Goal: Task Accomplishment & Management: Use online tool/utility

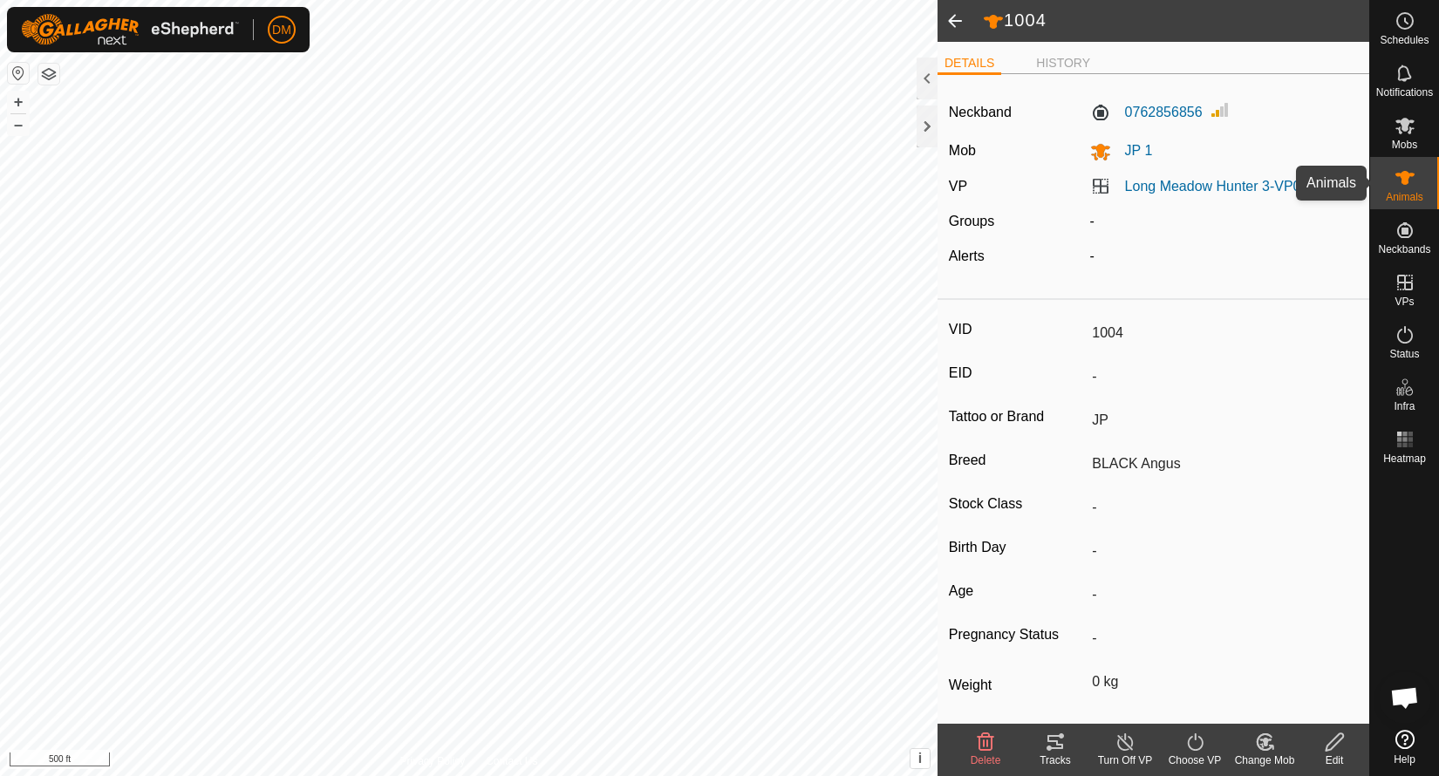
click at [1406, 185] on icon at bounding box center [1405, 177] width 21 height 21
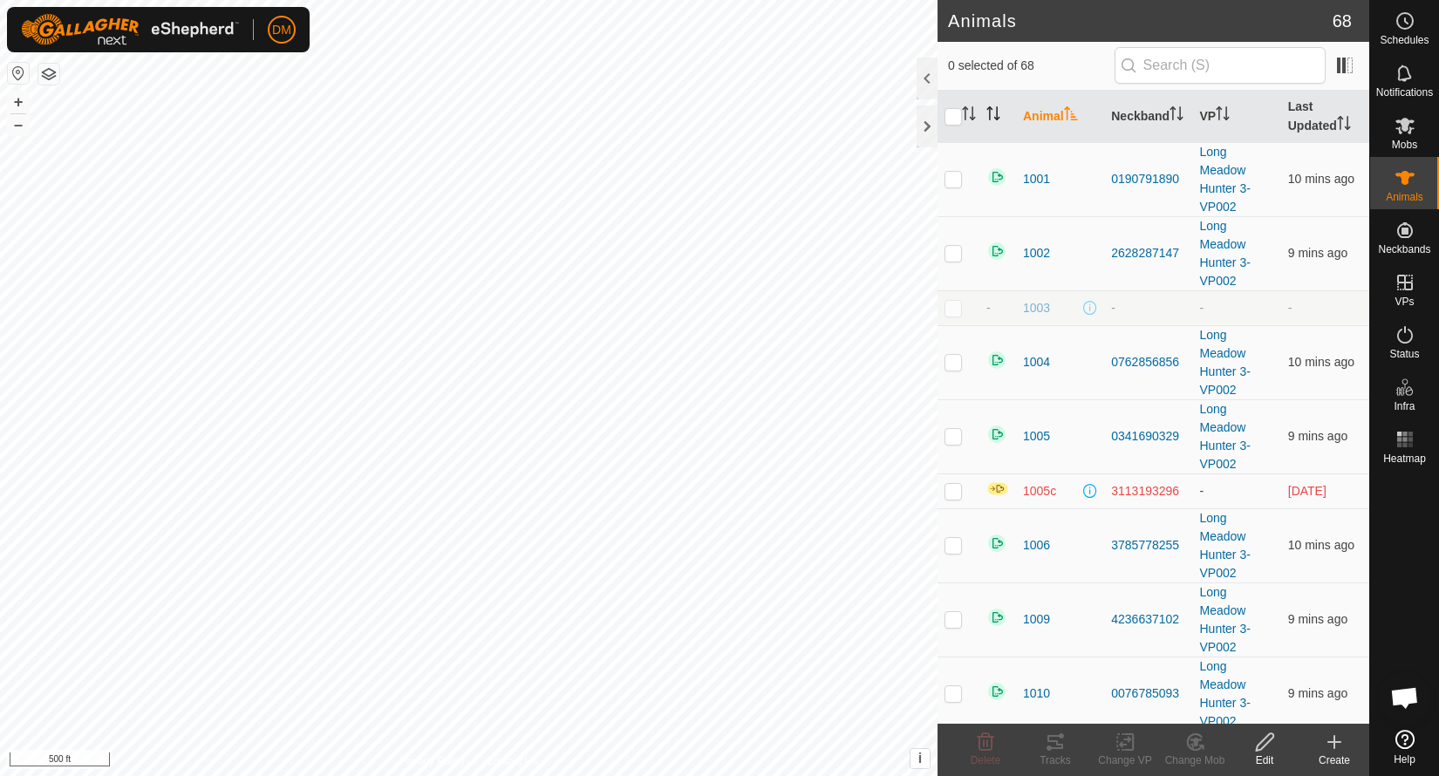
click at [988, 115] on icon "Activate to sort" at bounding box center [993, 113] width 14 height 14
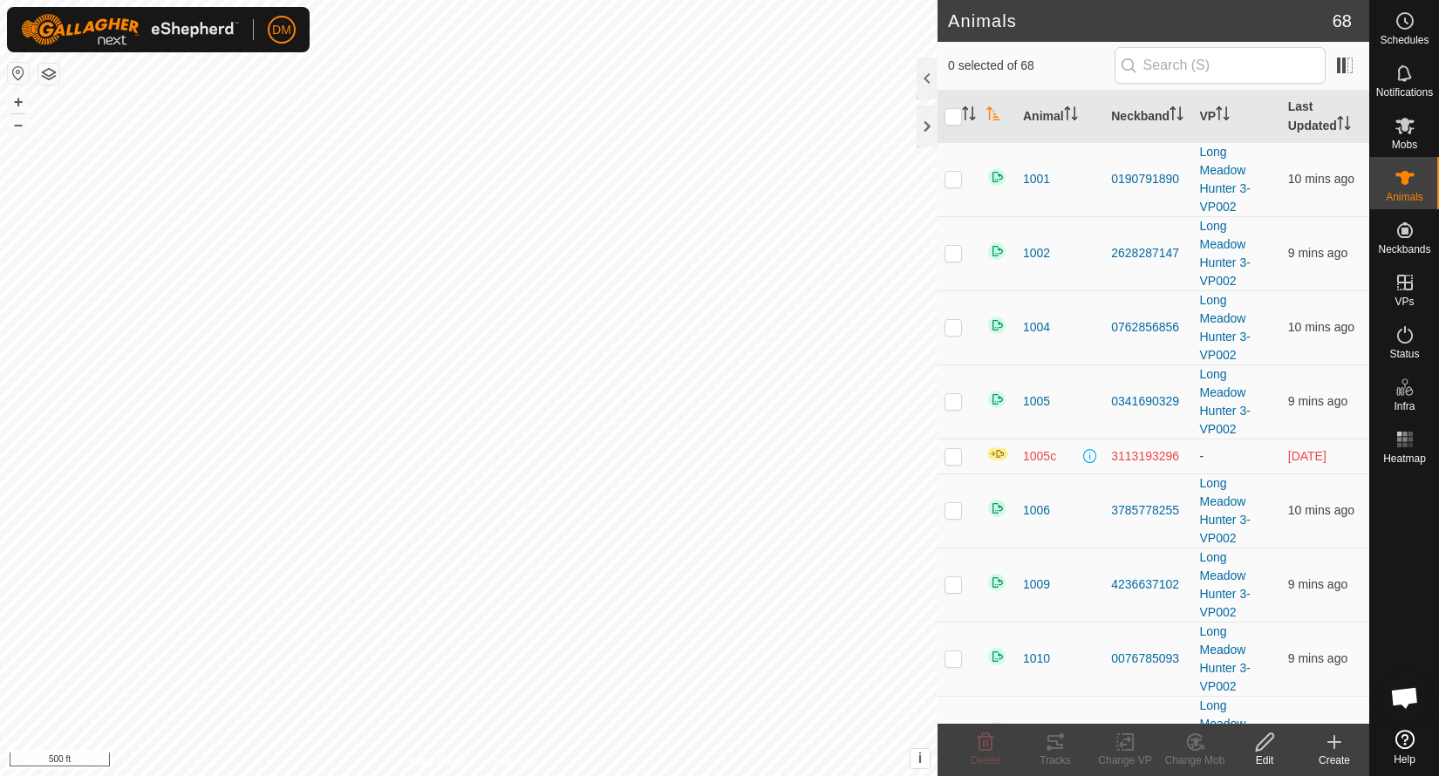
click at [992, 115] on icon "Activate to sort" at bounding box center [993, 113] width 14 height 14
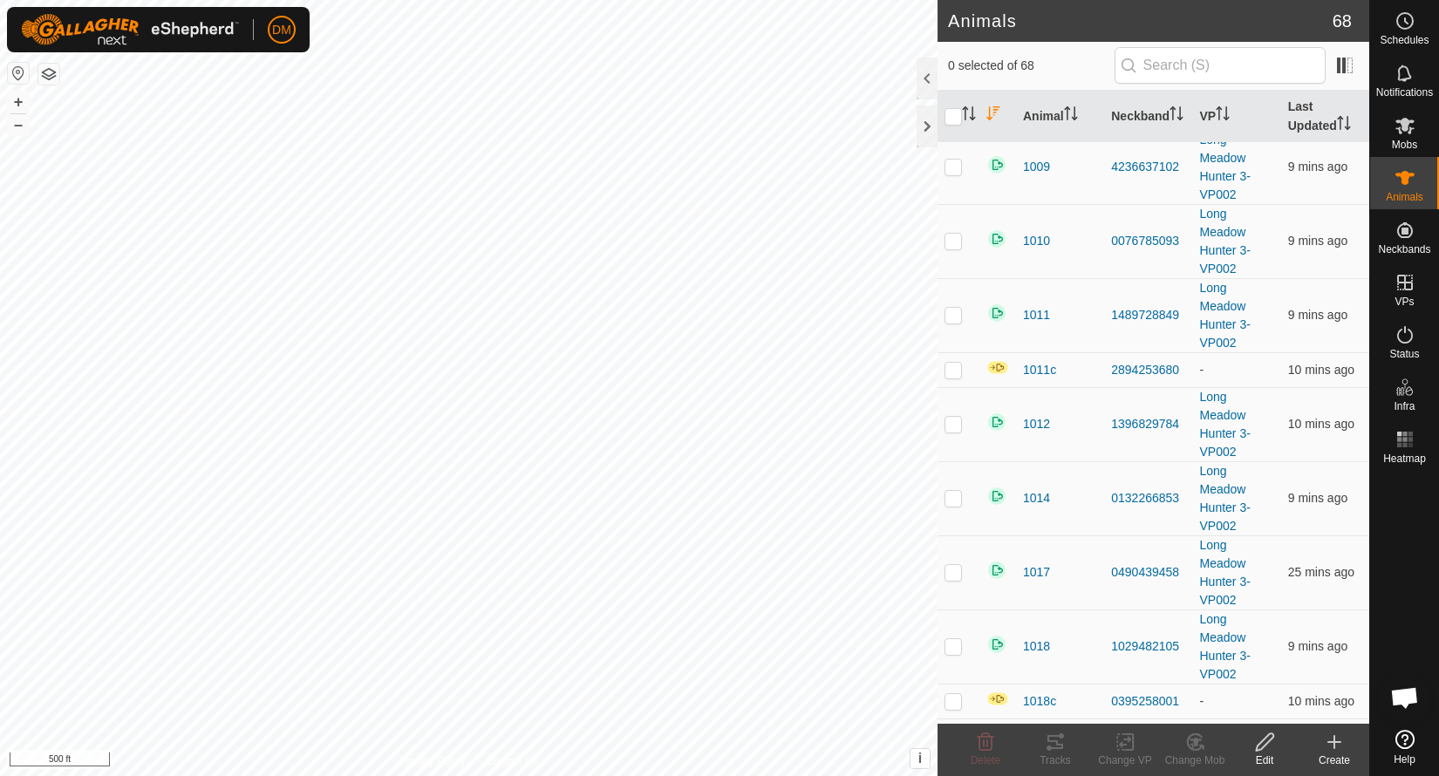
scroll to position [711, 0]
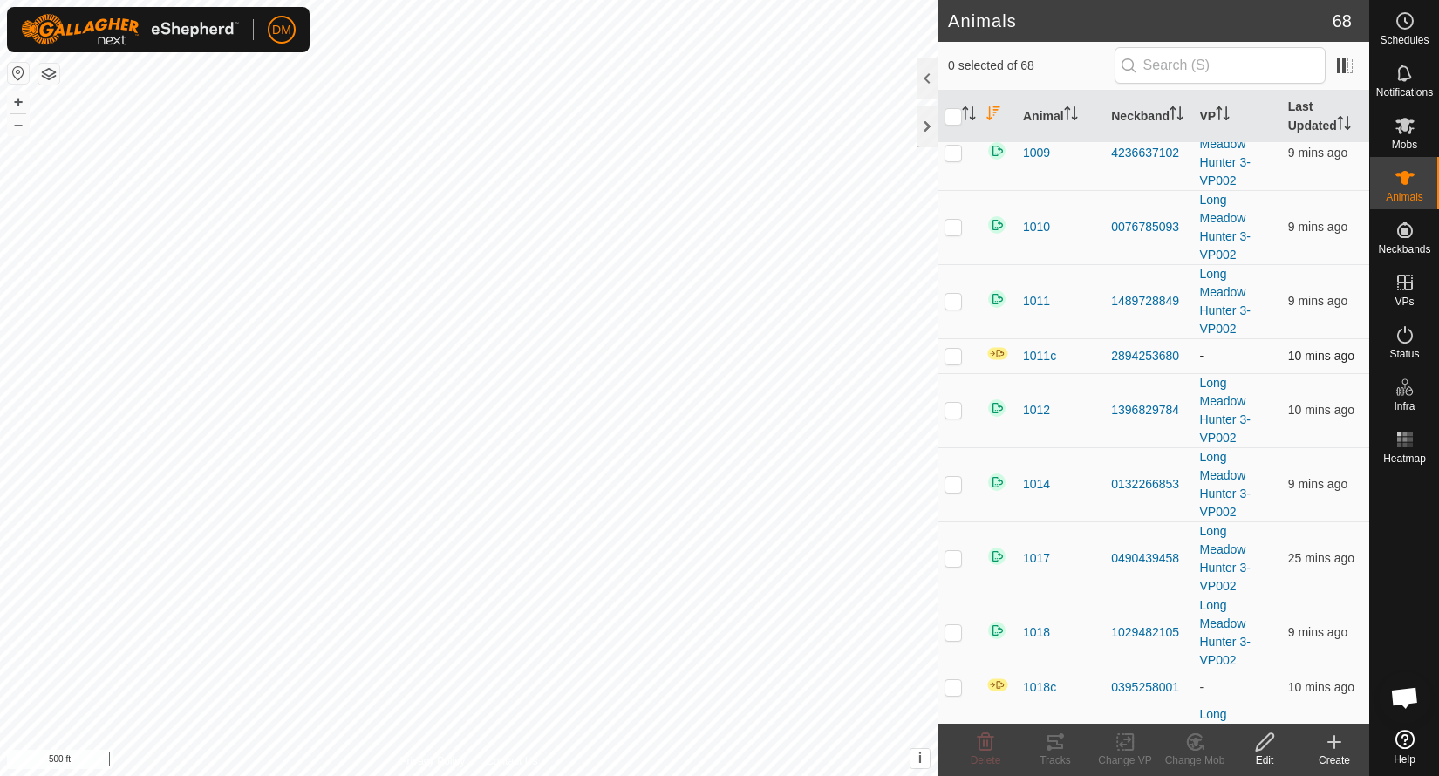
click at [956, 359] on p-checkbox at bounding box center [953, 356] width 17 height 14
checkbox input "true"
click at [1413, 133] on icon at bounding box center [1405, 125] width 21 height 21
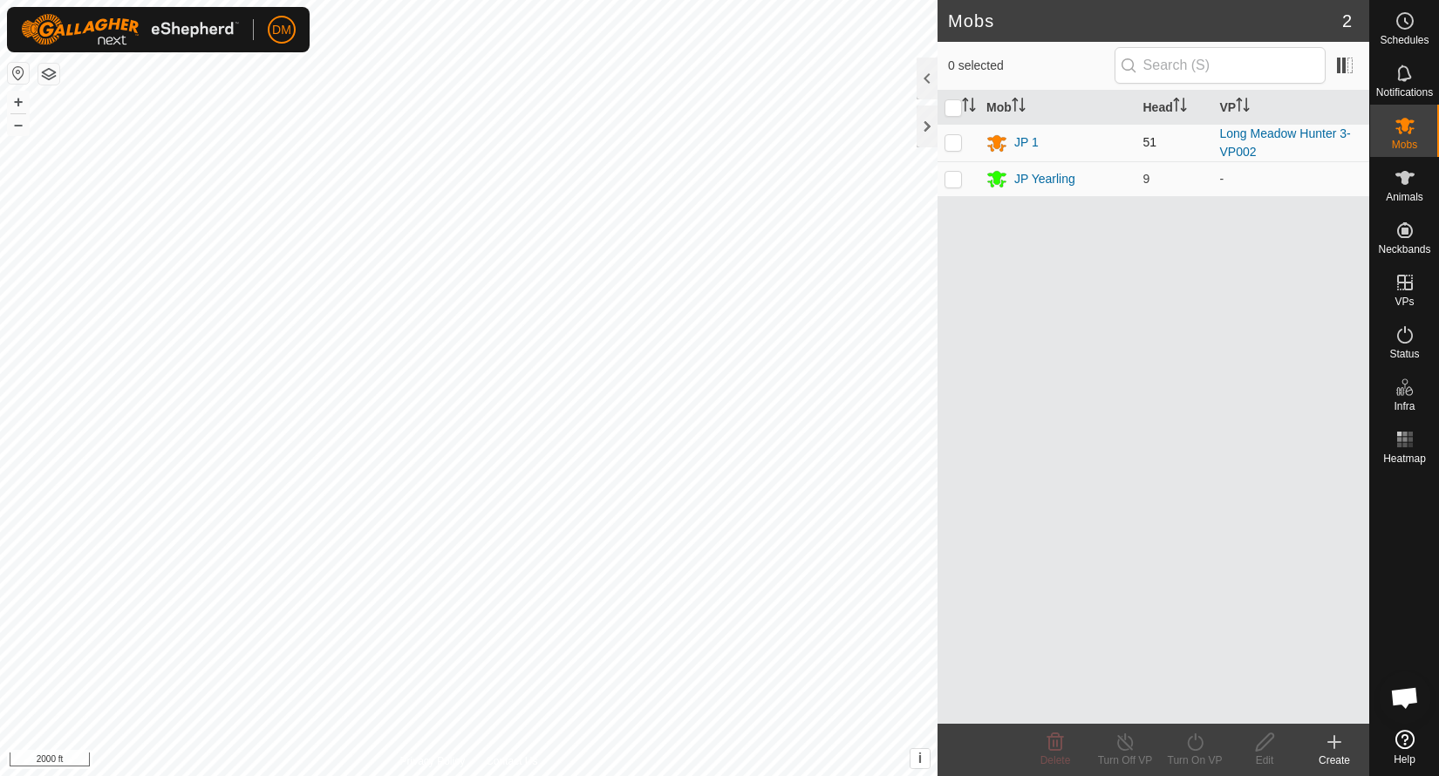
click at [958, 145] on p-checkbox at bounding box center [953, 142] width 17 height 14
checkbox input "true"
click at [1028, 143] on div "JP 1" at bounding box center [1026, 142] width 24 height 18
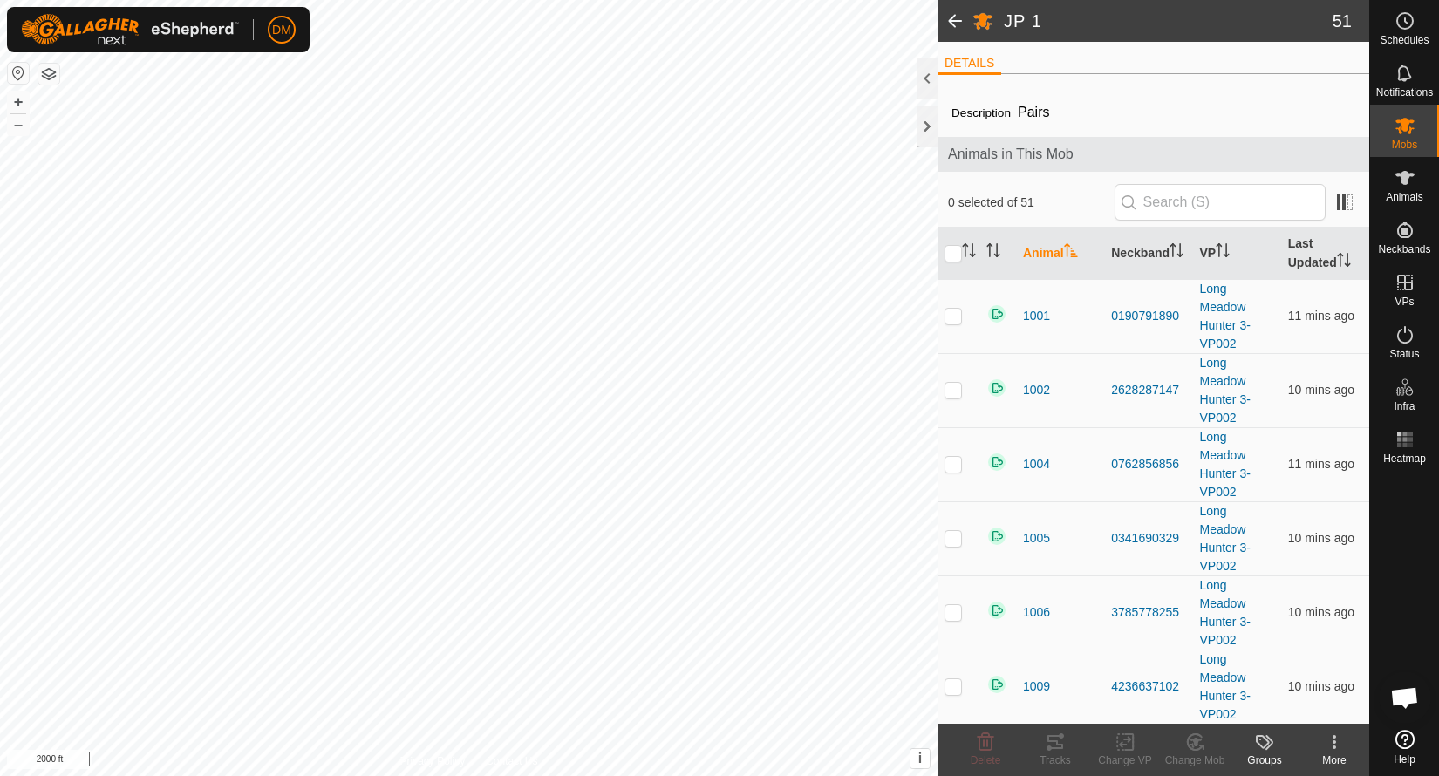
click at [1028, 143] on div "Animals in This Mob" at bounding box center [1154, 154] width 432 height 35
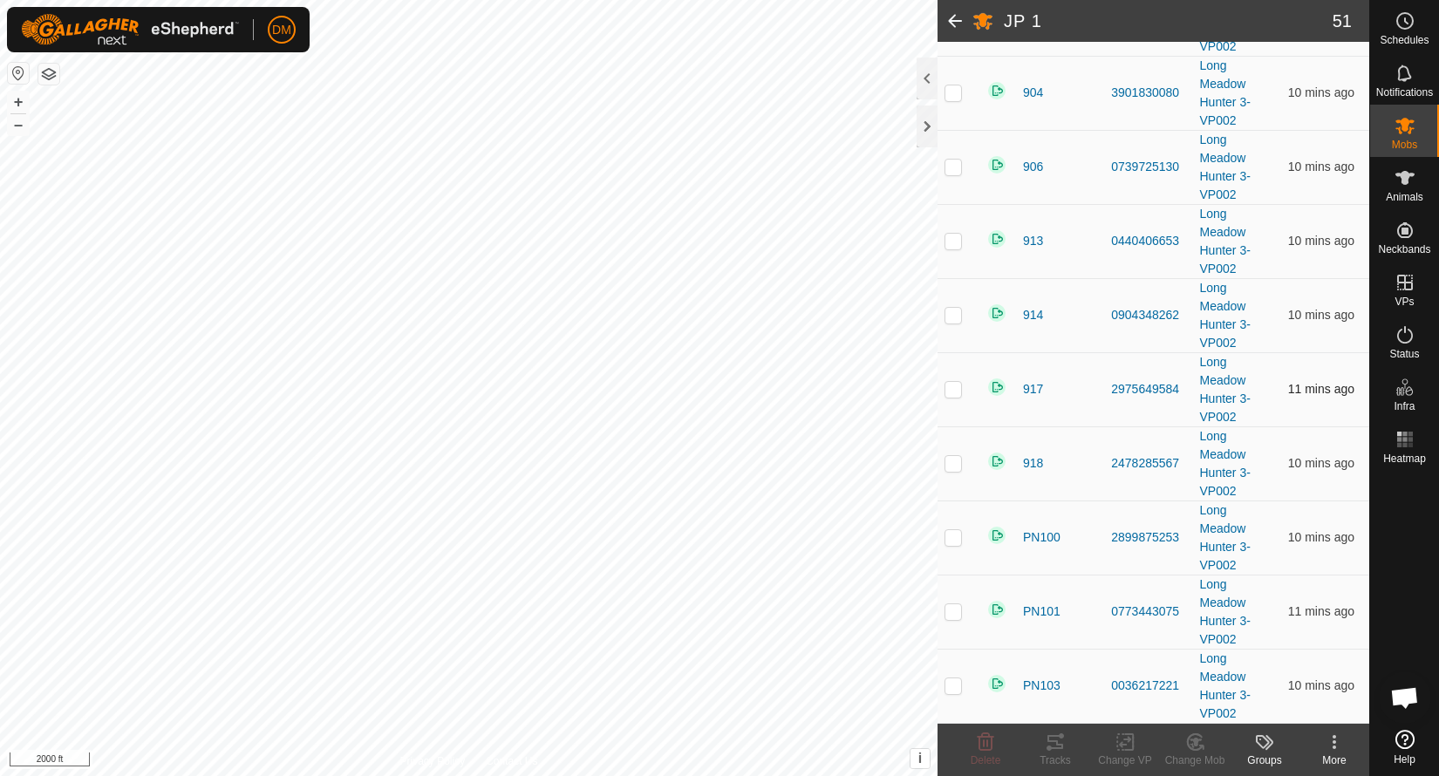
scroll to position [3337, 0]
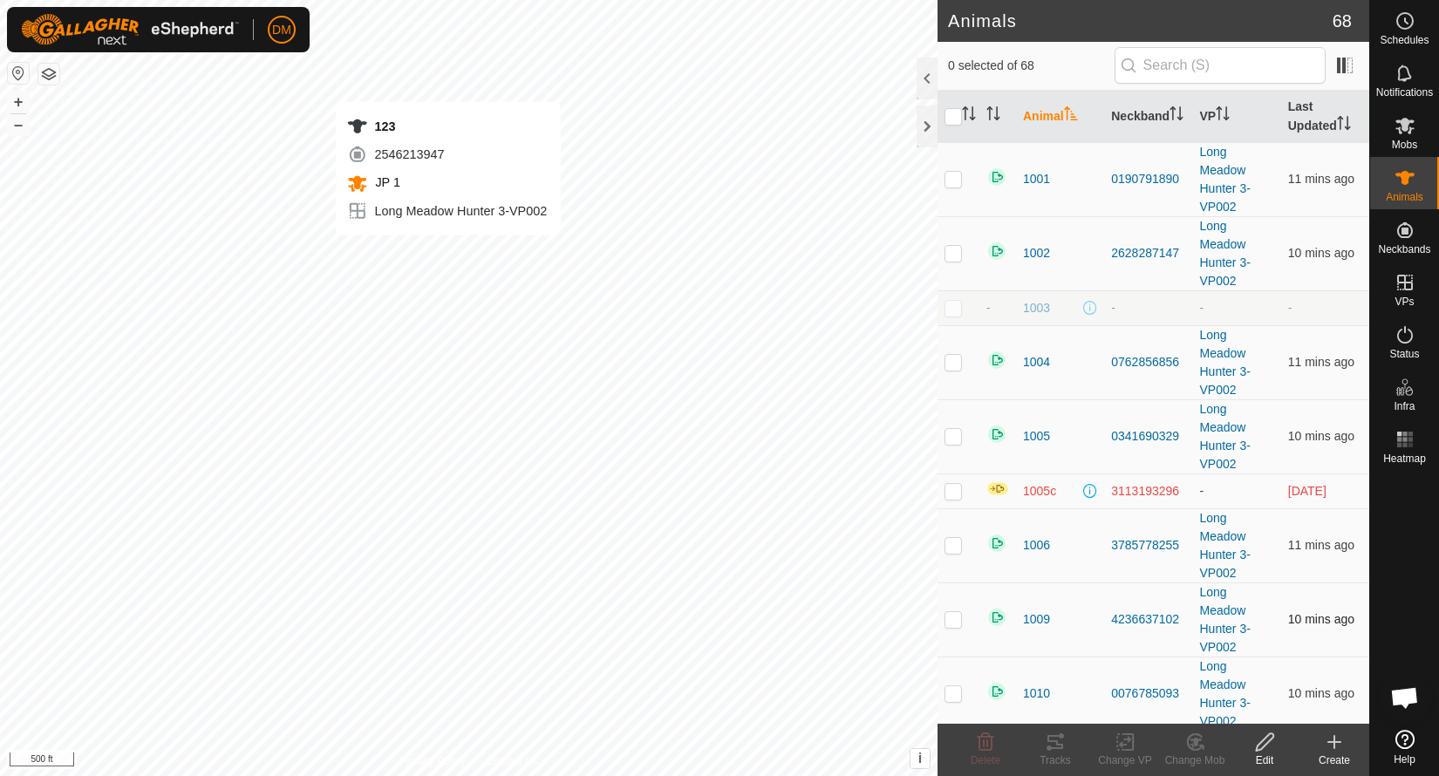
checkbox input "true"
click at [1054, 743] on icon at bounding box center [1055, 742] width 21 height 21
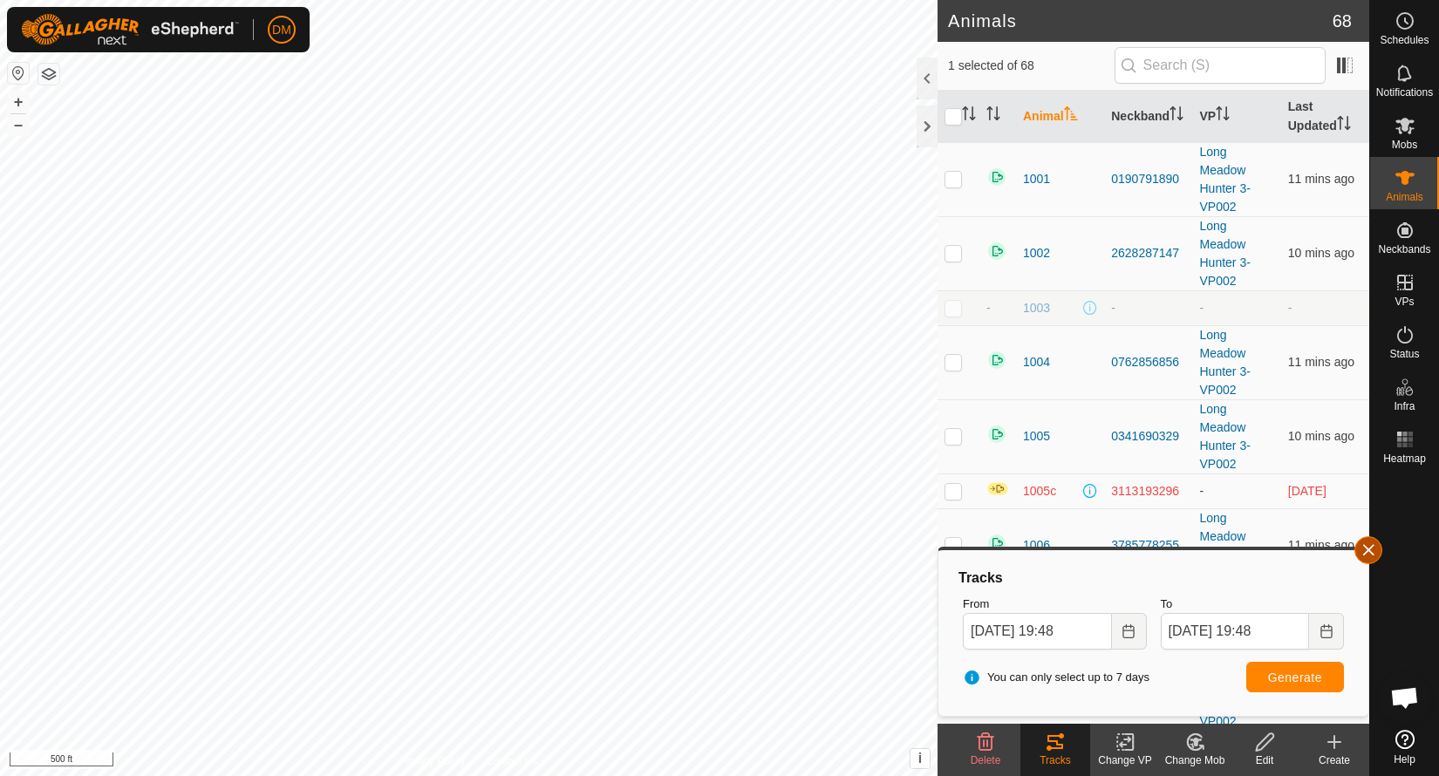
click at [1371, 556] on button "button" at bounding box center [1368, 550] width 28 height 28
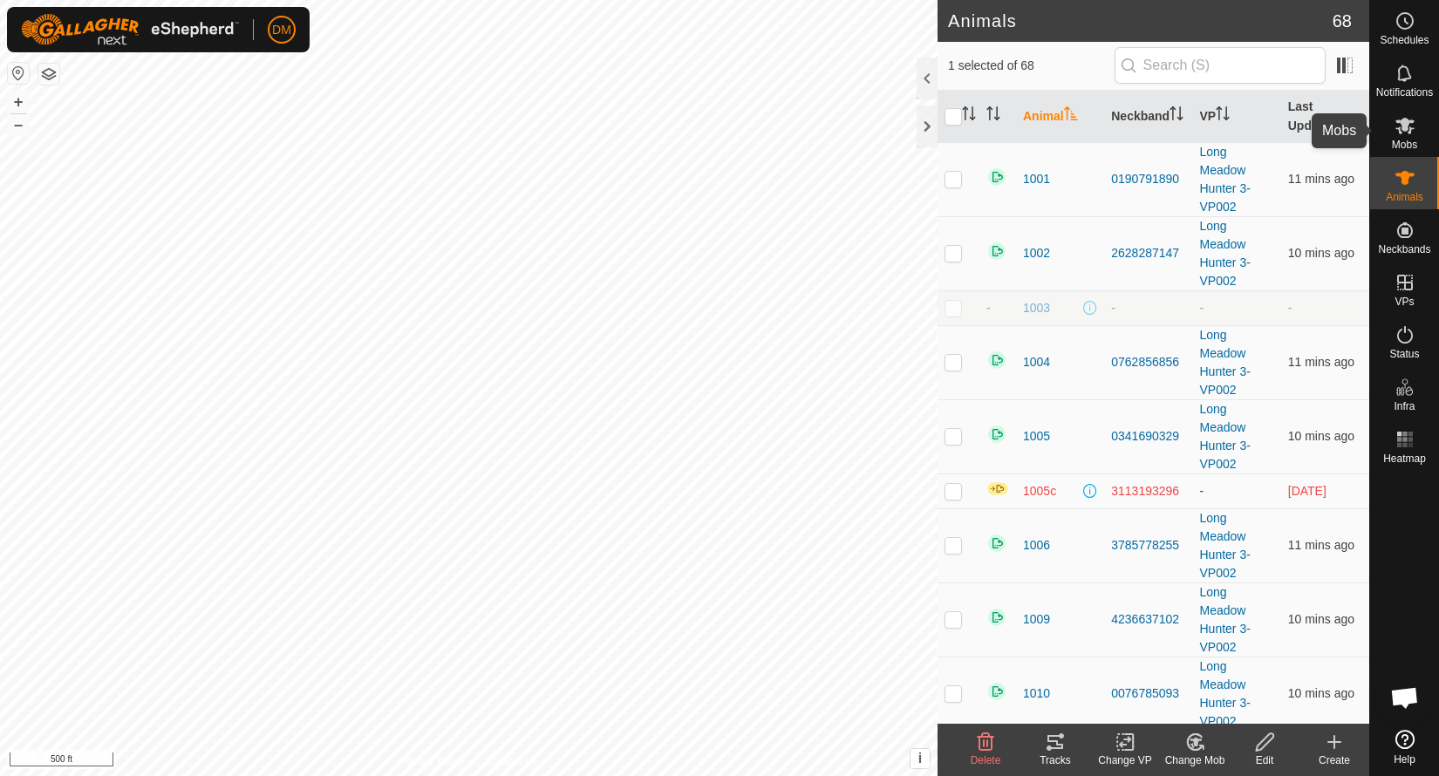
click at [1416, 138] on es-mob-svg-icon at bounding box center [1404, 126] width 31 height 28
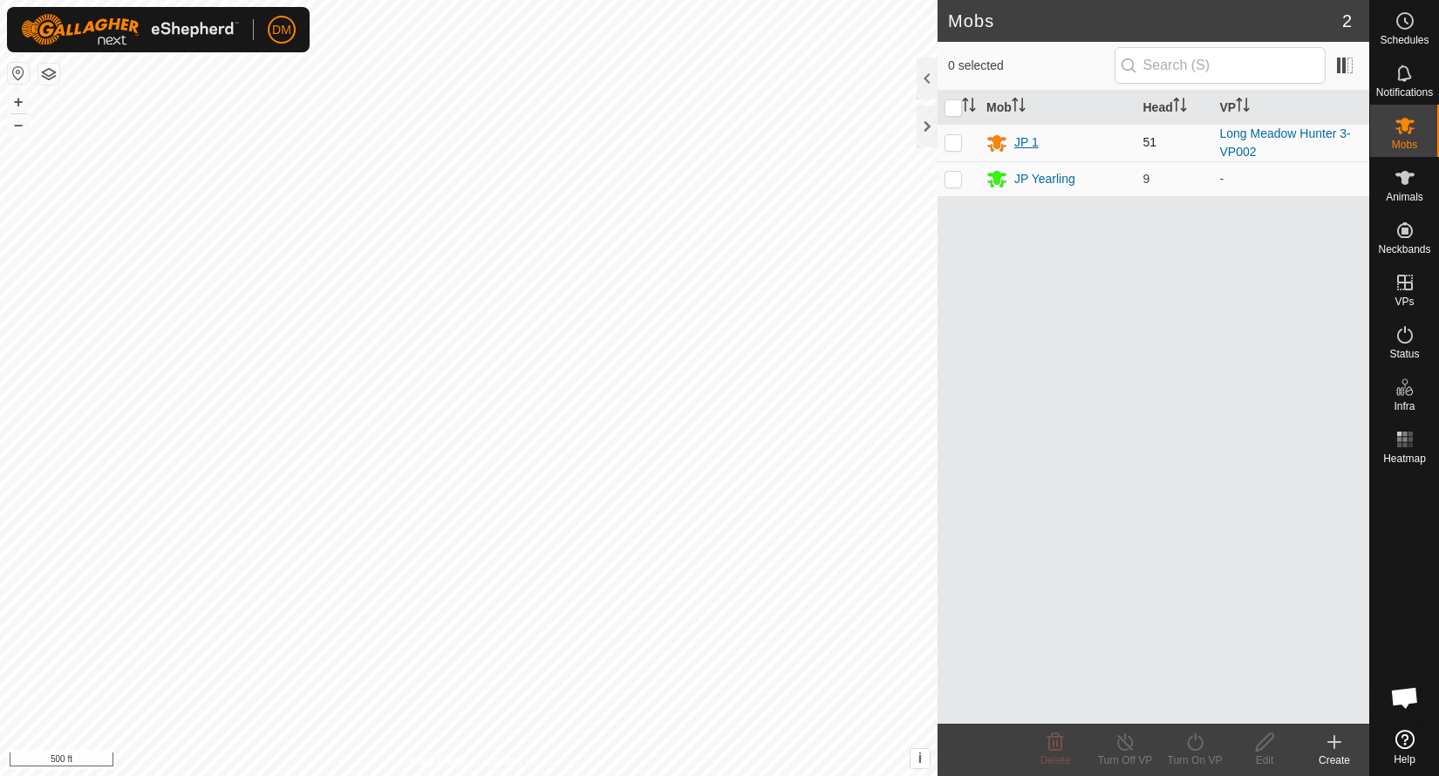
click at [1025, 141] on div "JP 1" at bounding box center [1026, 142] width 24 height 18
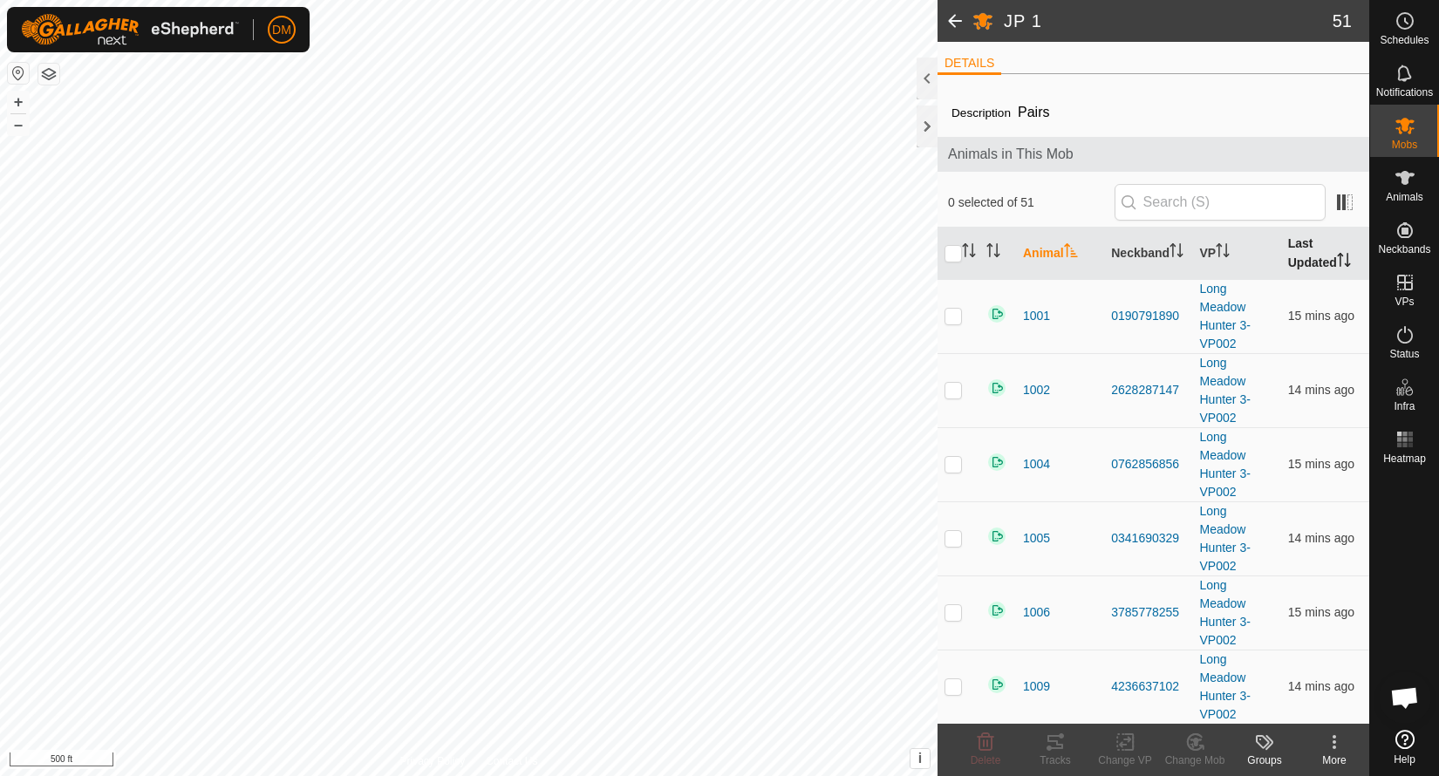
click at [1313, 249] on th "Last Updated" at bounding box center [1325, 254] width 88 height 52
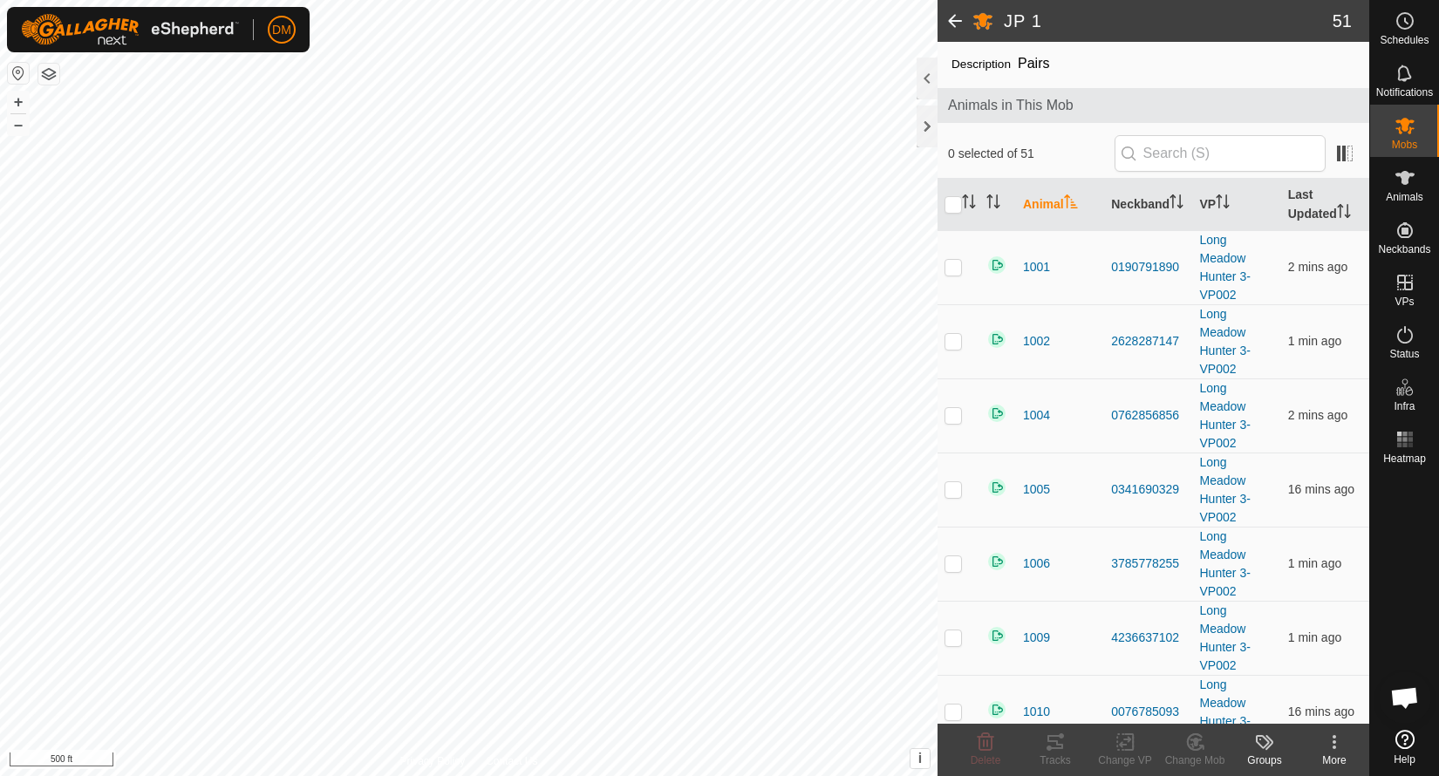
scroll to position [78, 0]
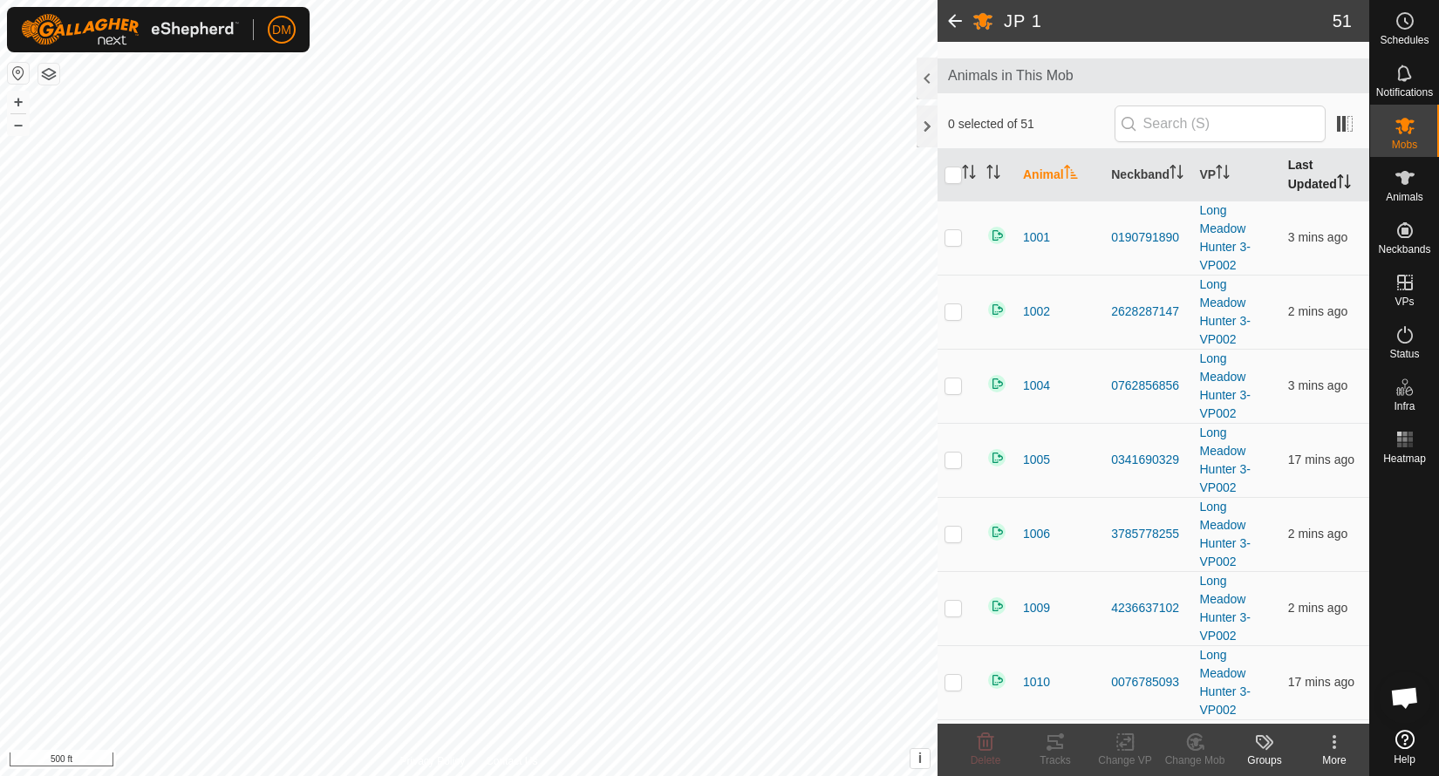
click at [1348, 182] on icon "Activate to sort" at bounding box center [1348, 181] width 2 height 14
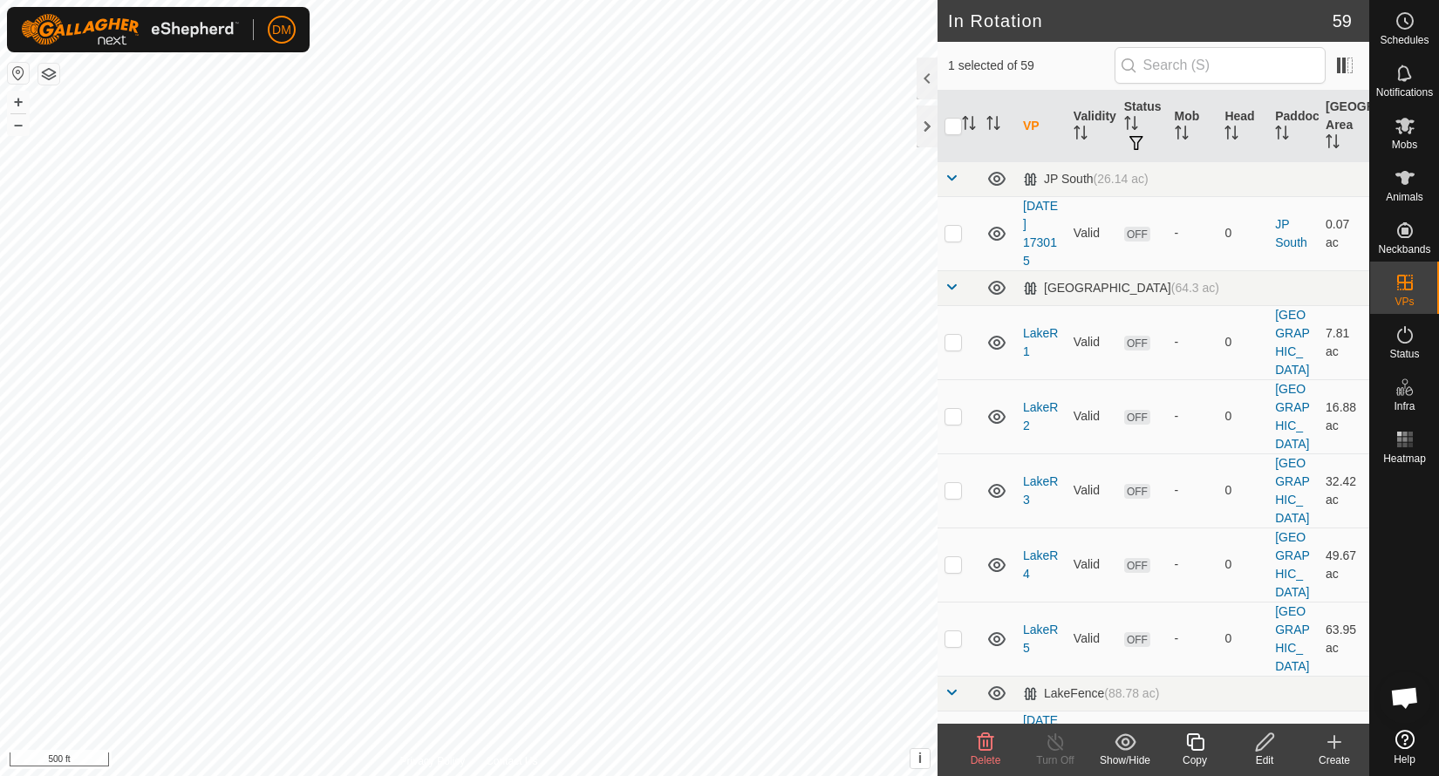
checkbox input "true"
checkbox input "false"
click at [1201, 747] on icon at bounding box center [1195, 742] width 22 height 21
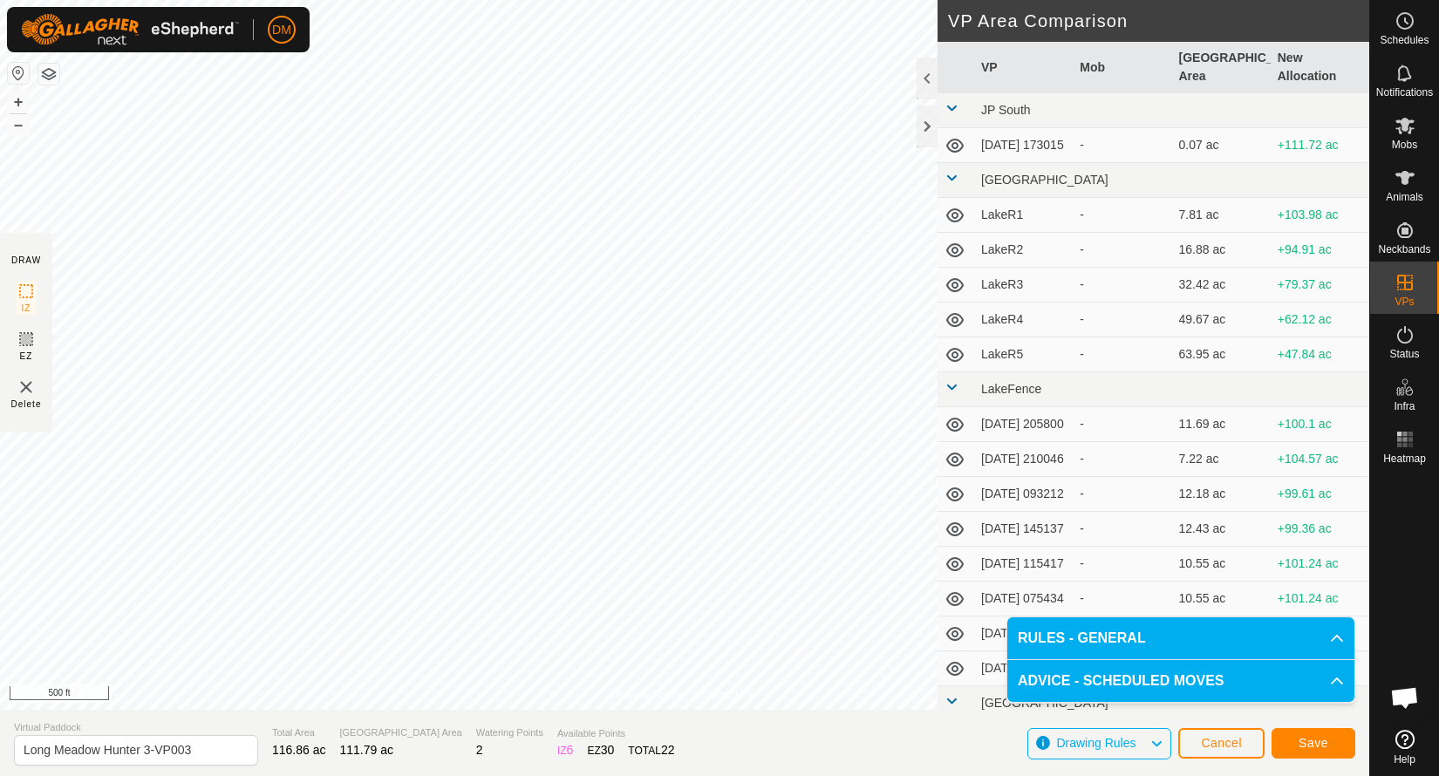
click at [1306, 745] on span "Save" at bounding box center [1314, 743] width 30 height 14
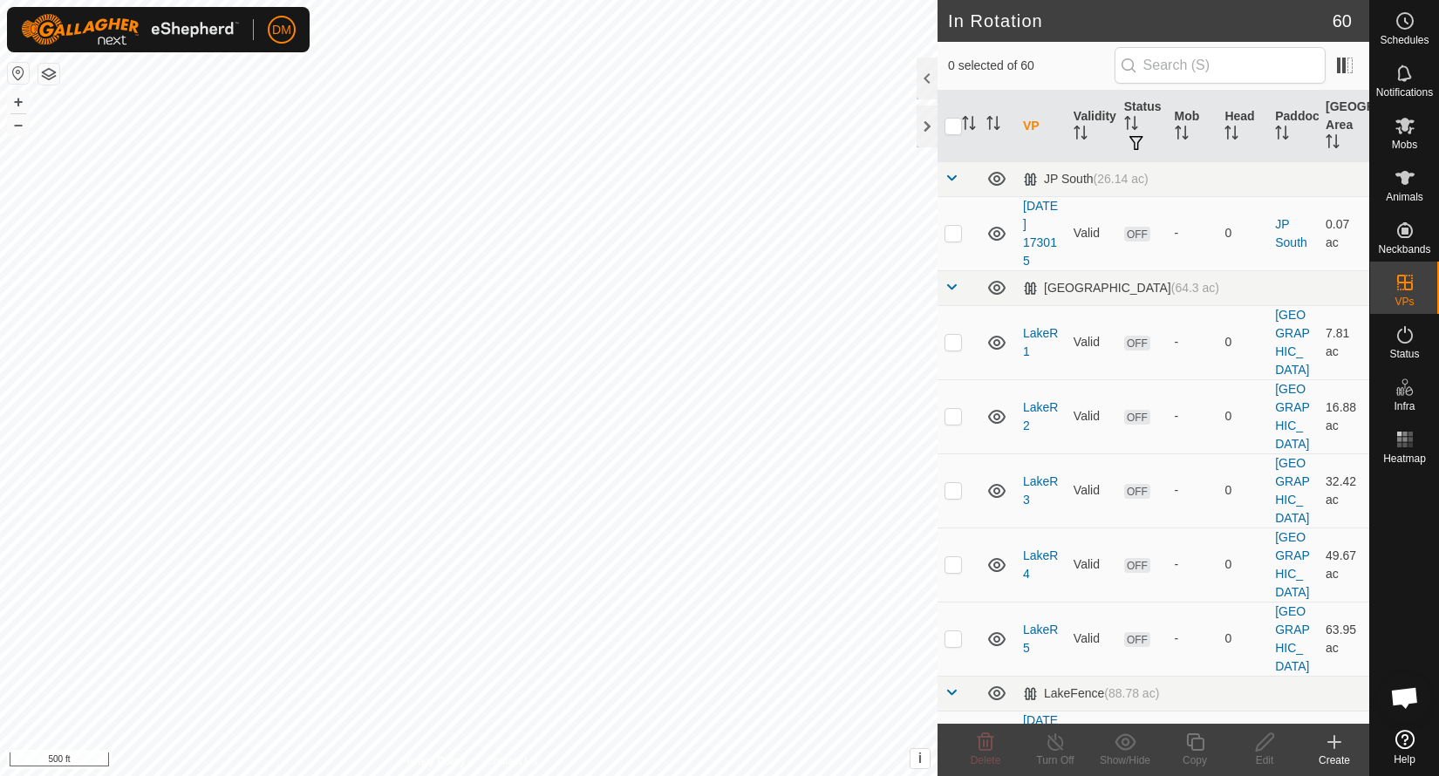
click at [583, 392] on div "DM Schedules Notifications Mobs Animals Neckbands VPs Status Infra Heatmap Help…" at bounding box center [719, 388] width 1439 height 776
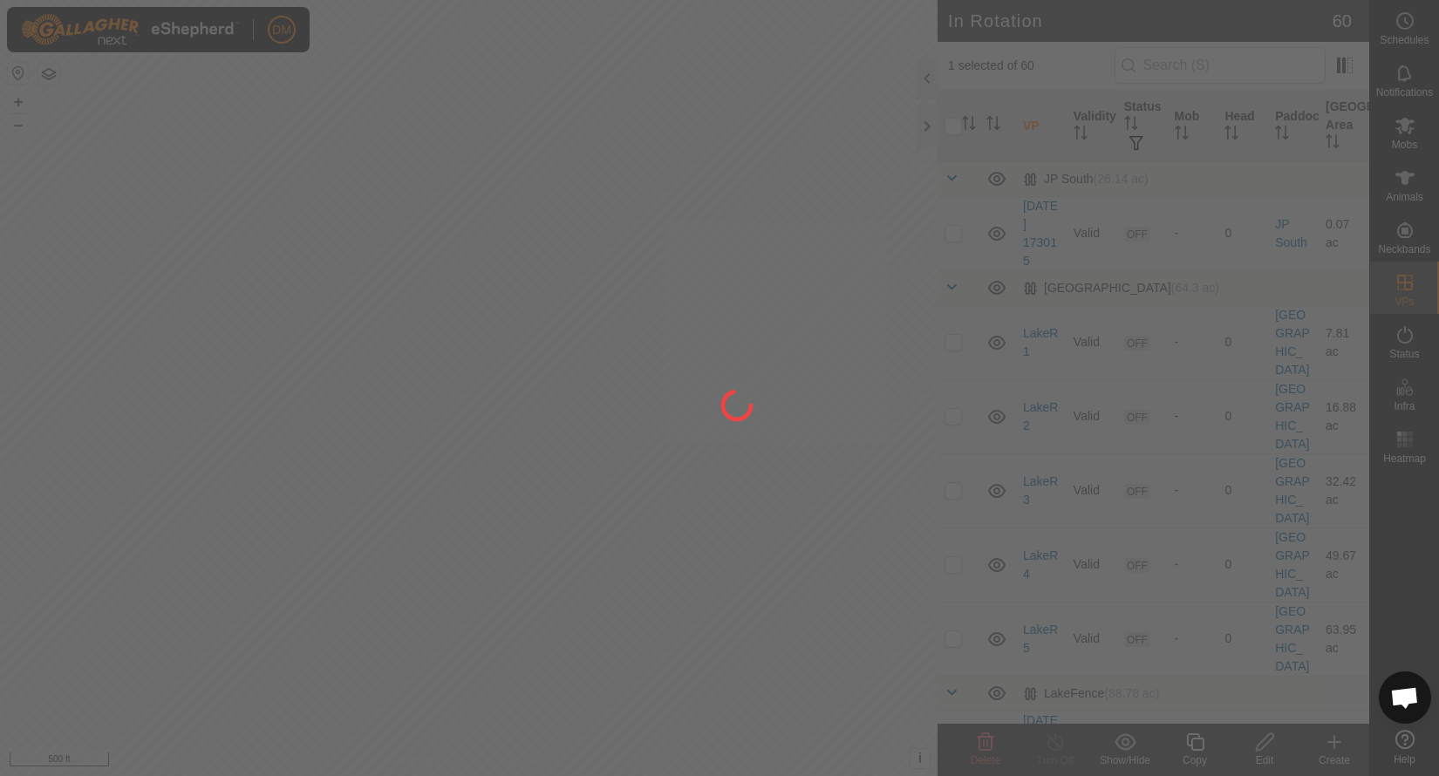
checkbox input "true"
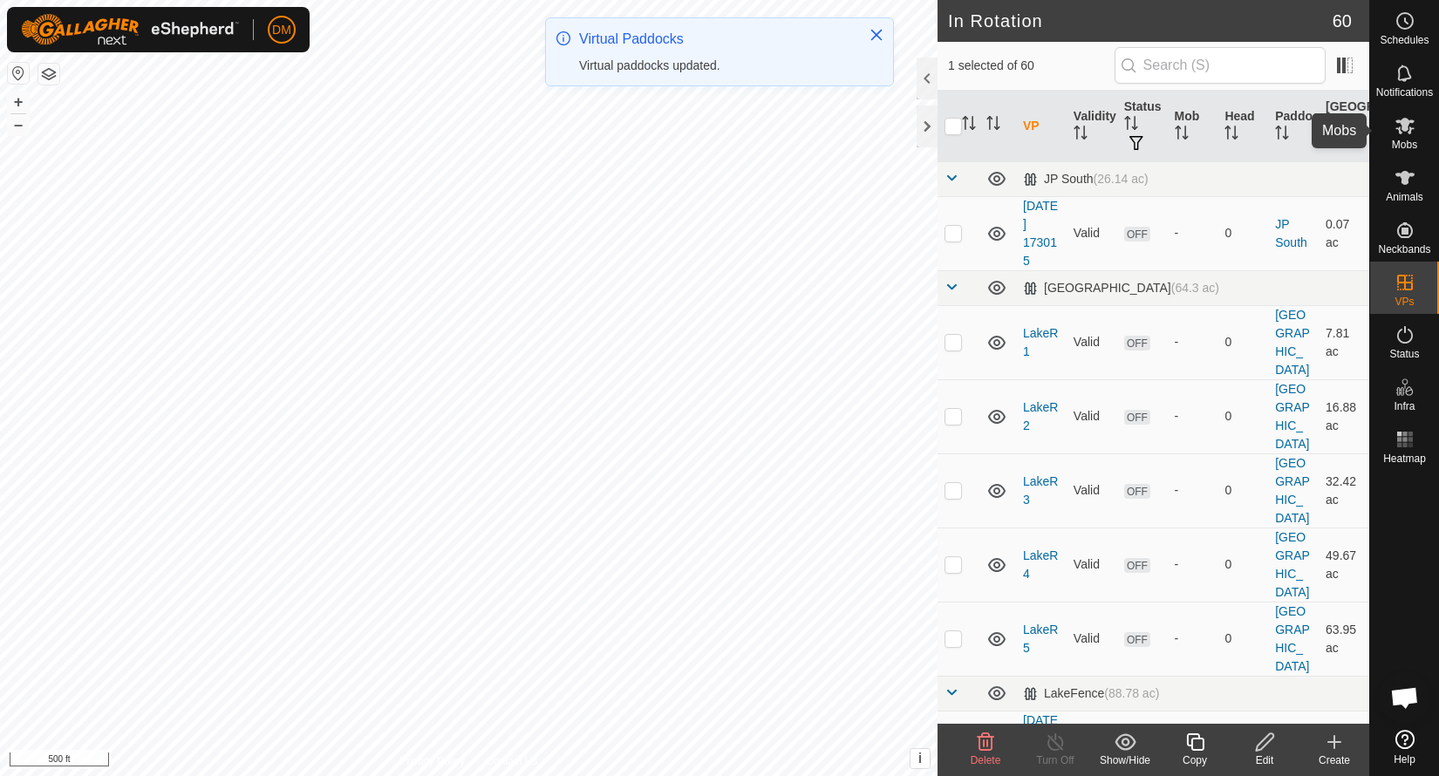
click at [1412, 126] on icon at bounding box center [1405, 125] width 21 height 21
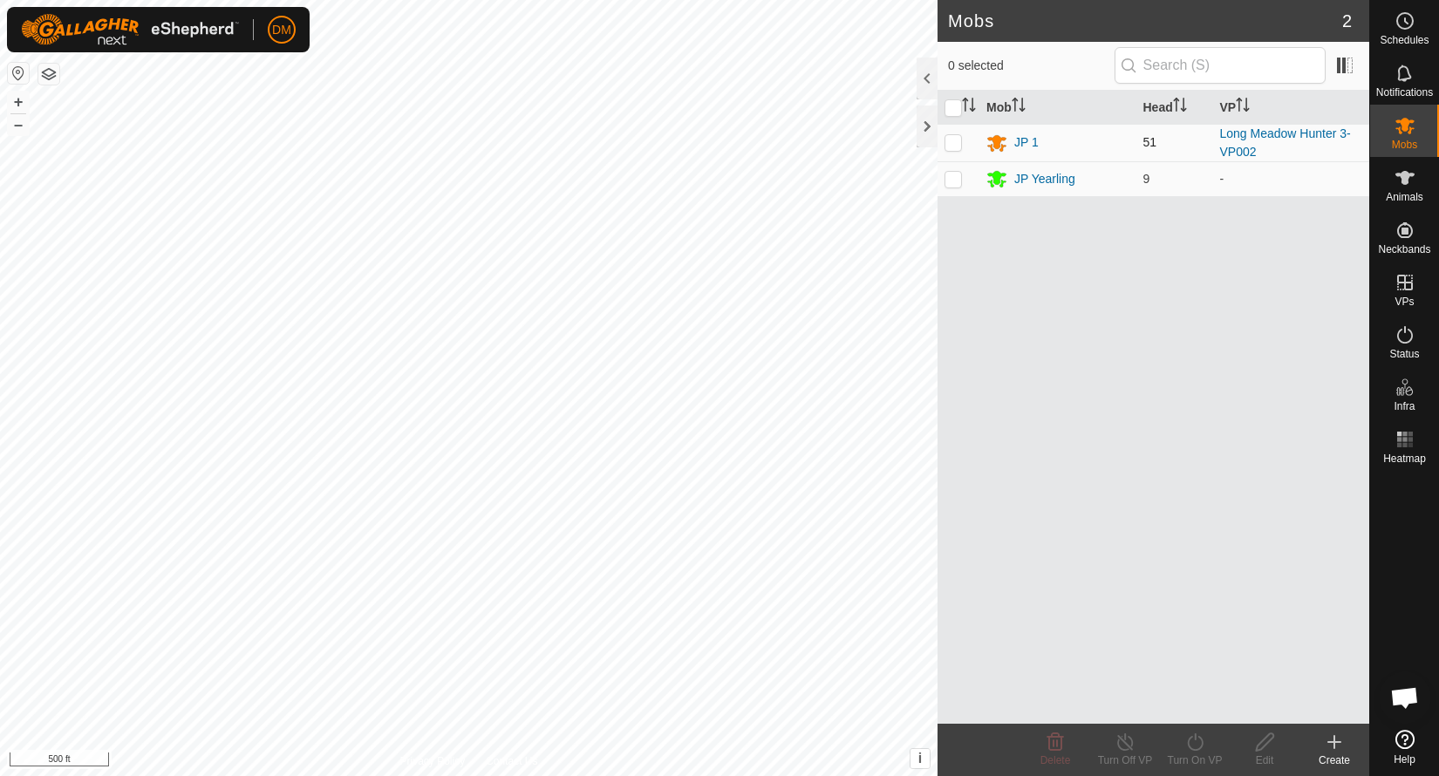
click at [949, 146] on p-checkbox at bounding box center [953, 142] width 17 height 14
checkbox input "true"
click at [1197, 740] on icon at bounding box center [1195, 742] width 22 height 21
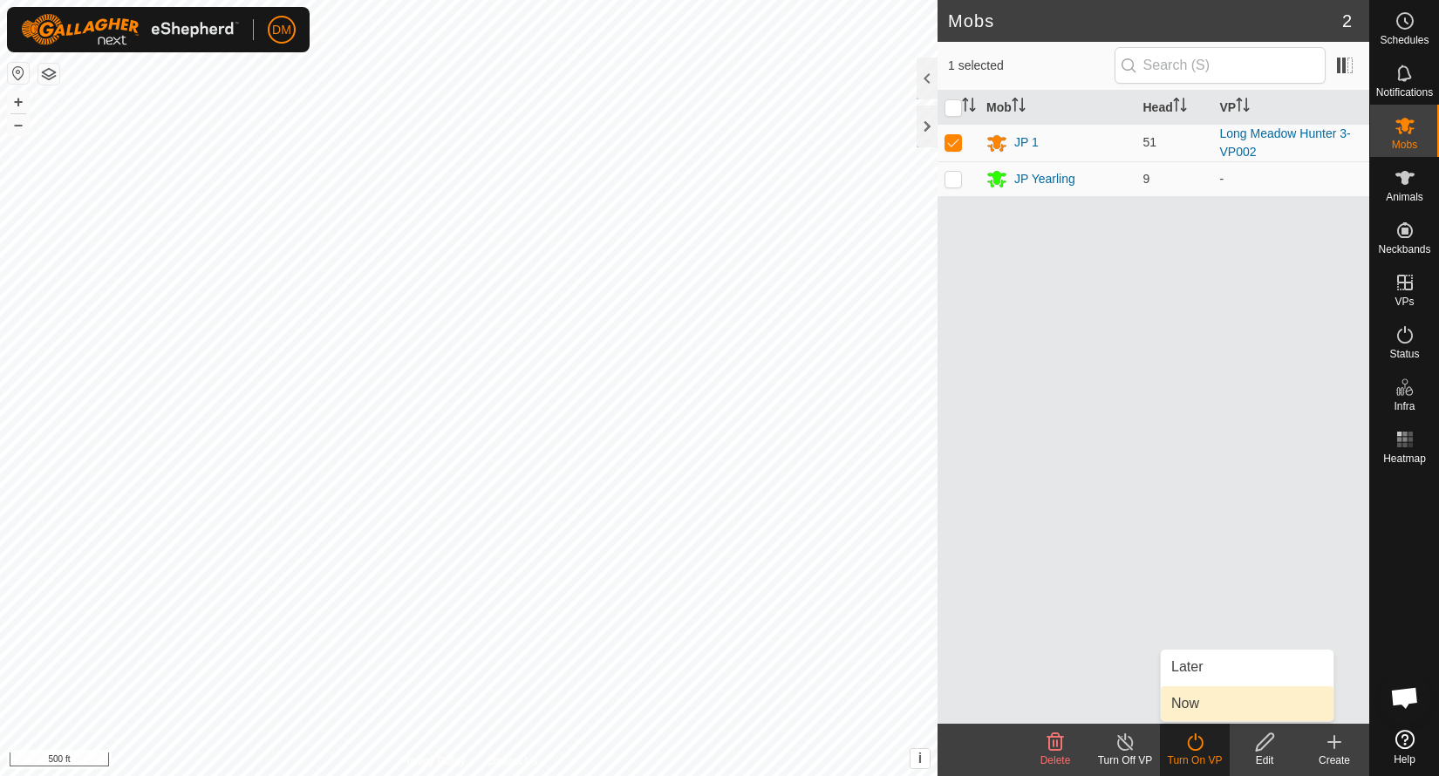
click at [1201, 704] on link "Now" at bounding box center [1247, 703] width 173 height 35
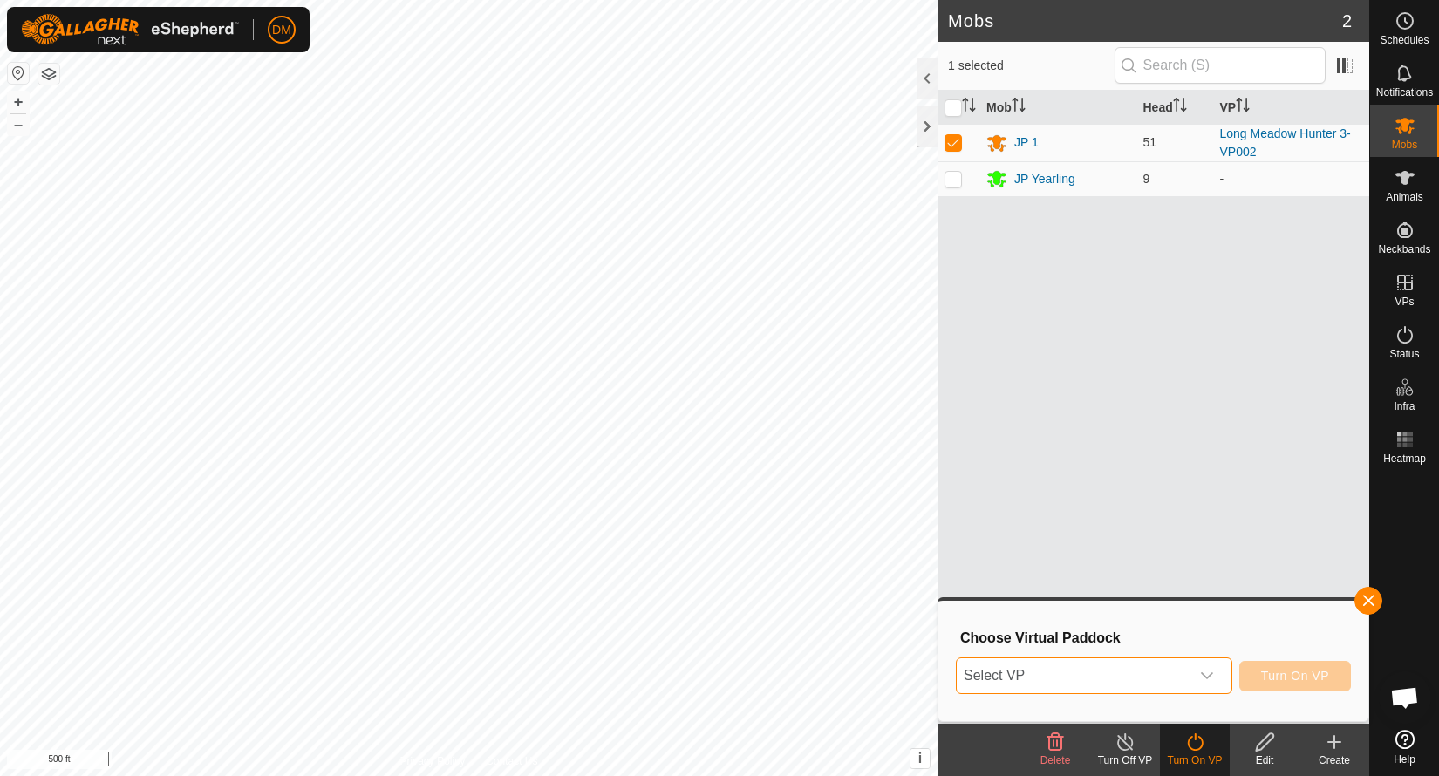
click at [1146, 676] on span "Select VP" at bounding box center [1073, 675] width 233 height 35
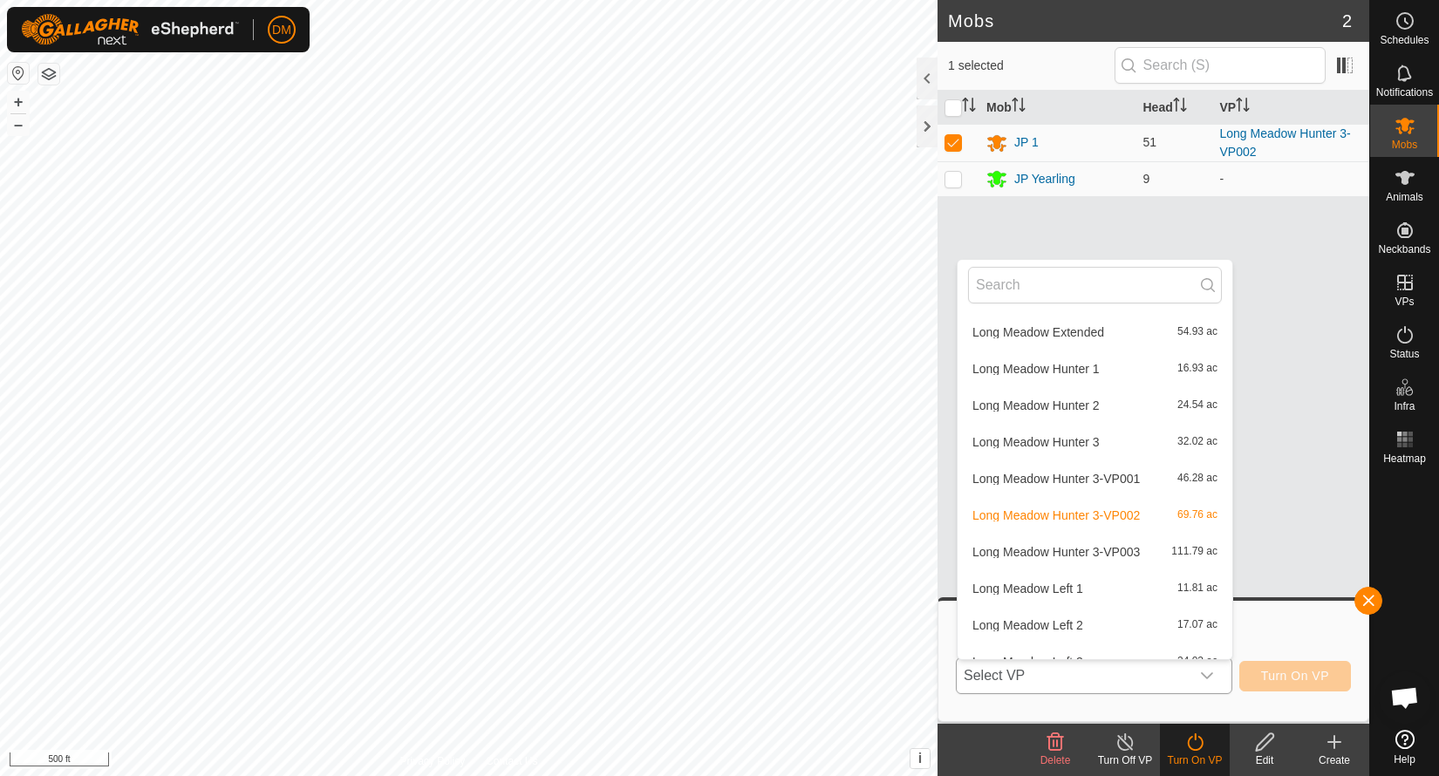
scroll to position [823, 0]
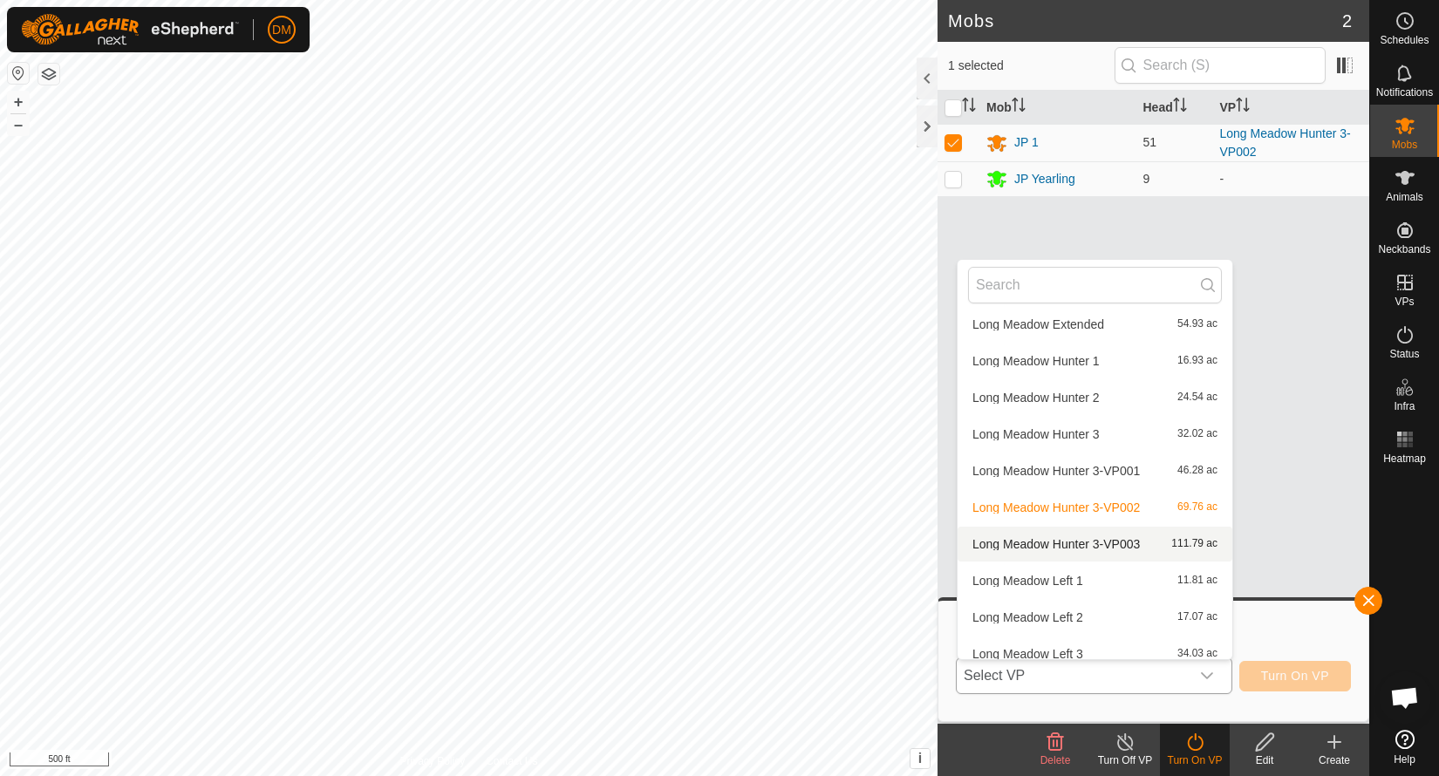
click at [1122, 546] on li "Long Meadow Hunter 3-VP003 111.79 ac" at bounding box center [1095, 544] width 275 height 35
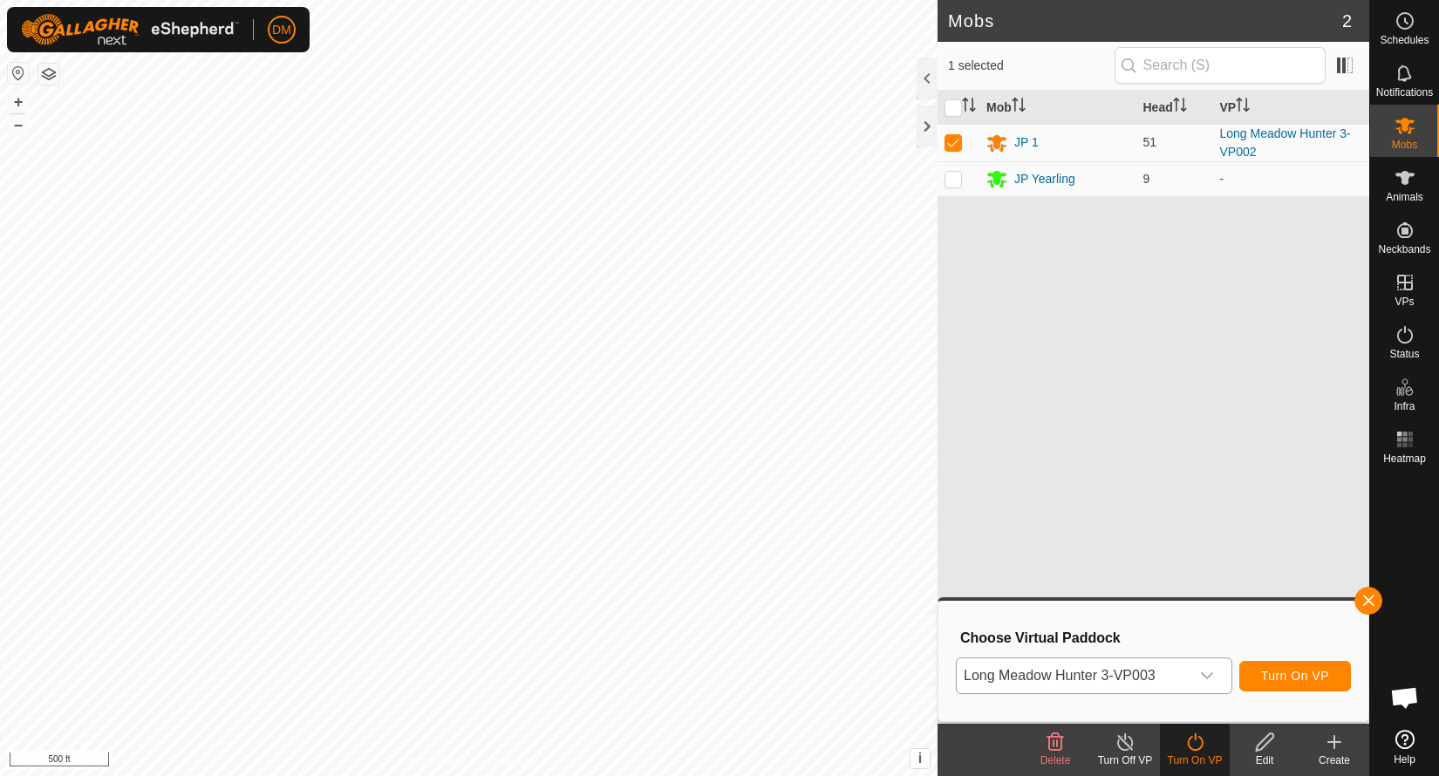
click at [1309, 669] on span "Turn On VP" at bounding box center [1295, 676] width 68 height 14
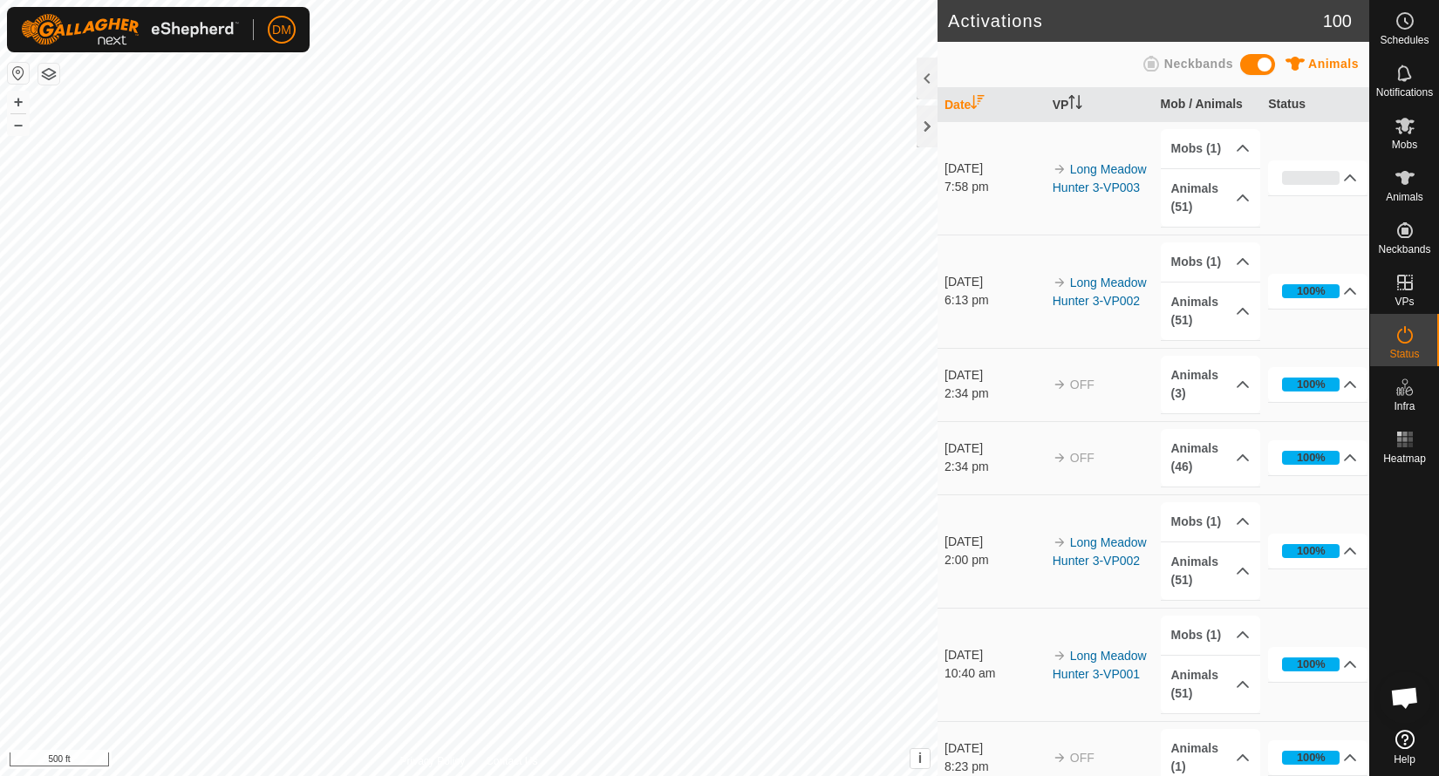
scroll to position [4798, 0]
click at [1403, 130] on icon at bounding box center [1404, 126] width 19 height 17
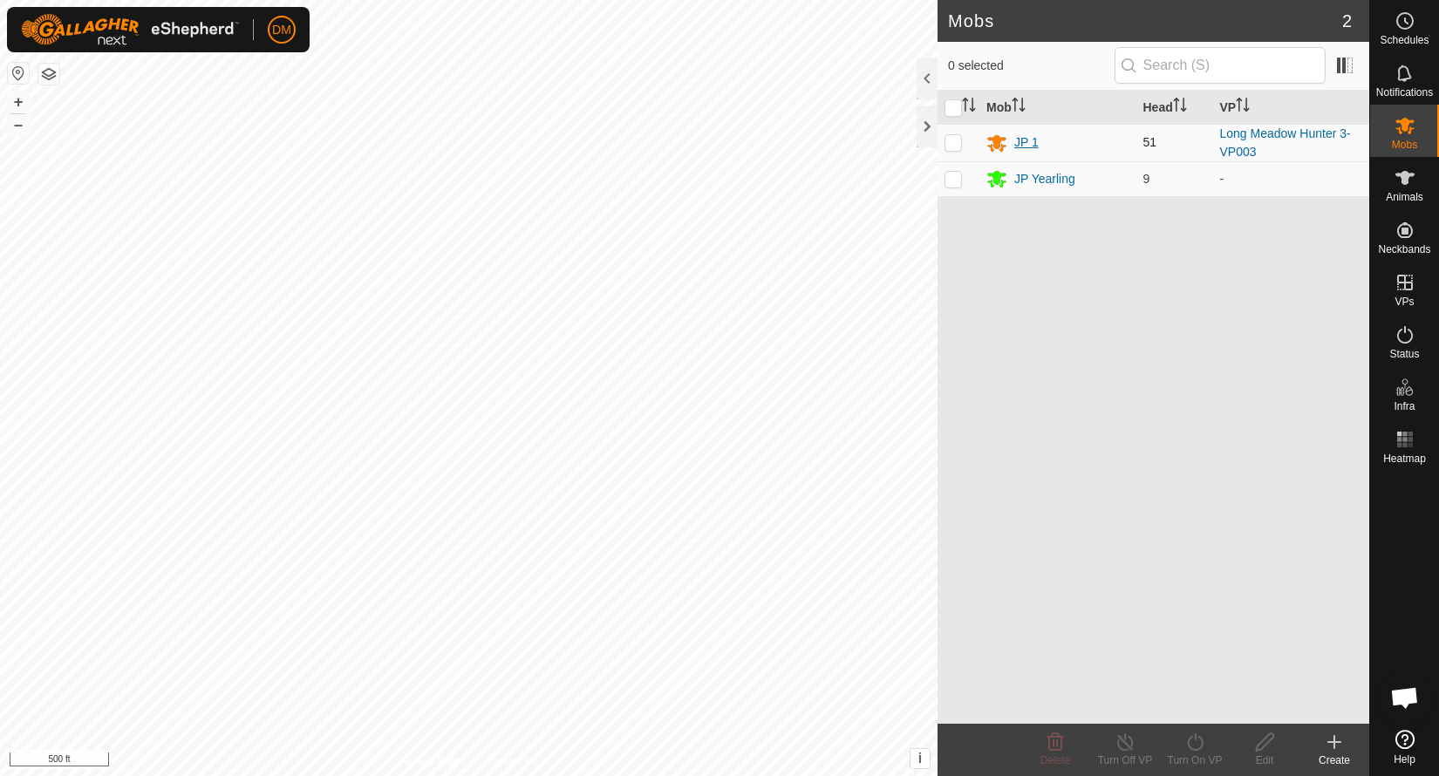
click at [1032, 144] on div "JP 1" at bounding box center [1026, 142] width 24 height 18
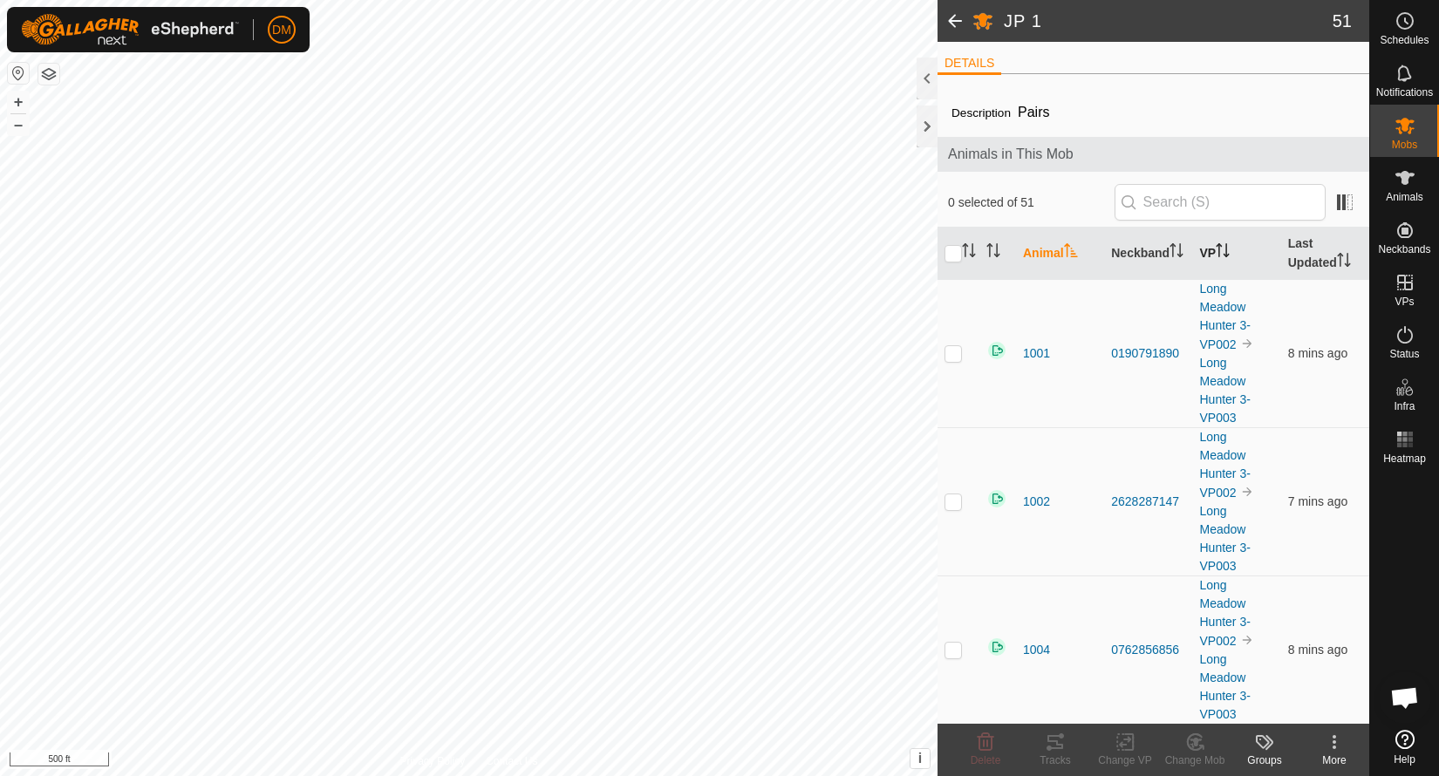
click at [1219, 256] on icon "Activate to sort" at bounding box center [1223, 250] width 14 height 14
click at [1321, 260] on th "Last Updated" at bounding box center [1325, 254] width 88 height 52
click at [1408, 338] on icon at bounding box center [1405, 334] width 21 height 21
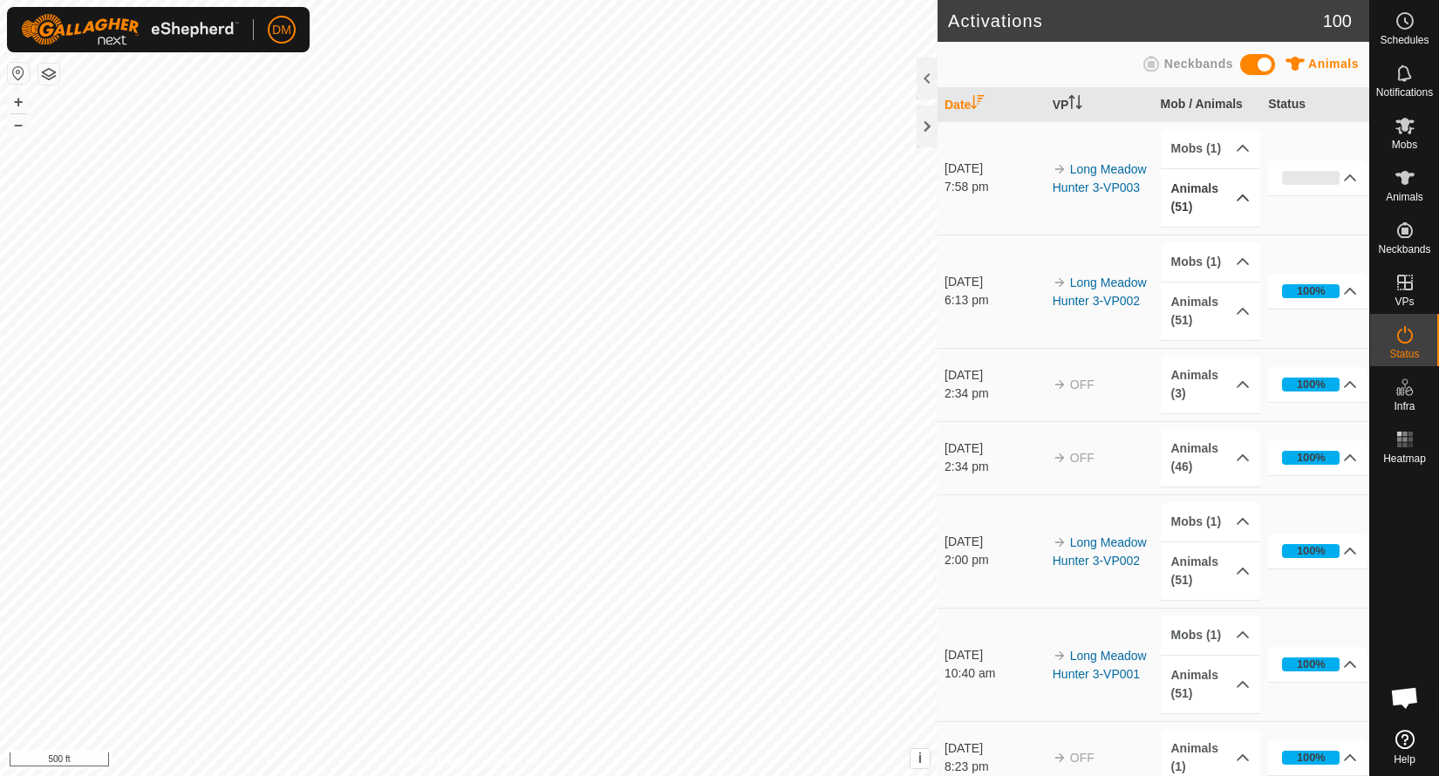
click at [1238, 201] on p-accordion-header "Animals (51)" at bounding box center [1210, 198] width 99 height 58
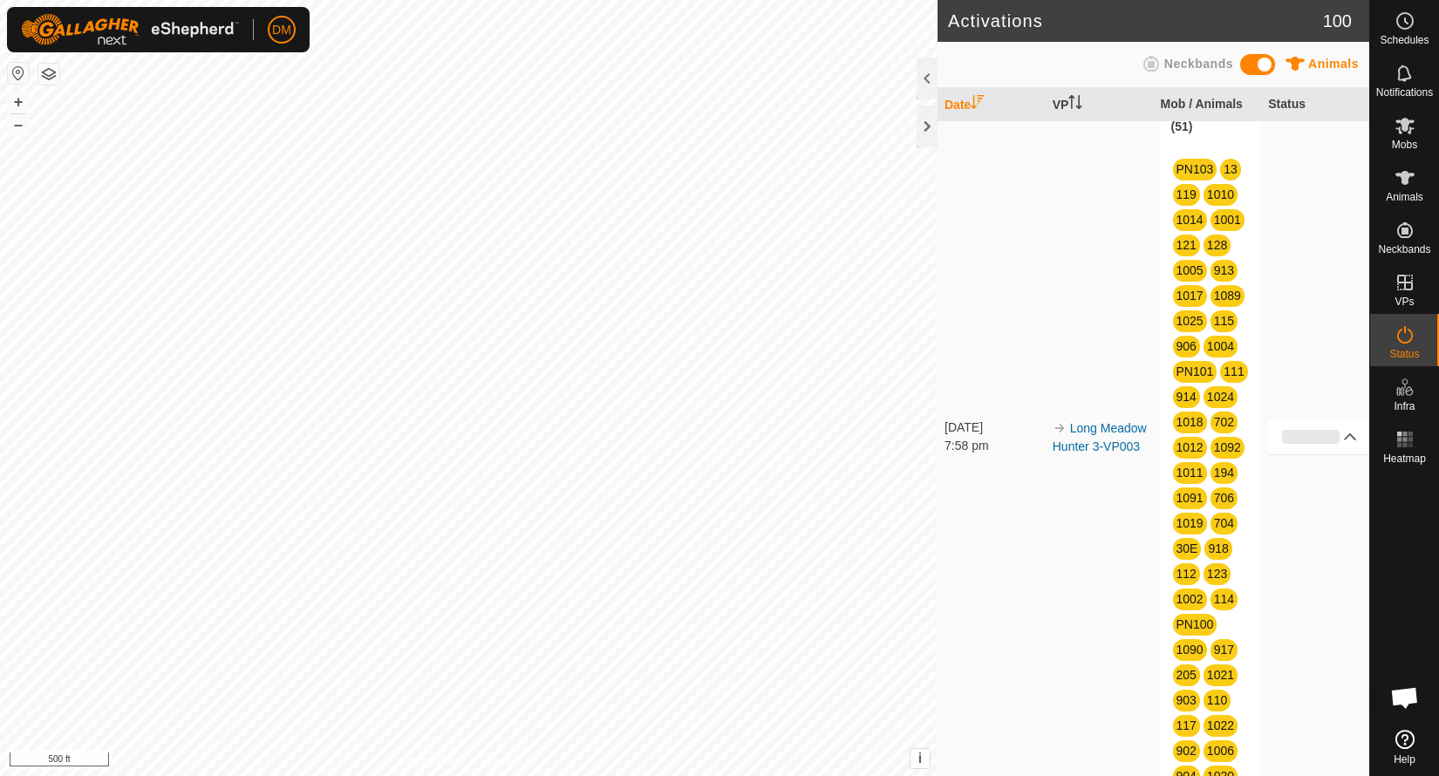
scroll to position [79, 0]
click at [1405, 132] on icon at bounding box center [1405, 125] width 21 height 21
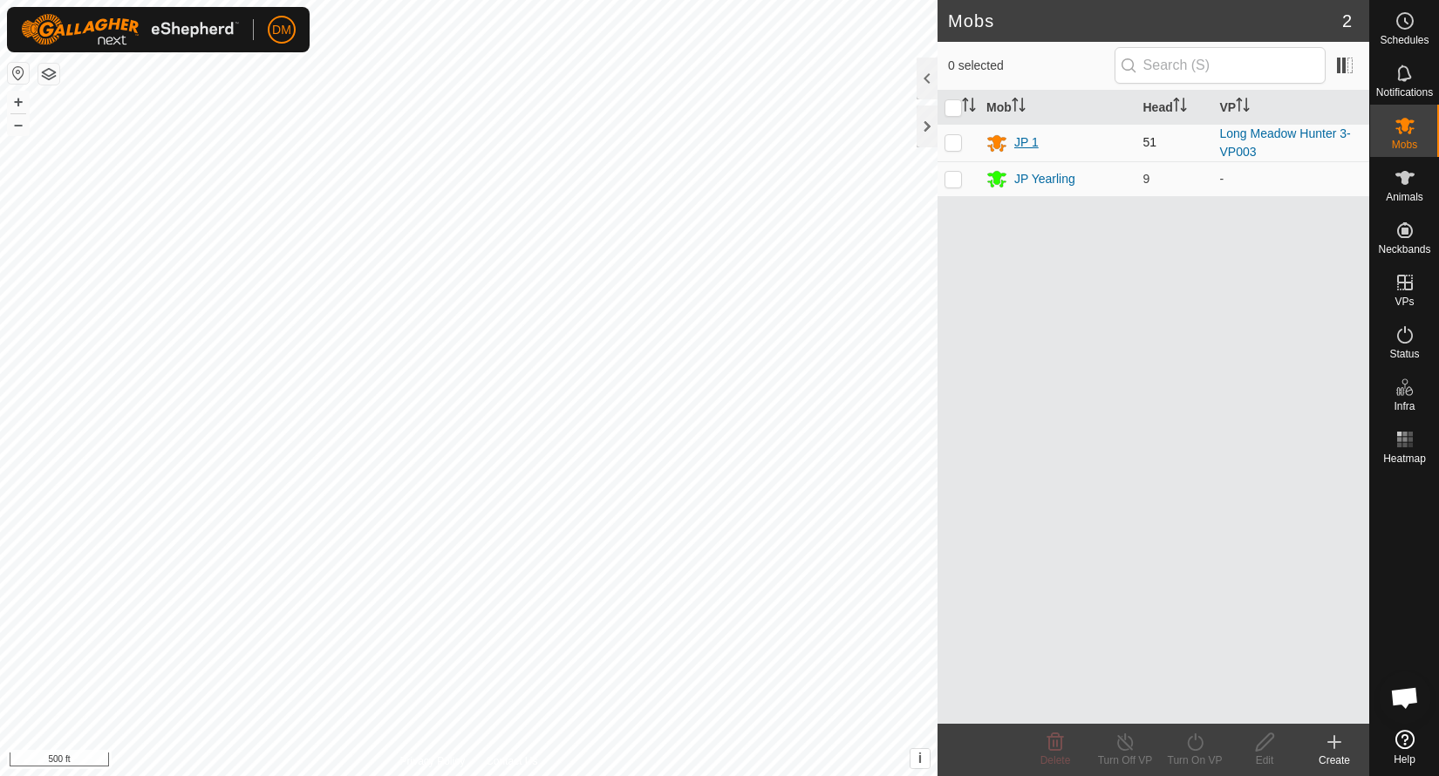
click at [1033, 139] on div "JP 1" at bounding box center [1026, 142] width 24 height 18
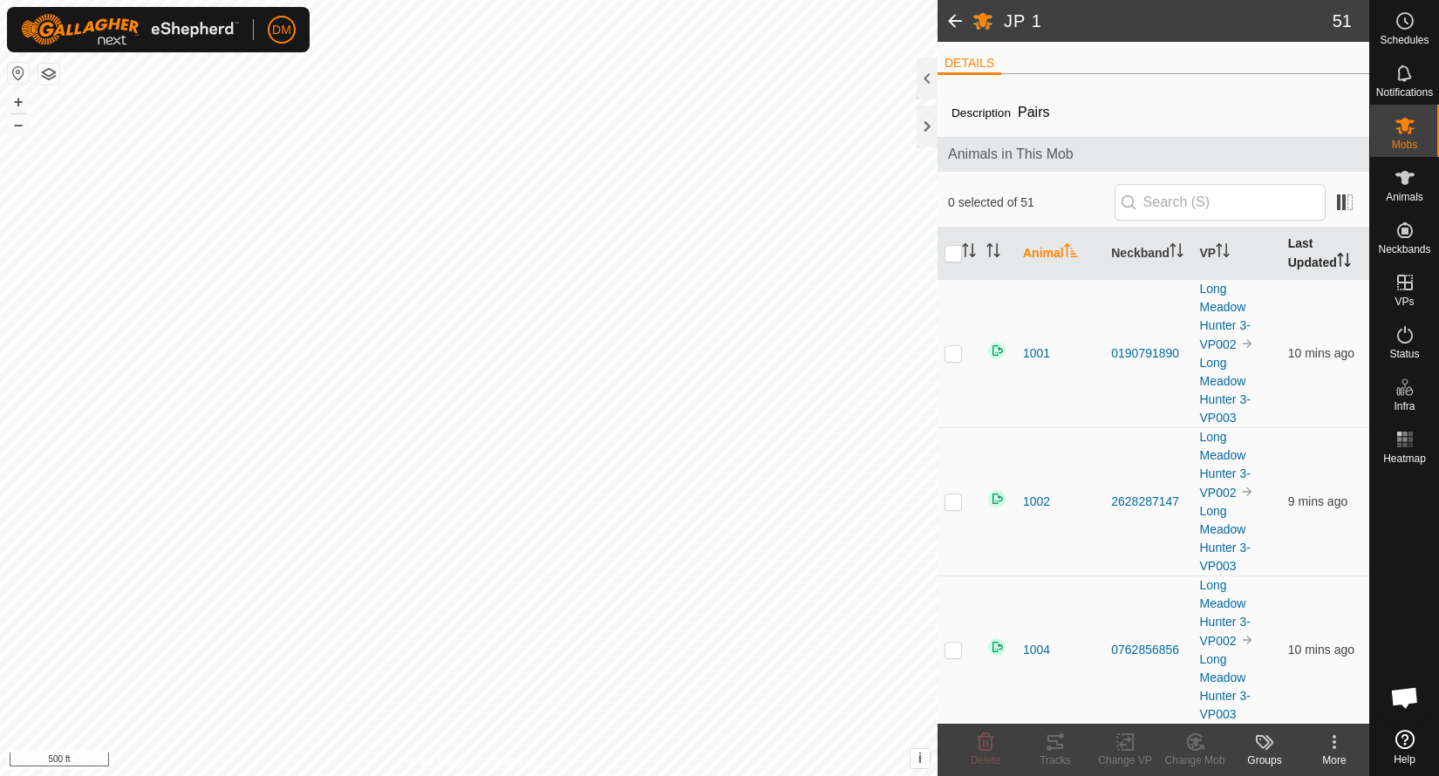
click at [1315, 256] on th "Last Updated" at bounding box center [1325, 254] width 88 height 52
click at [1316, 263] on th "Last Updated" at bounding box center [1325, 254] width 88 height 52
click at [1408, 337] on icon at bounding box center [1405, 334] width 21 height 21
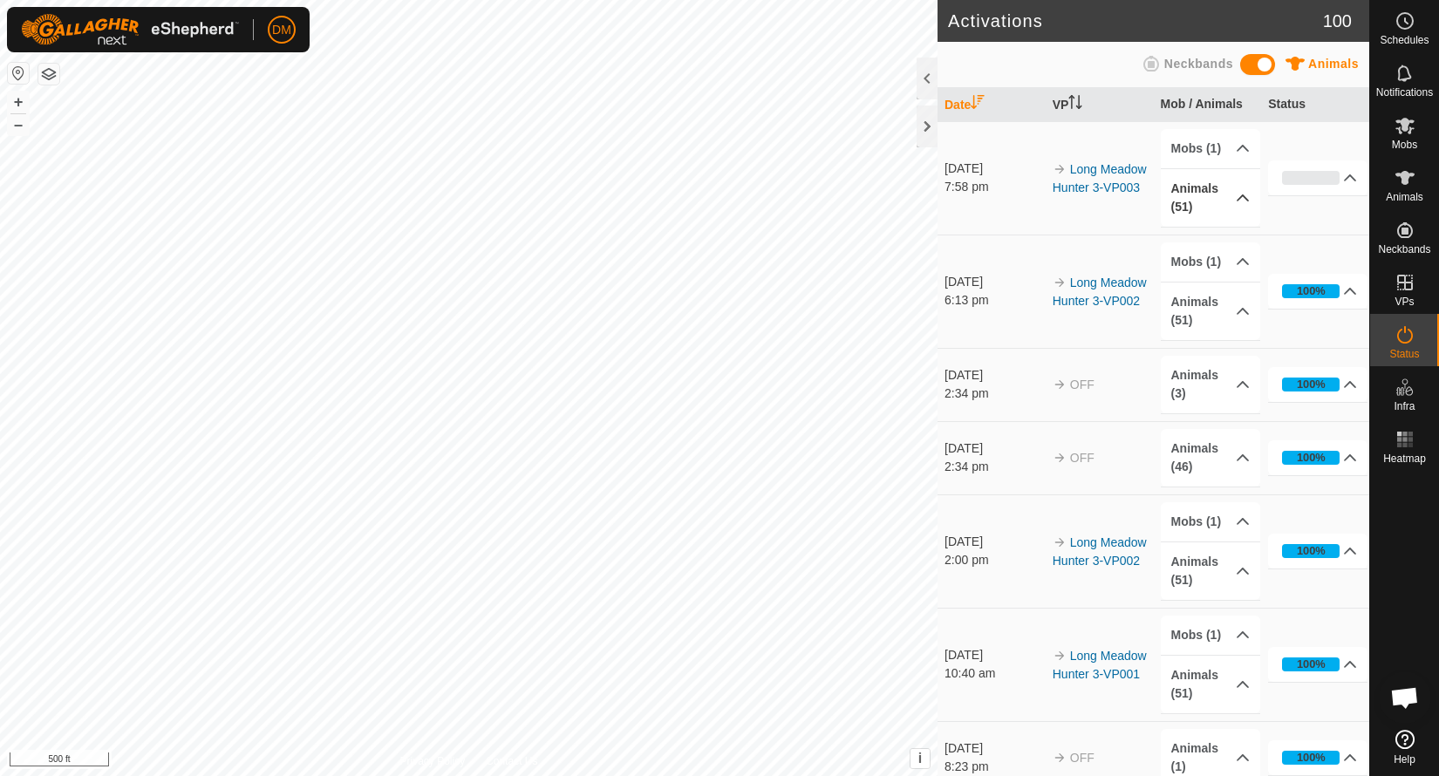
click at [1245, 202] on p-accordion-header "Animals (51)" at bounding box center [1210, 198] width 99 height 58
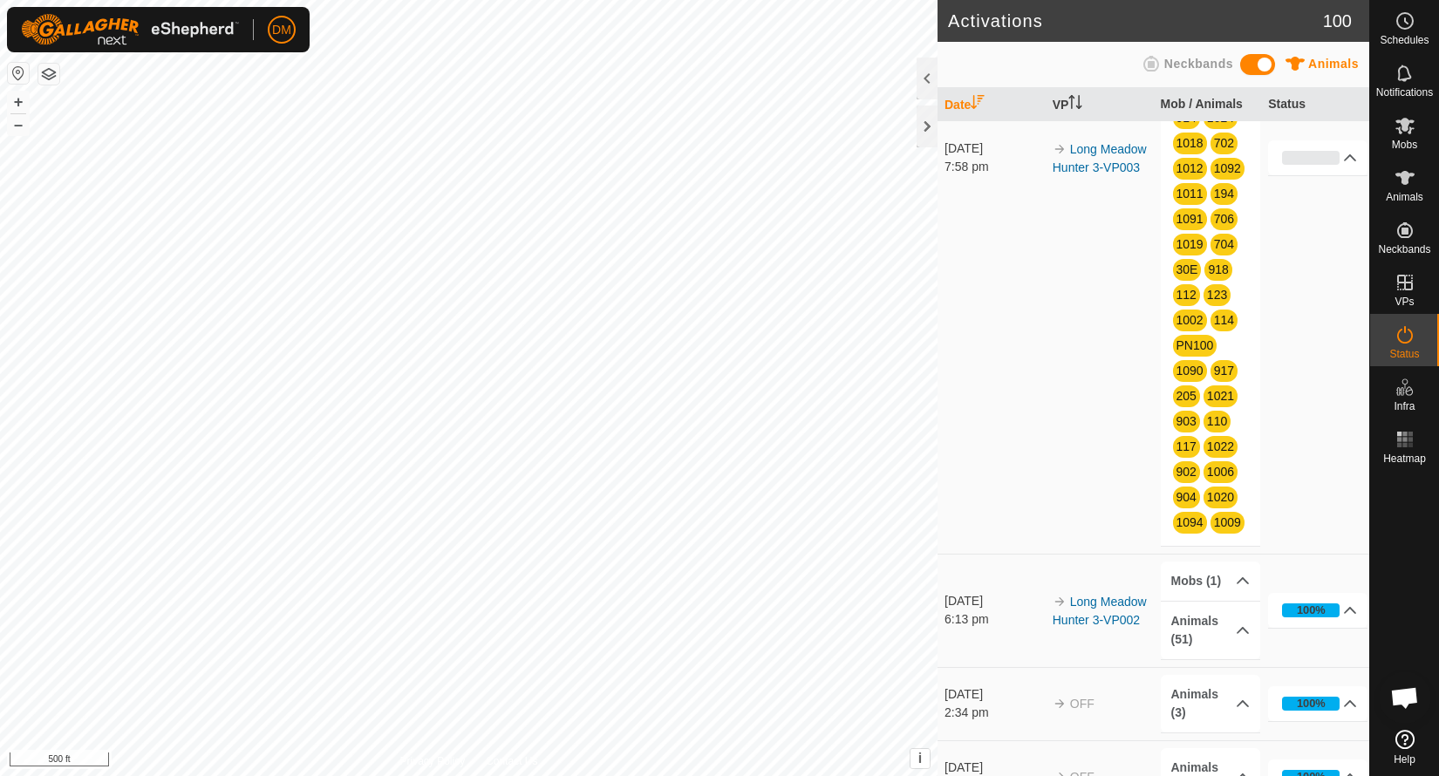
scroll to position [362, 0]
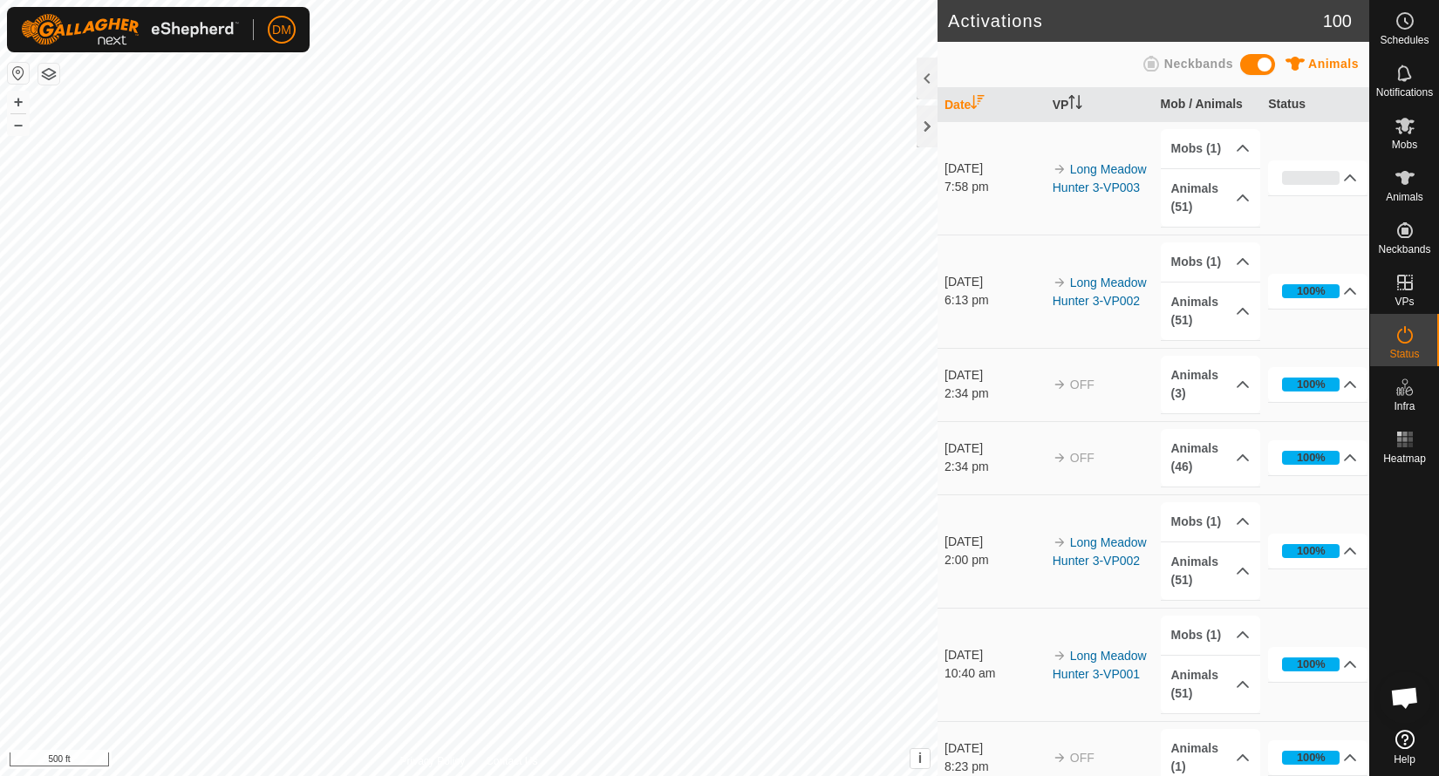
scroll to position [4798, 0]
click at [1243, 197] on p-accordion-header "Animals (51)" at bounding box center [1210, 198] width 99 height 58
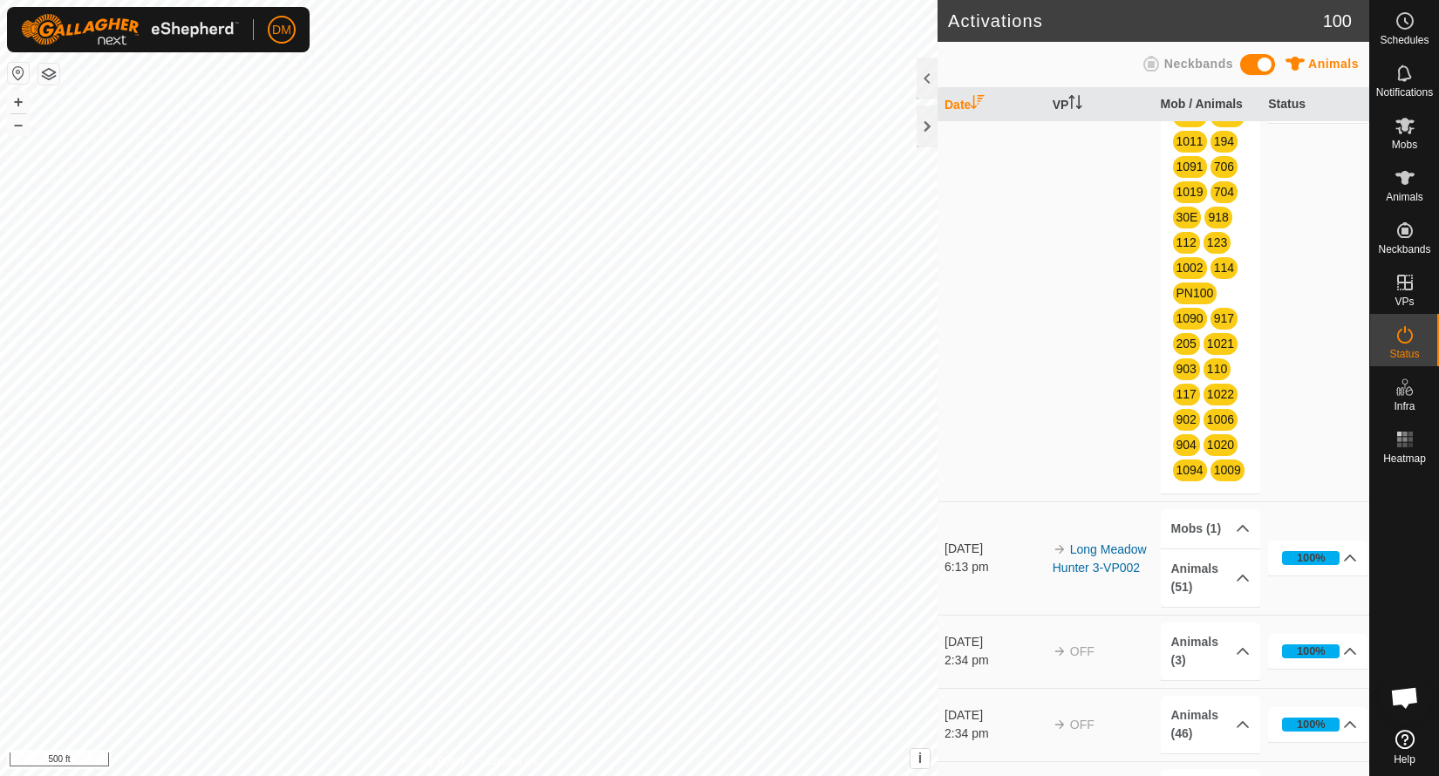
scroll to position [413, 0]
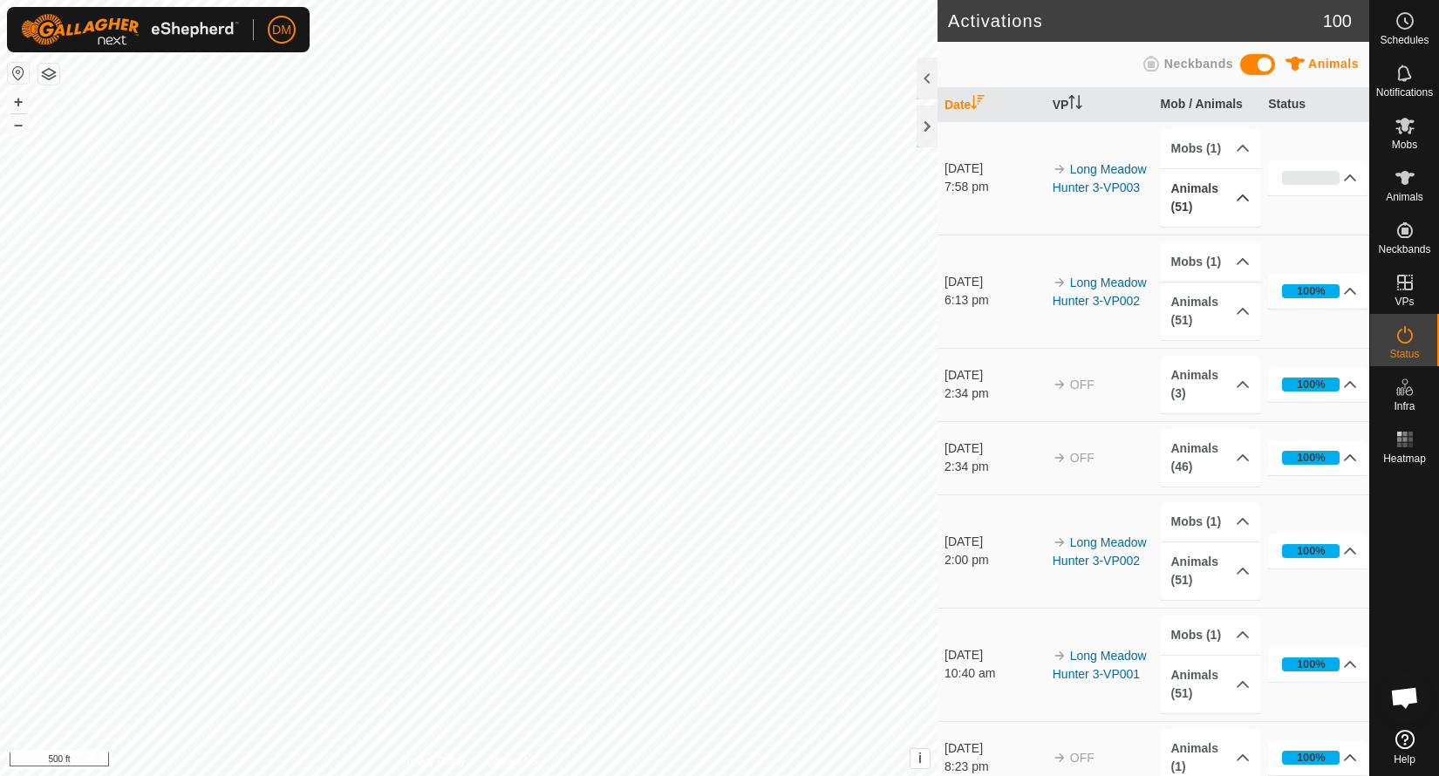
click at [1229, 194] on p-accordion-header "Animals (51)" at bounding box center [1210, 198] width 99 height 58
click at [1404, 130] on icon at bounding box center [1404, 126] width 19 height 17
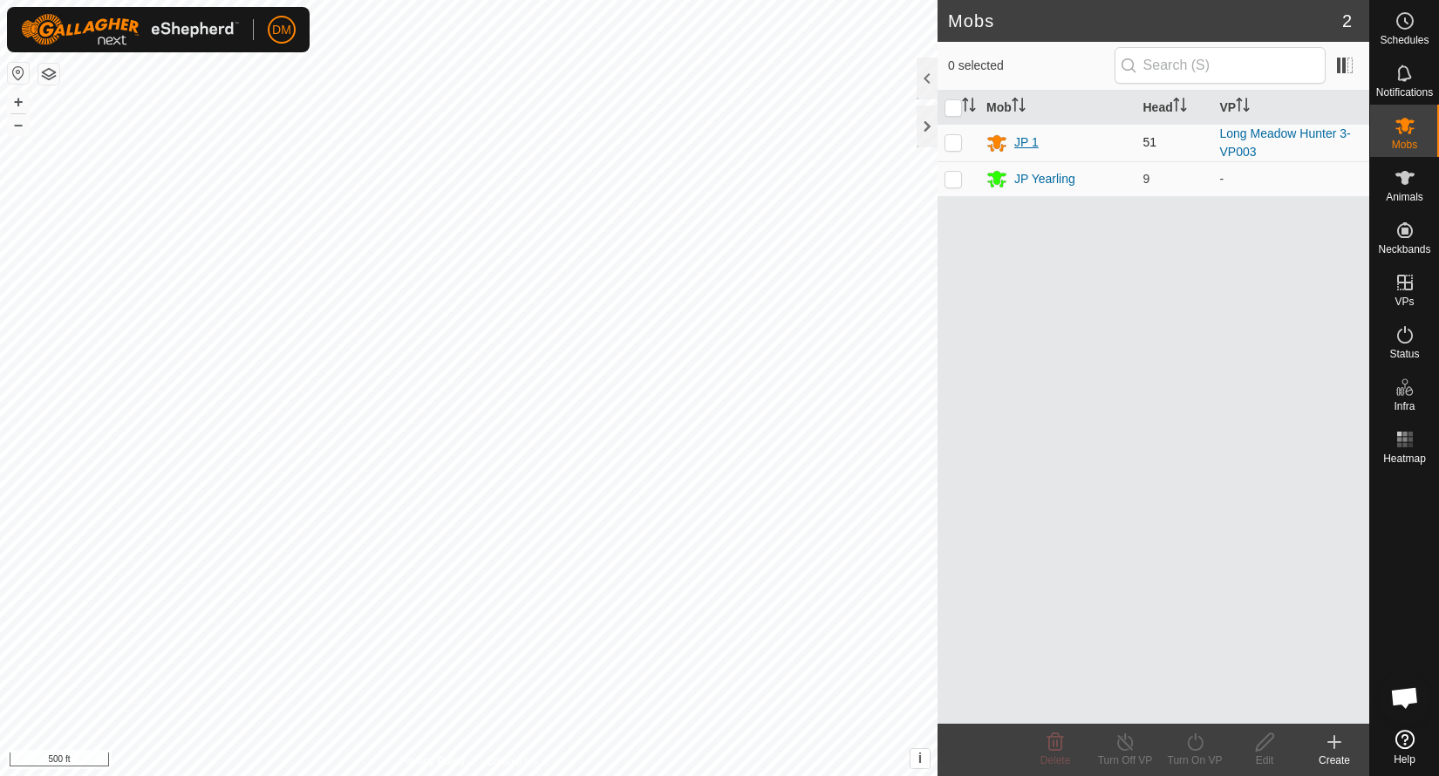
click at [1033, 138] on div "JP 1" at bounding box center [1026, 142] width 24 height 18
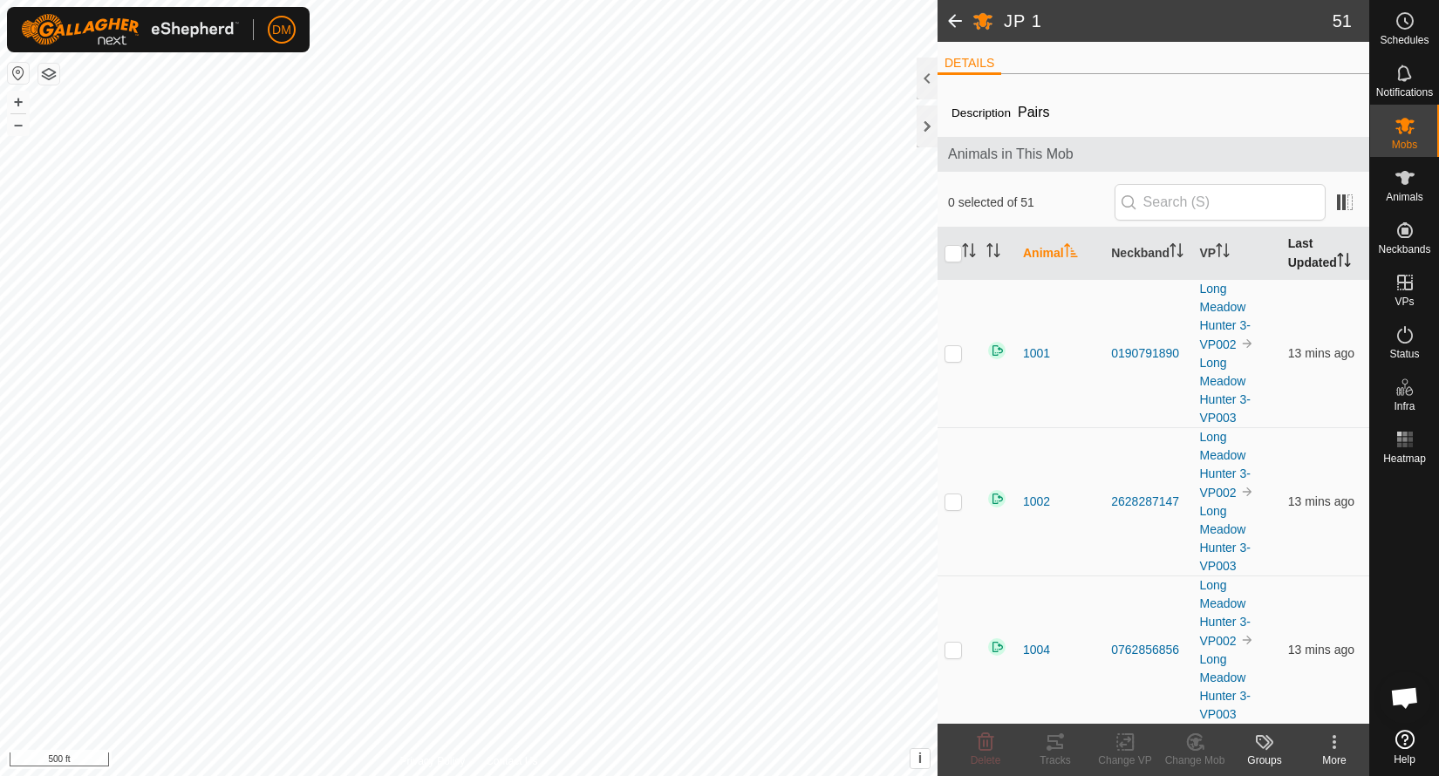
click at [1313, 264] on th "Last Updated" at bounding box center [1325, 254] width 88 height 52
click at [1316, 259] on th "Last Updated" at bounding box center [1325, 254] width 88 height 52
click at [1405, 339] on icon at bounding box center [1405, 334] width 21 height 21
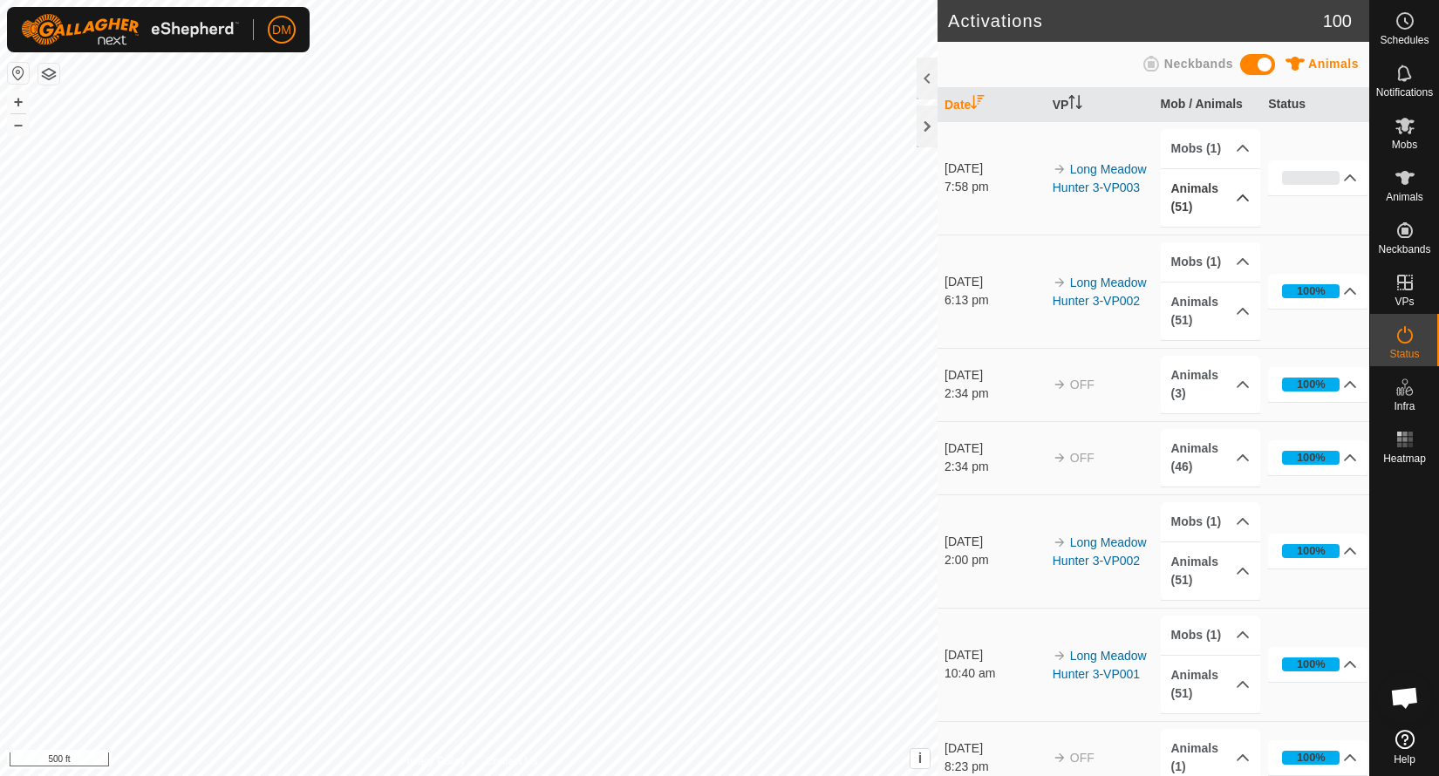
click at [1235, 196] on p-accordion-header "Animals (51)" at bounding box center [1210, 198] width 99 height 58
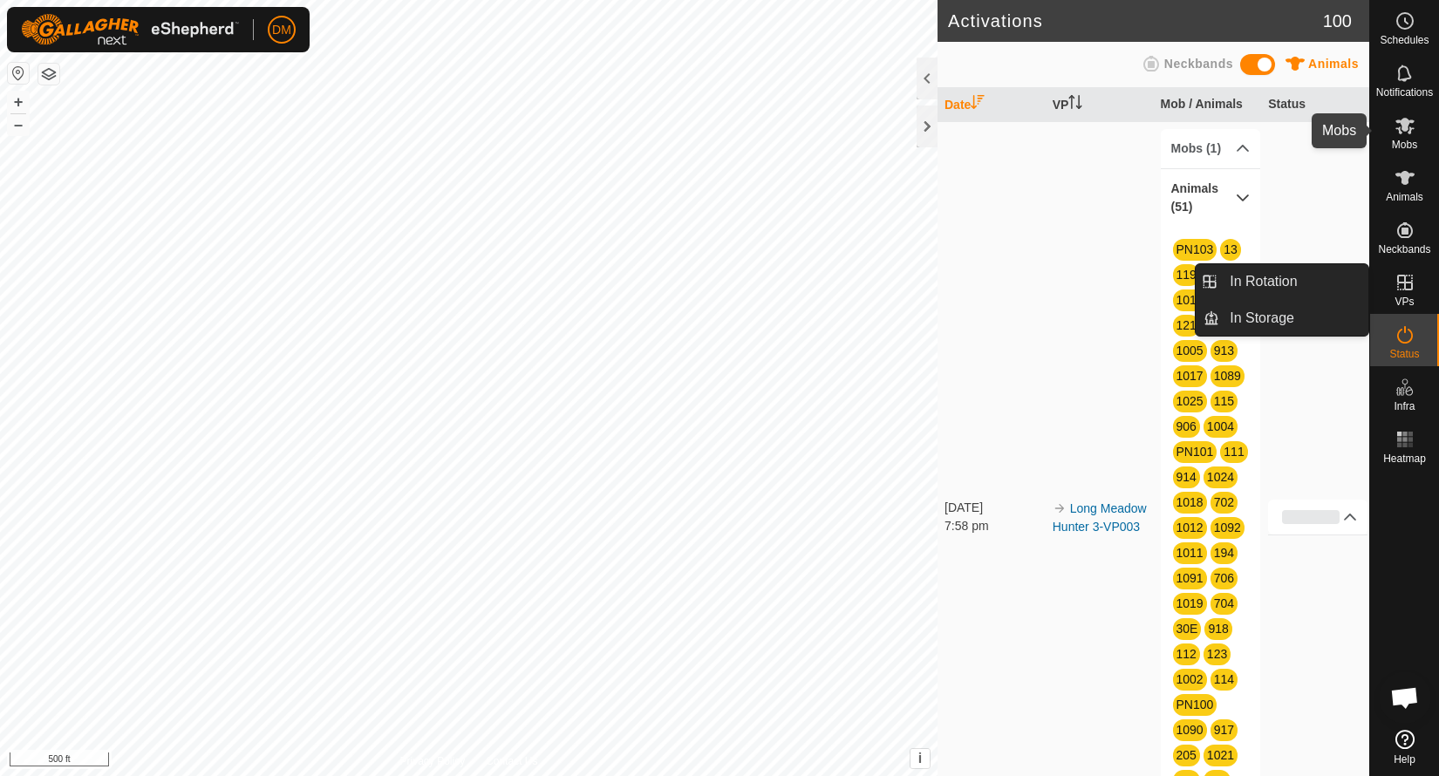
click at [1409, 125] on icon at bounding box center [1405, 125] width 21 height 21
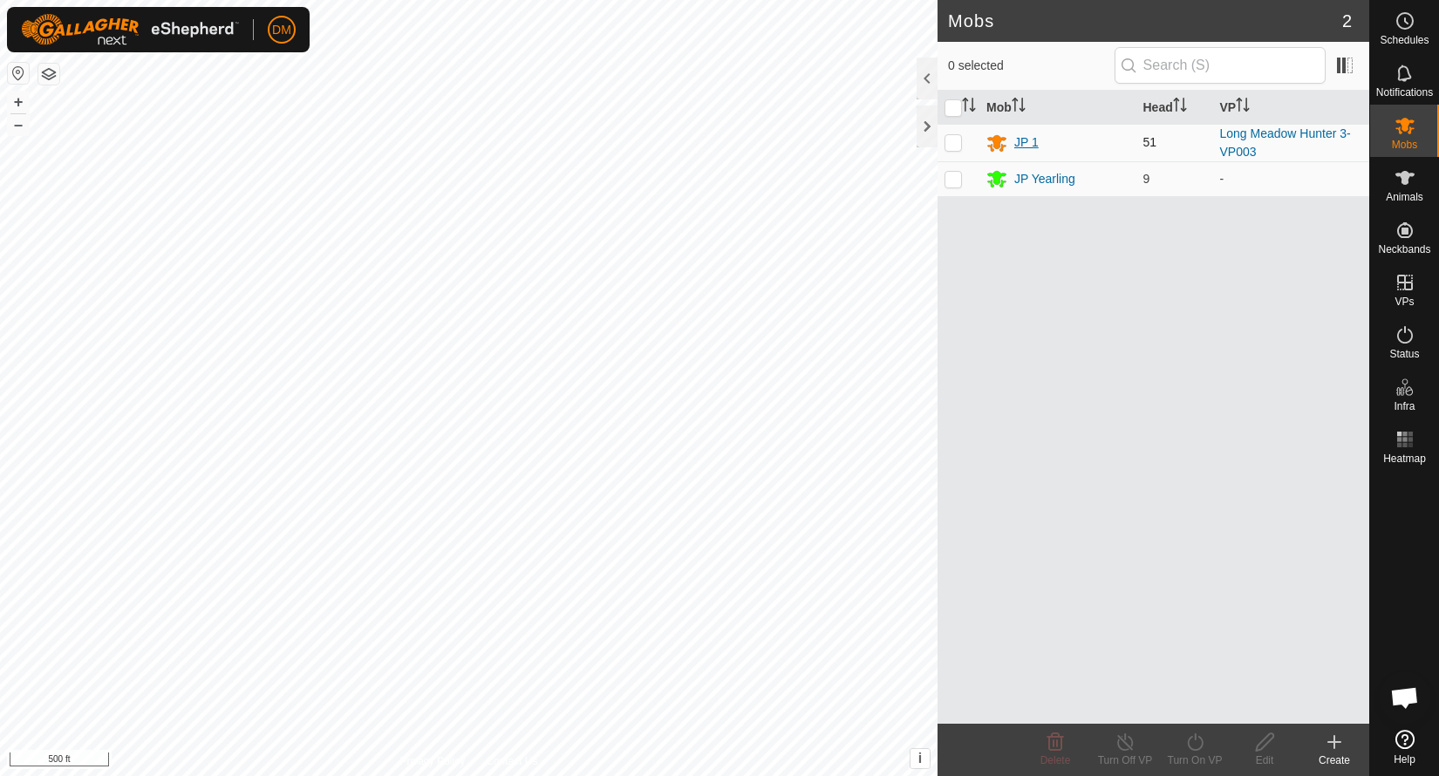
click at [1022, 135] on div "JP 1" at bounding box center [1026, 142] width 24 height 18
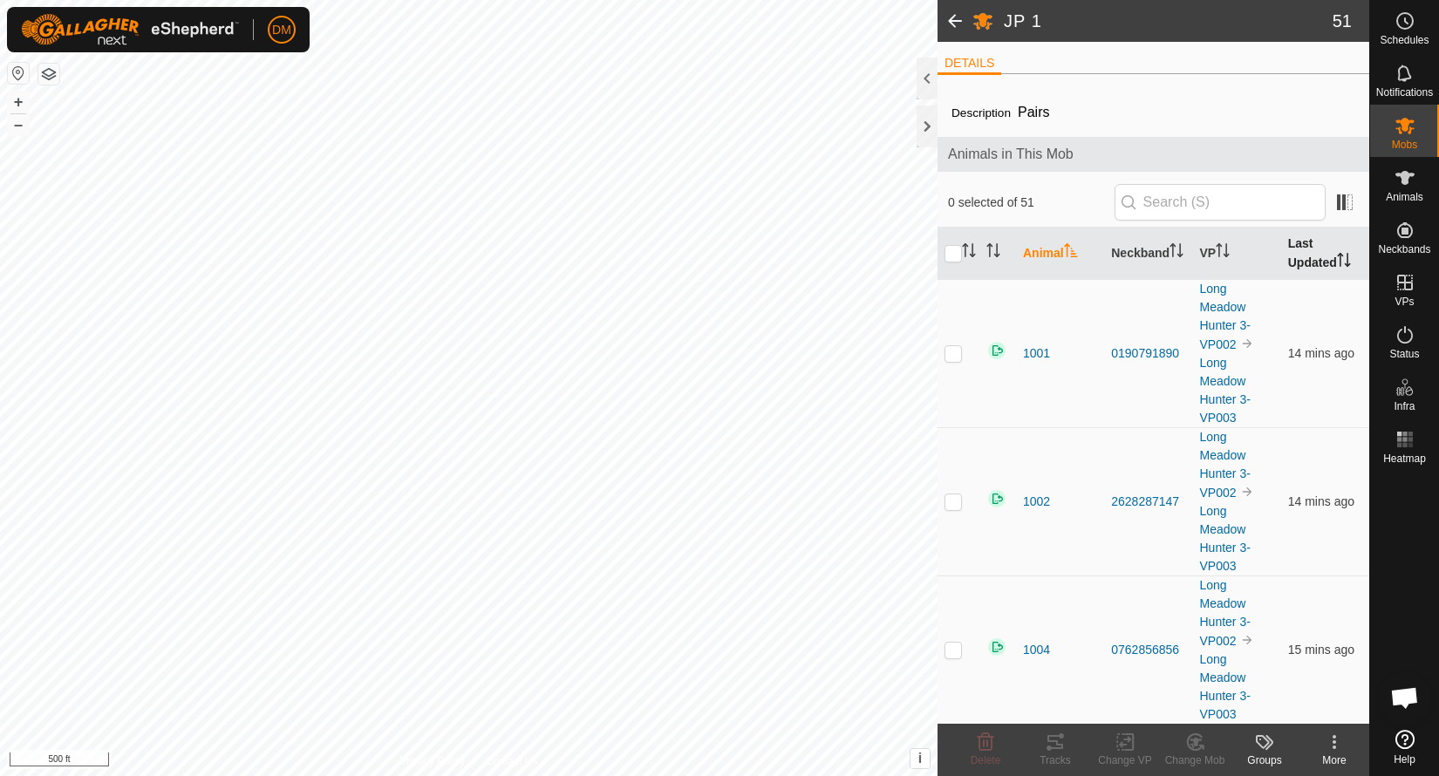
click at [1314, 262] on th "Last Updated" at bounding box center [1325, 254] width 88 height 52
click at [1314, 259] on th "Last Updated" at bounding box center [1325, 254] width 88 height 52
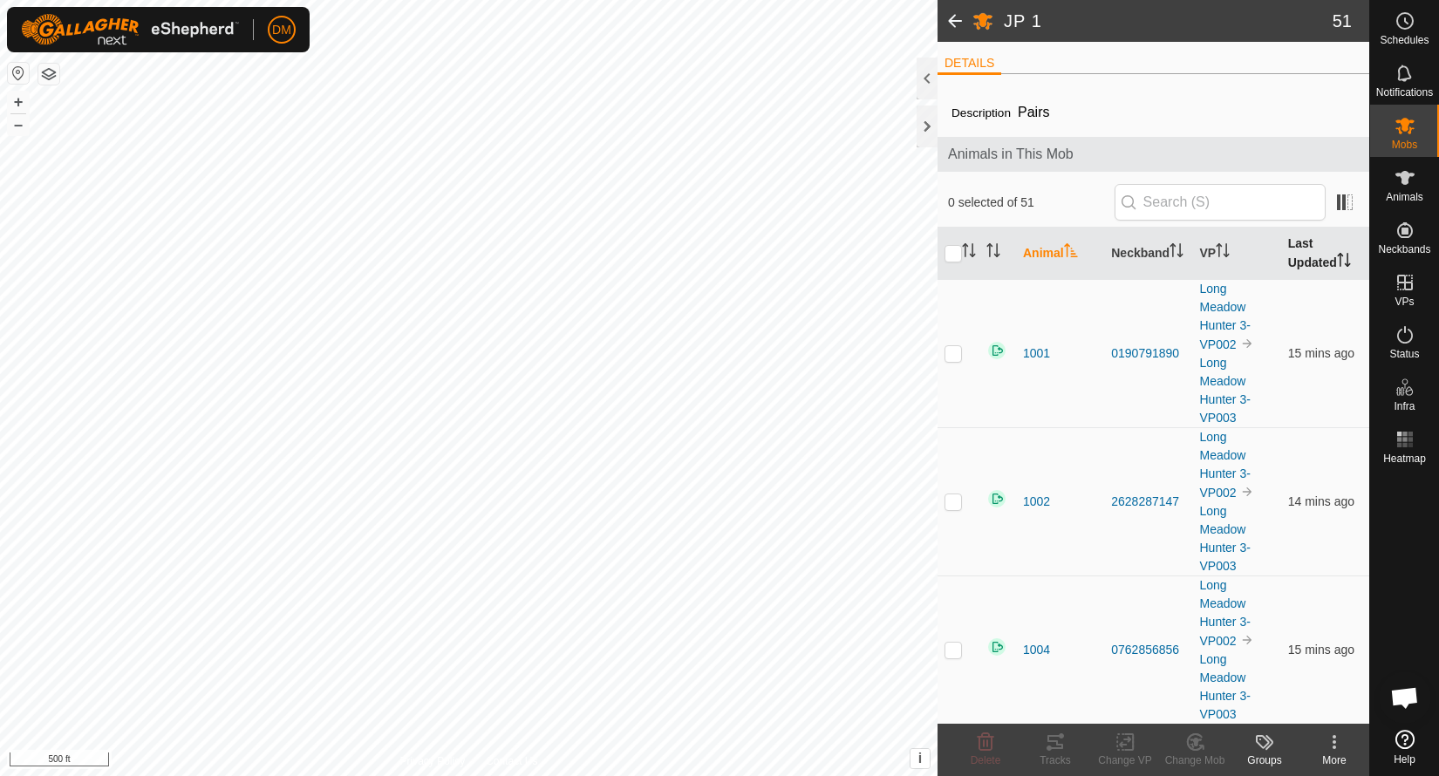
click at [1325, 255] on th "Last Updated" at bounding box center [1325, 254] width 88 height 52
click at [1313, 258] on th "Last Updated" at bounding box center [1325, 254] width 88 height 52
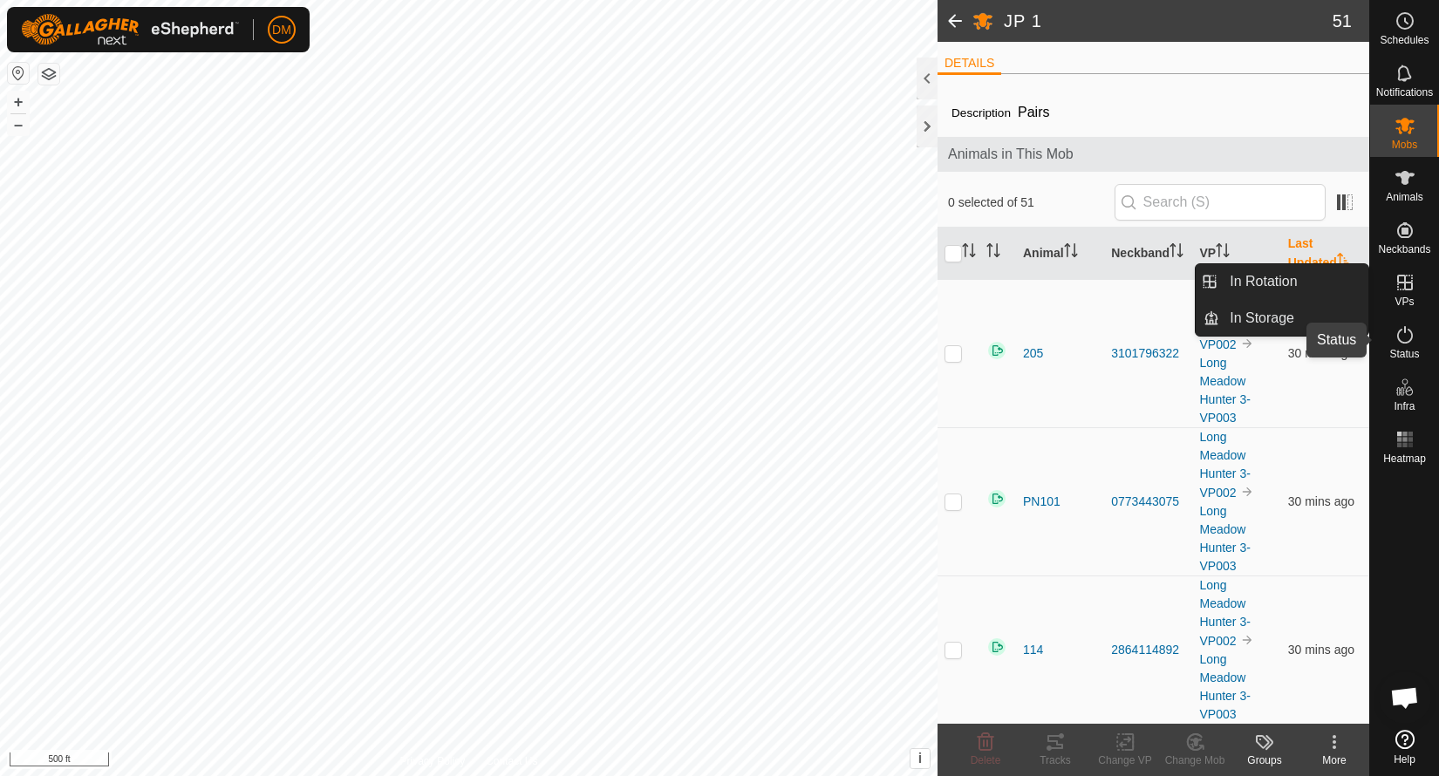
click at [1408, 331] on icon at bounding box center [1405, 334] width 21 height 21
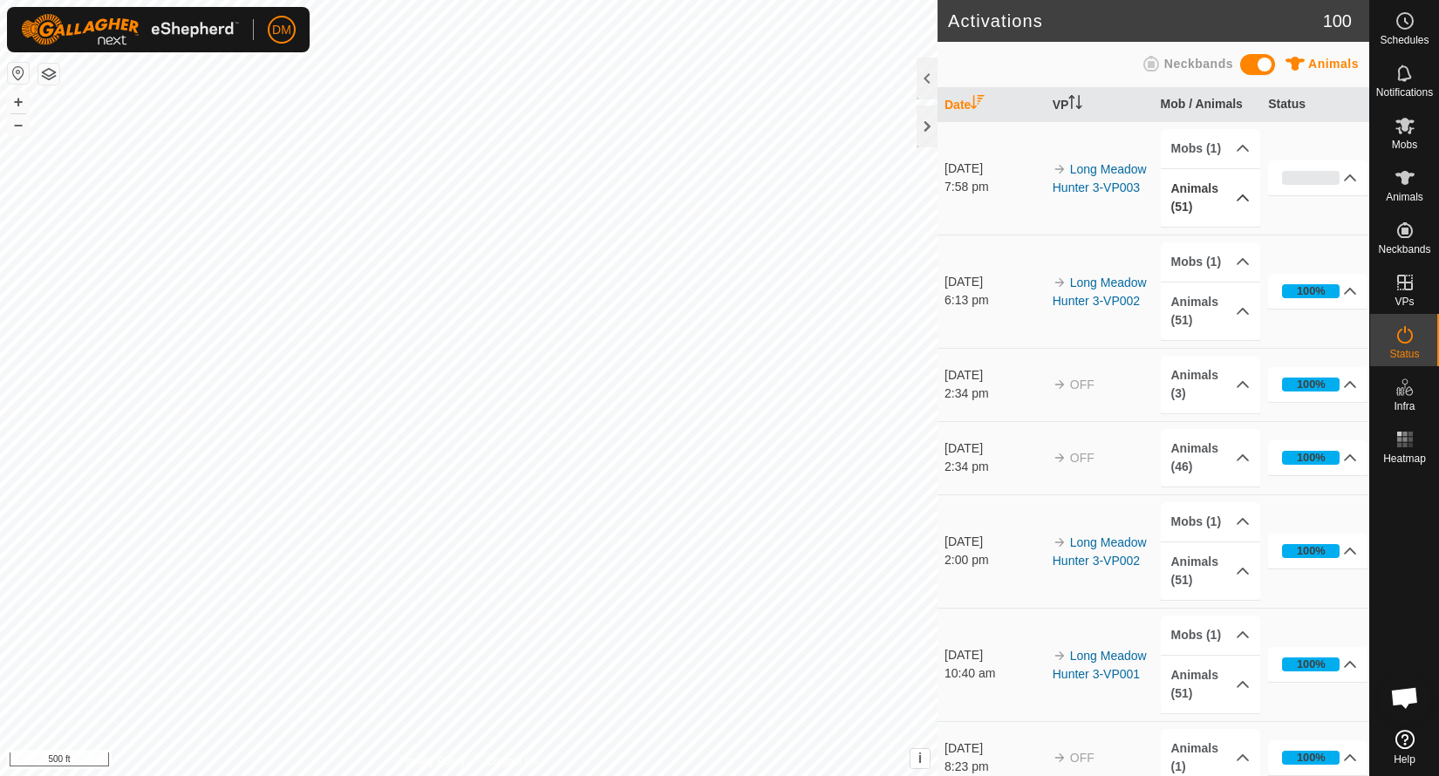
click at [1251, 200] on p-accordion-header "Animals (51)" at bounding box center [1210, 198] width 99 height 58
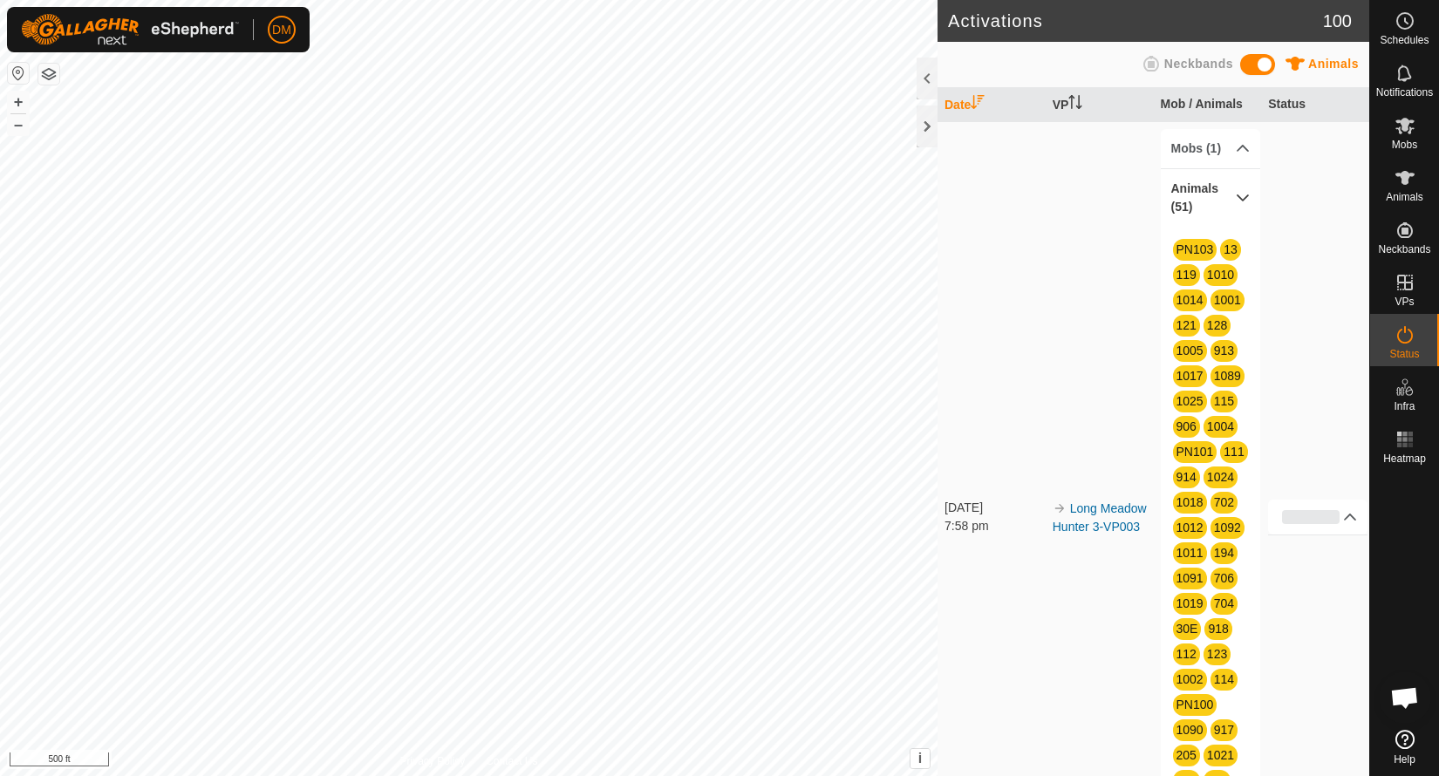
click at [1251, 200] on p-accordion-header "Animals (51)" at bounding box center [1210, 198] width 99 height 58
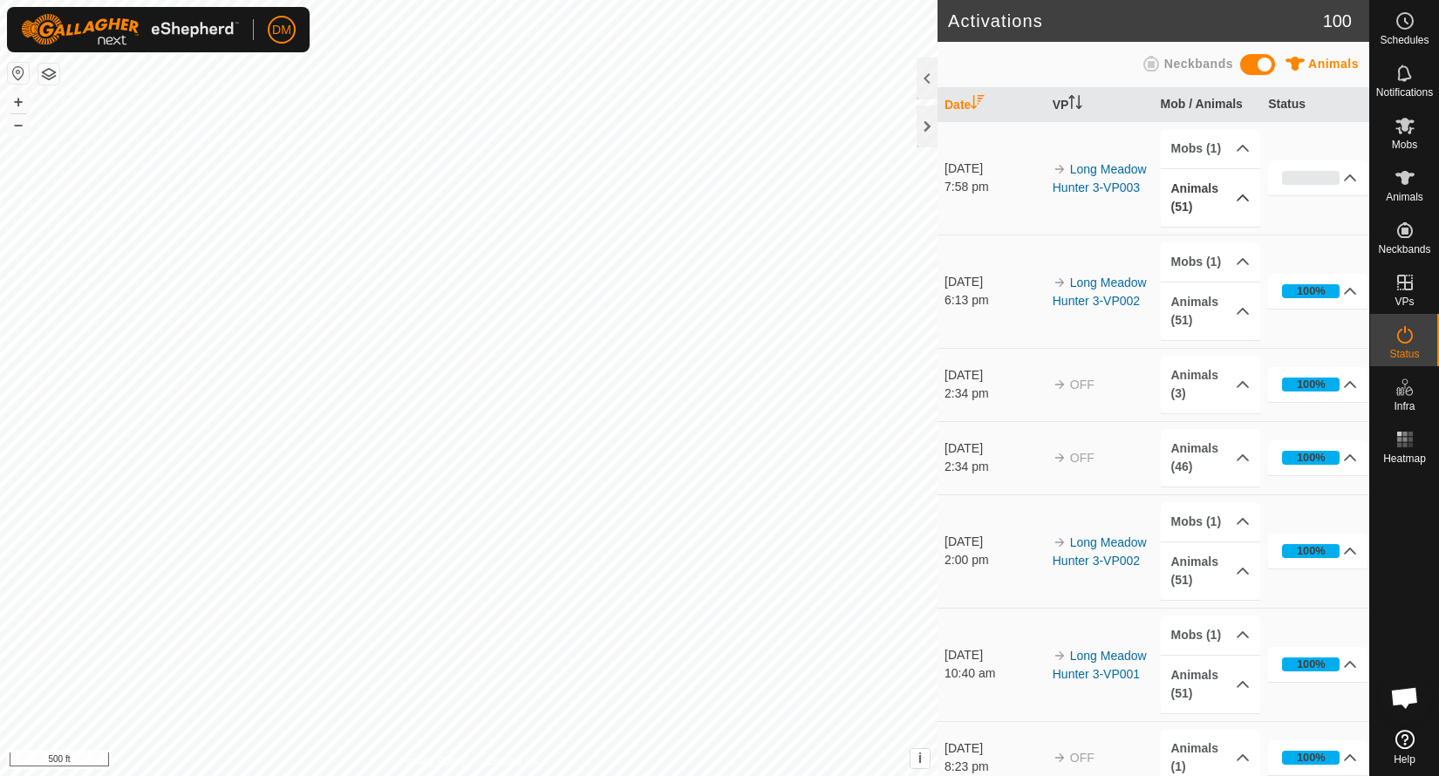
click at [1245, 199] on p-accordion-header "Animals (51)" at bounding box center [1210, 198] width 99 height 58
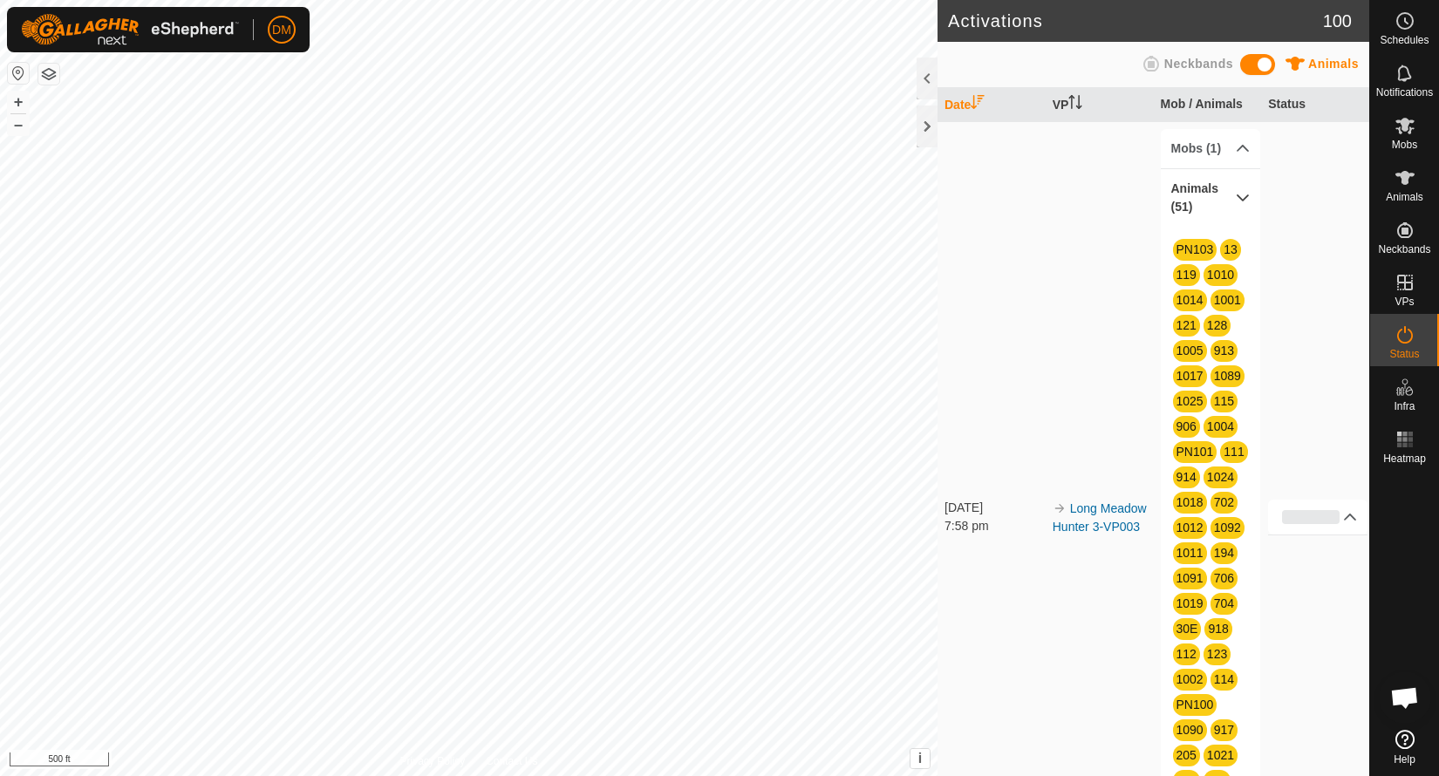
click at [1245, 199] on p-accordion-header "Animals (51)" at bounding box center [1210, 198] width 99 height 58
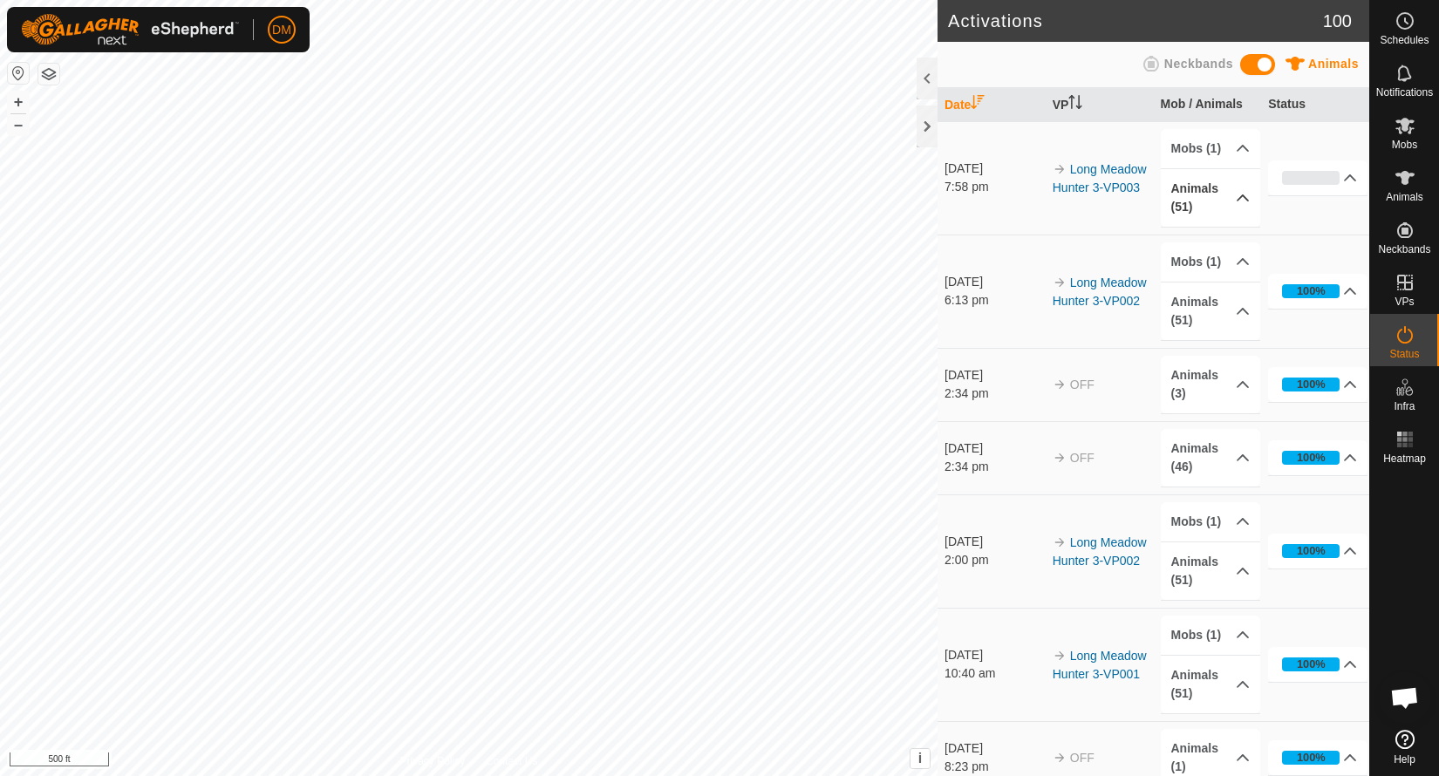
click at [1240, 197] on icon at bounding box center [1243, 197] width 12 height 7
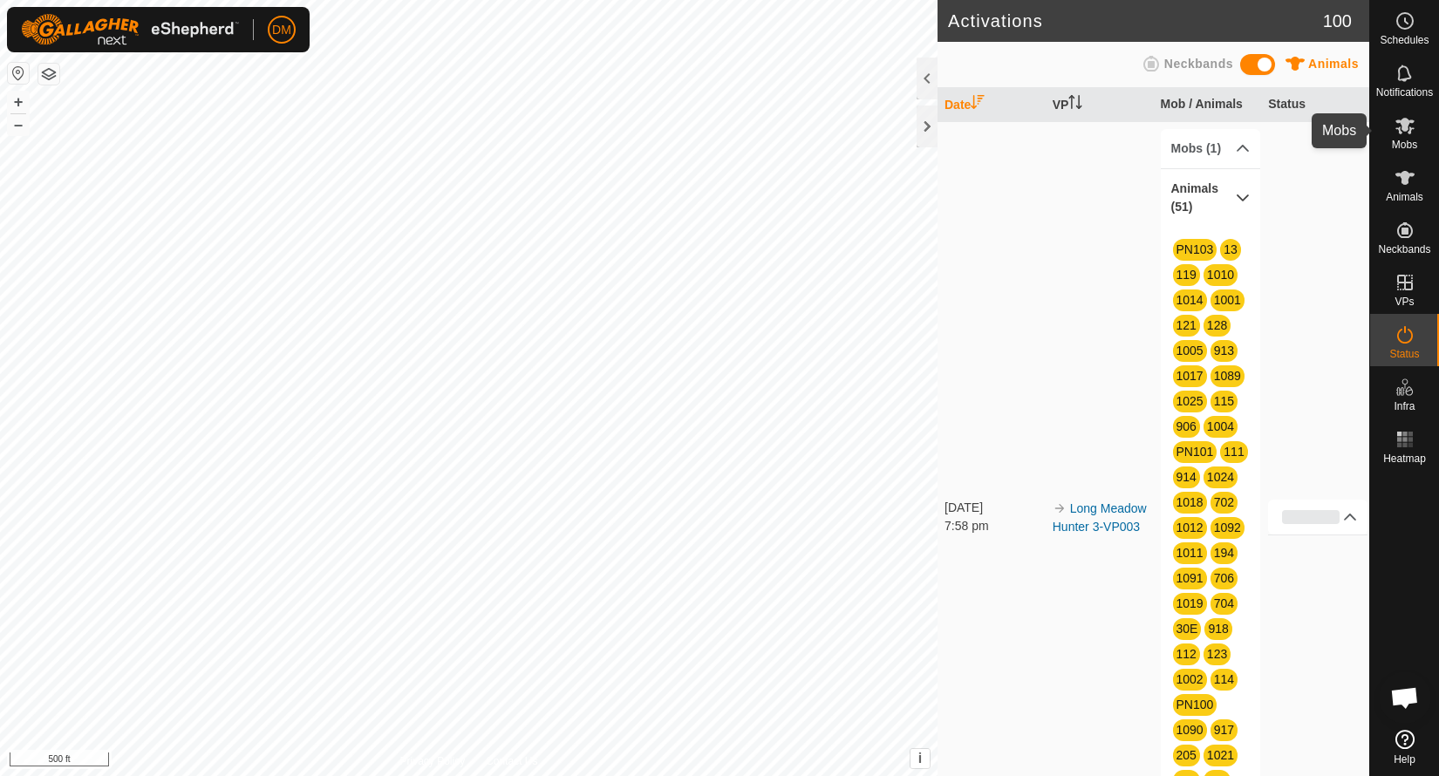
click at [1409, 133] on icon at bounding box center [1404, 126] width 19 height 17
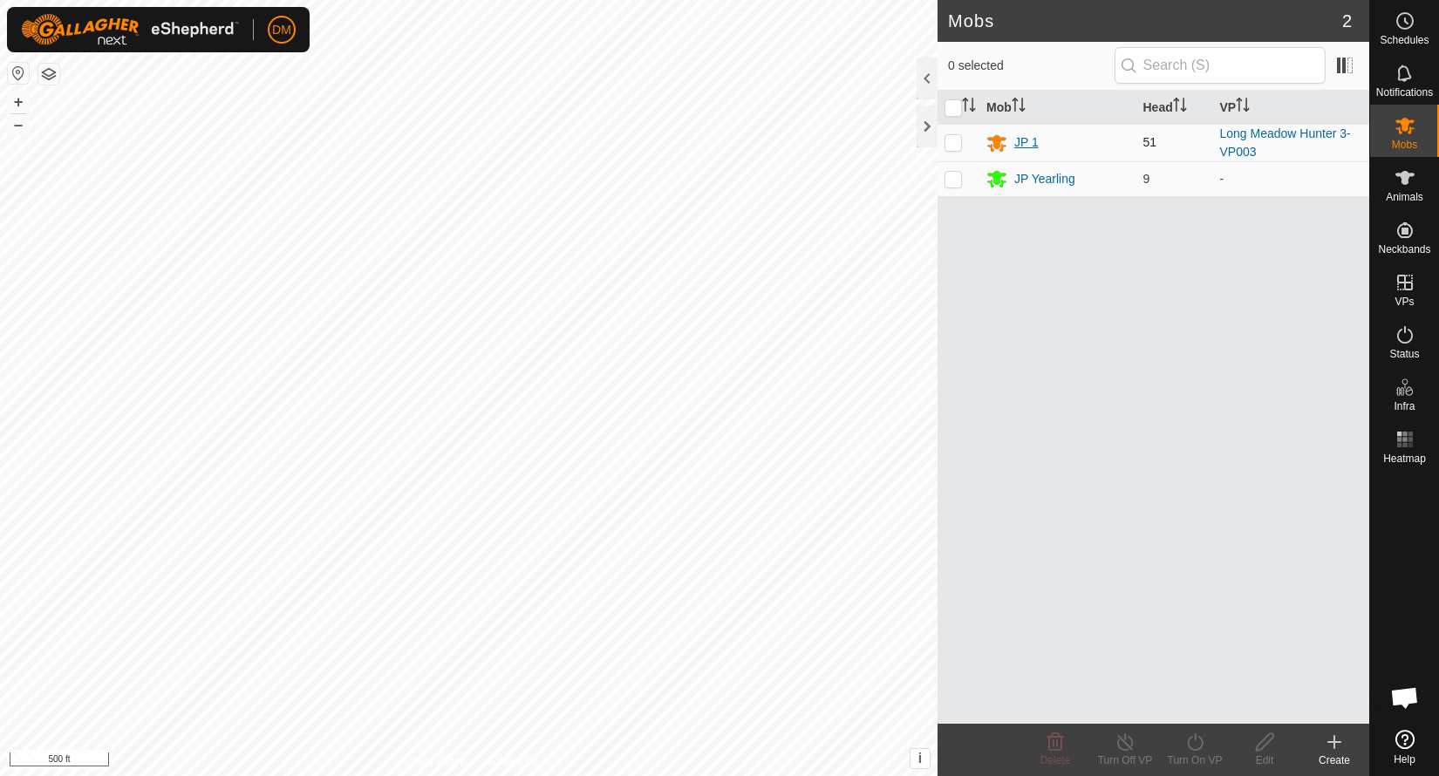
click at [1028, 148] on div "JP 1" at bounding box center [1026, 142] width 24 height 18
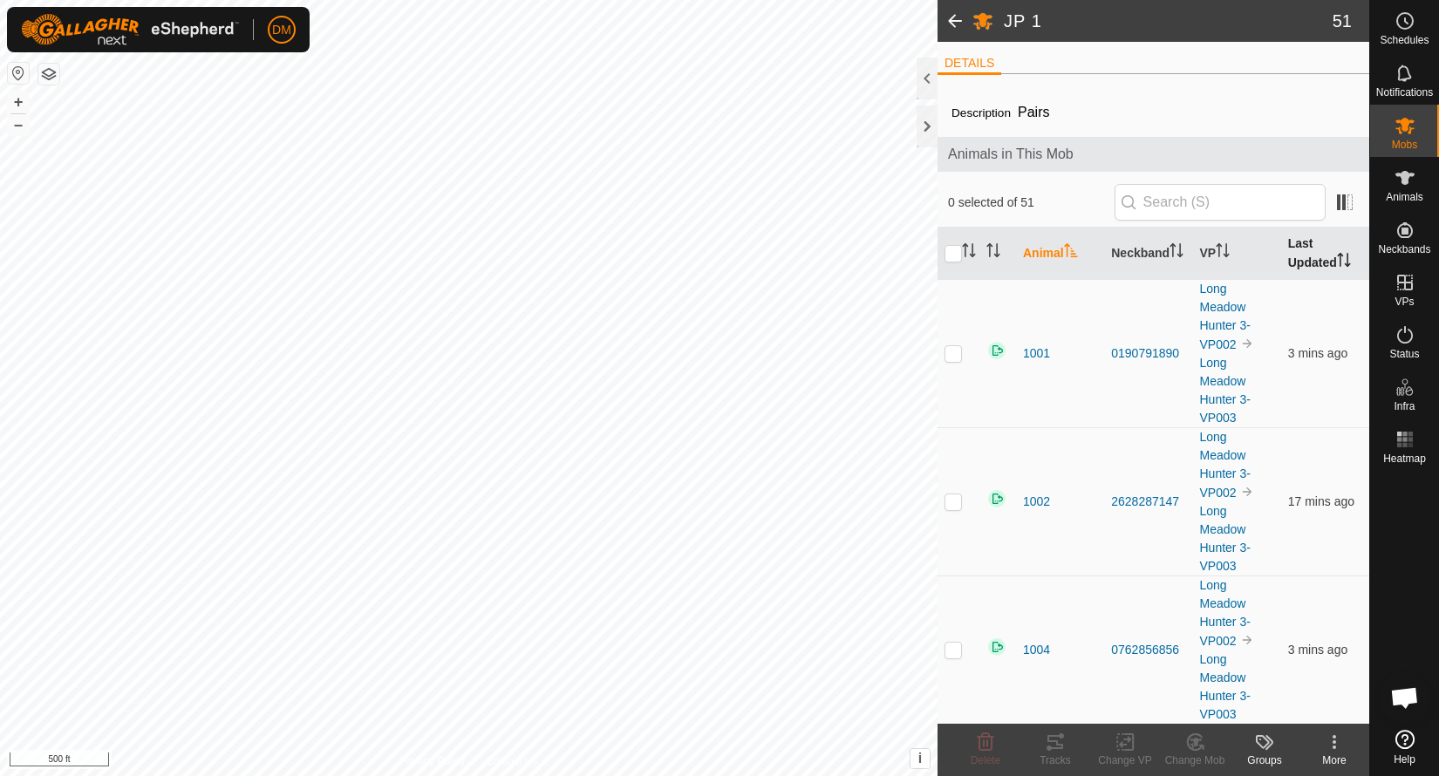
click at [1317, 254] on th "Last Updated" at bounding box center [1325, 254] width 88 height 52
click at [1325, 258] on th "Last Updated" at bounding box center [1325, 254] width 88 height 52
click at [1000, 501] on img at bounding box center [996, 498] width 21 height 21
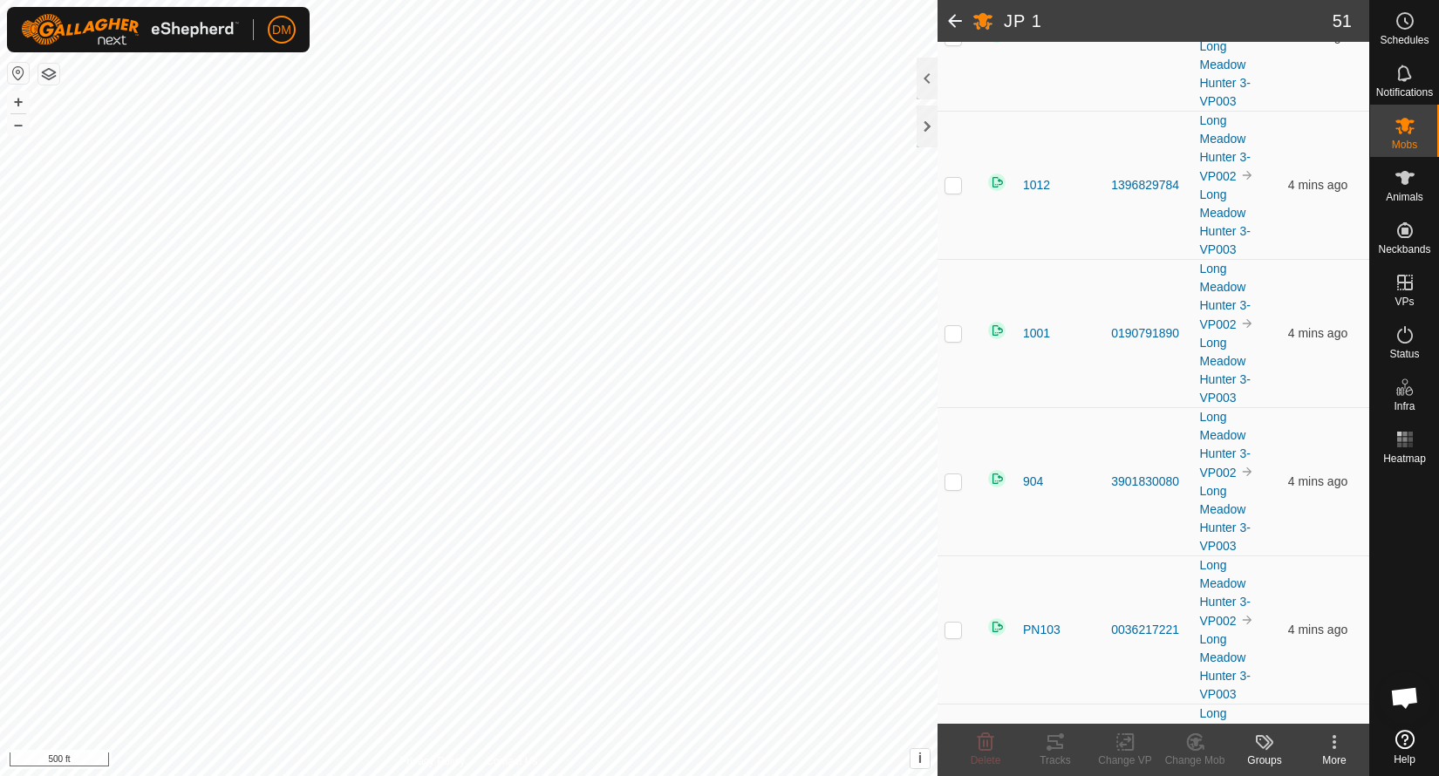
scroll to position [3877, 0]
click at [1412, 340] on icon at bounding box center [1405, 334] width 21 height 21
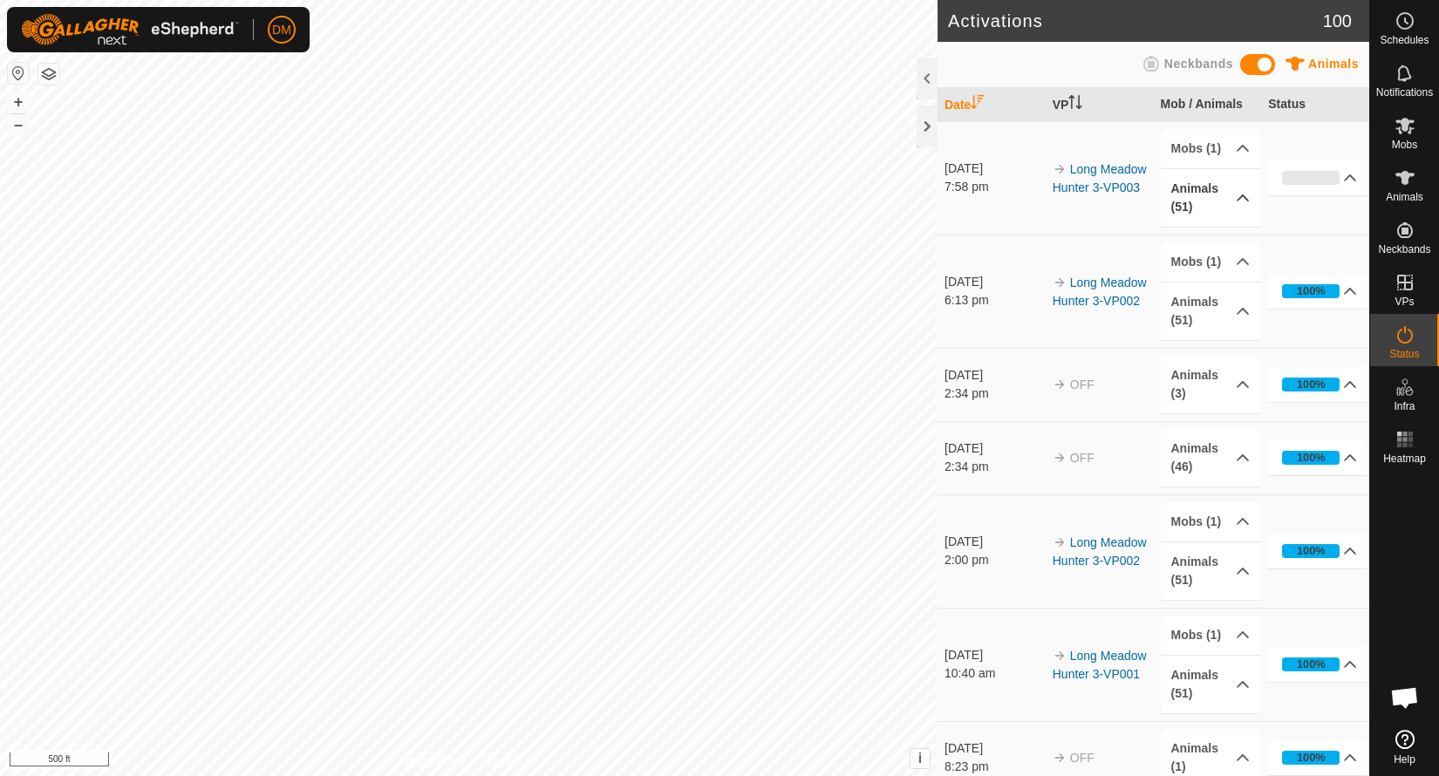
click at [1246, 198] on p-accordion-header "Animals (51)" at bounding box center [1210, 198] width 99 height 58
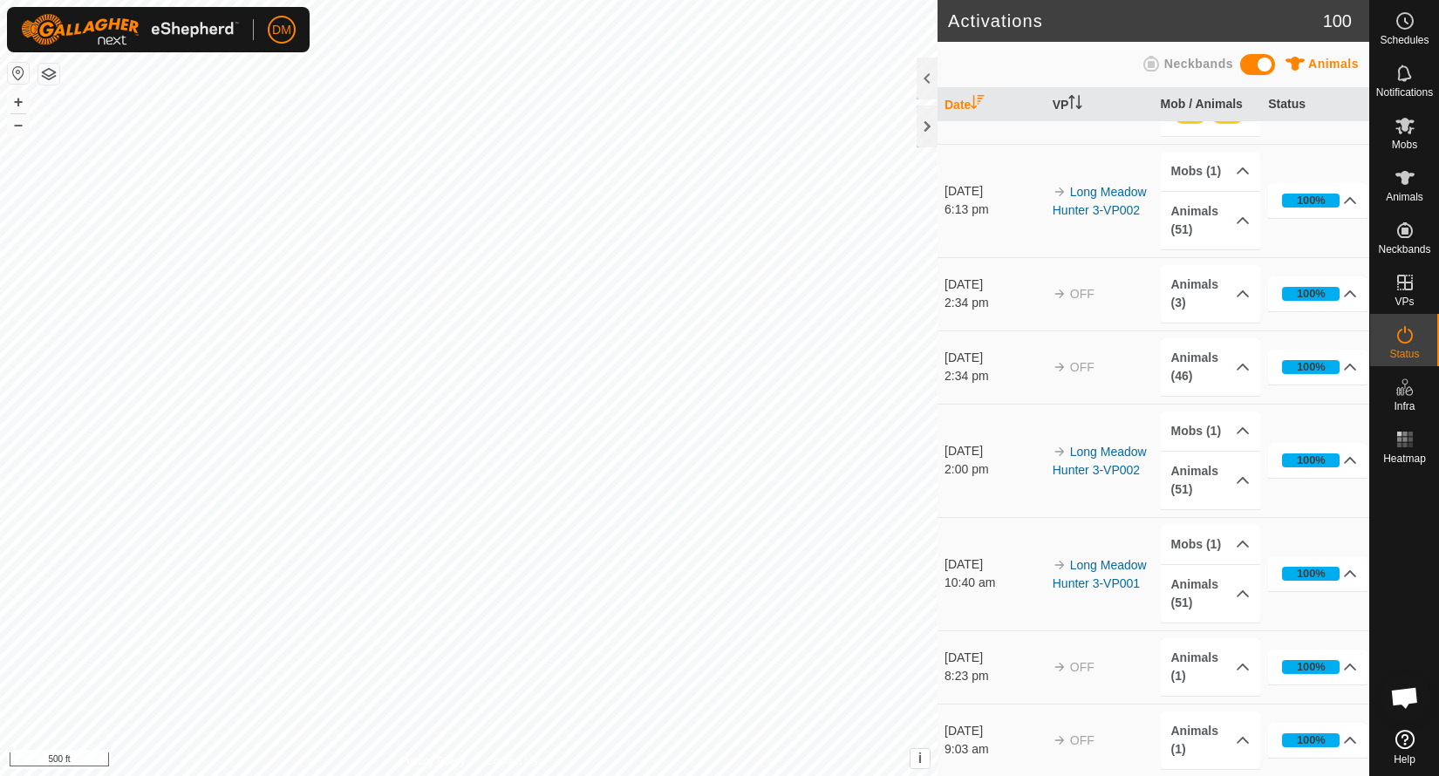
scroll to position [770, 0]
click at [1412, 124] on icon at bounding box center [1405, 125] width 21 height 21
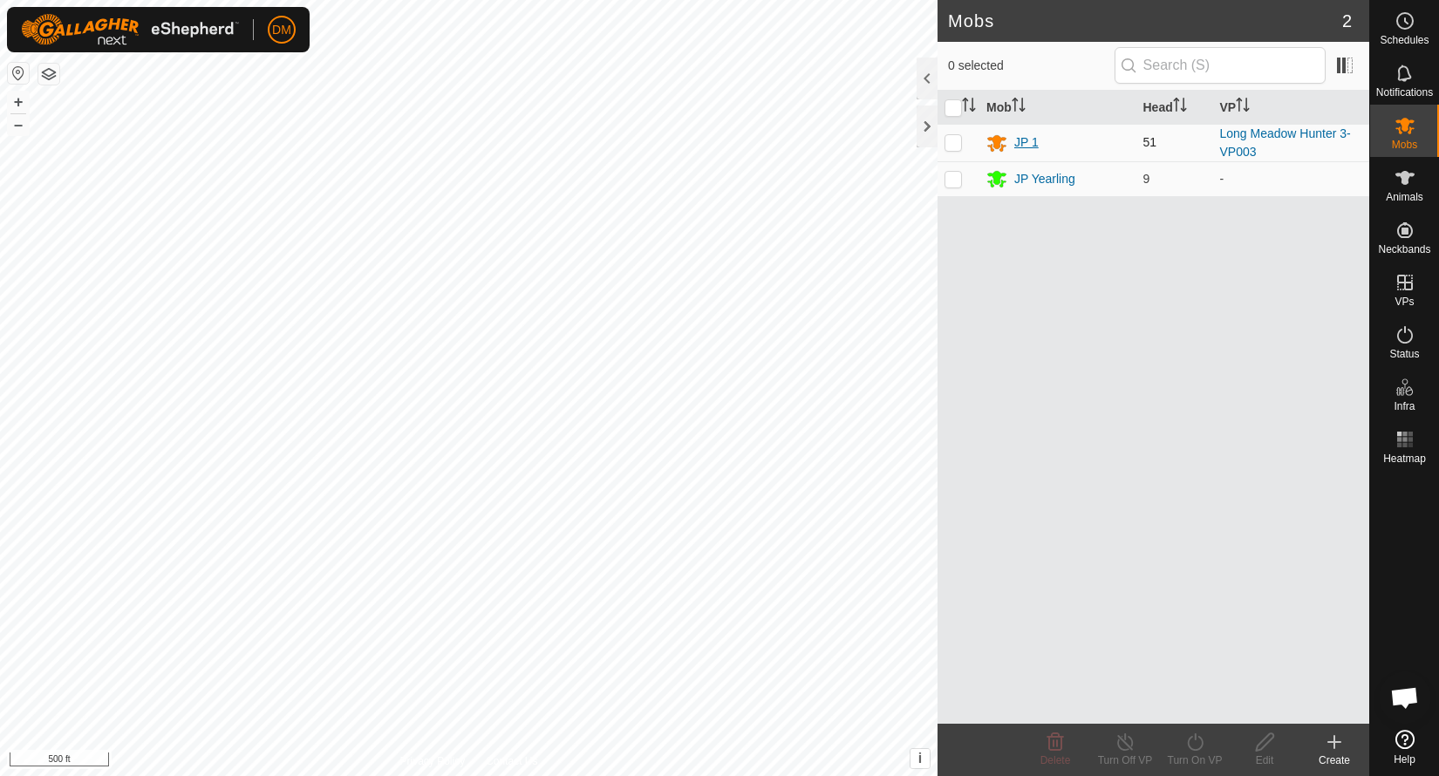
click at [1022, 140] on div "JP 1" at bounding box center [1026, 142] width 24 height 18
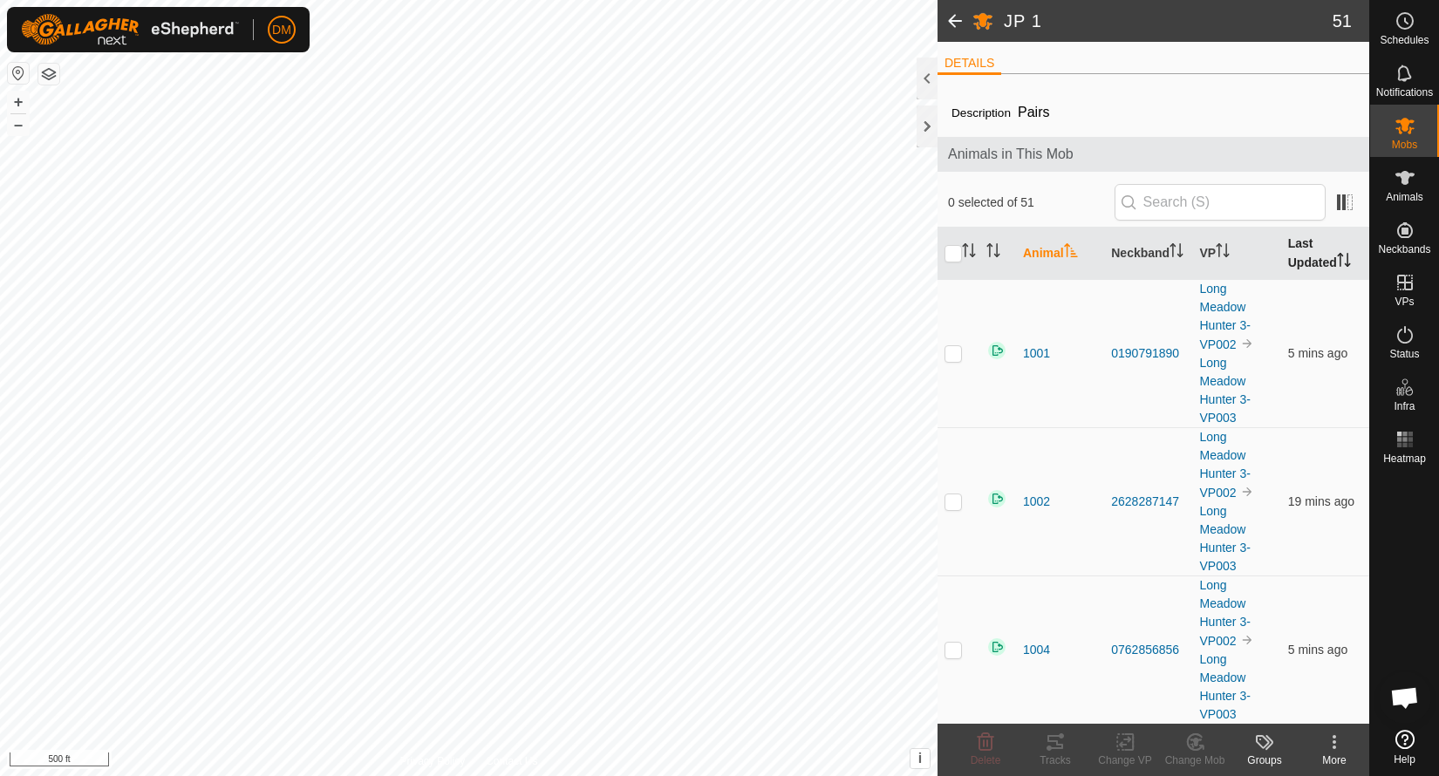
click at [1318, 246] on th "Last Updated" at bounding box center [1325, 254] width 88 height 52
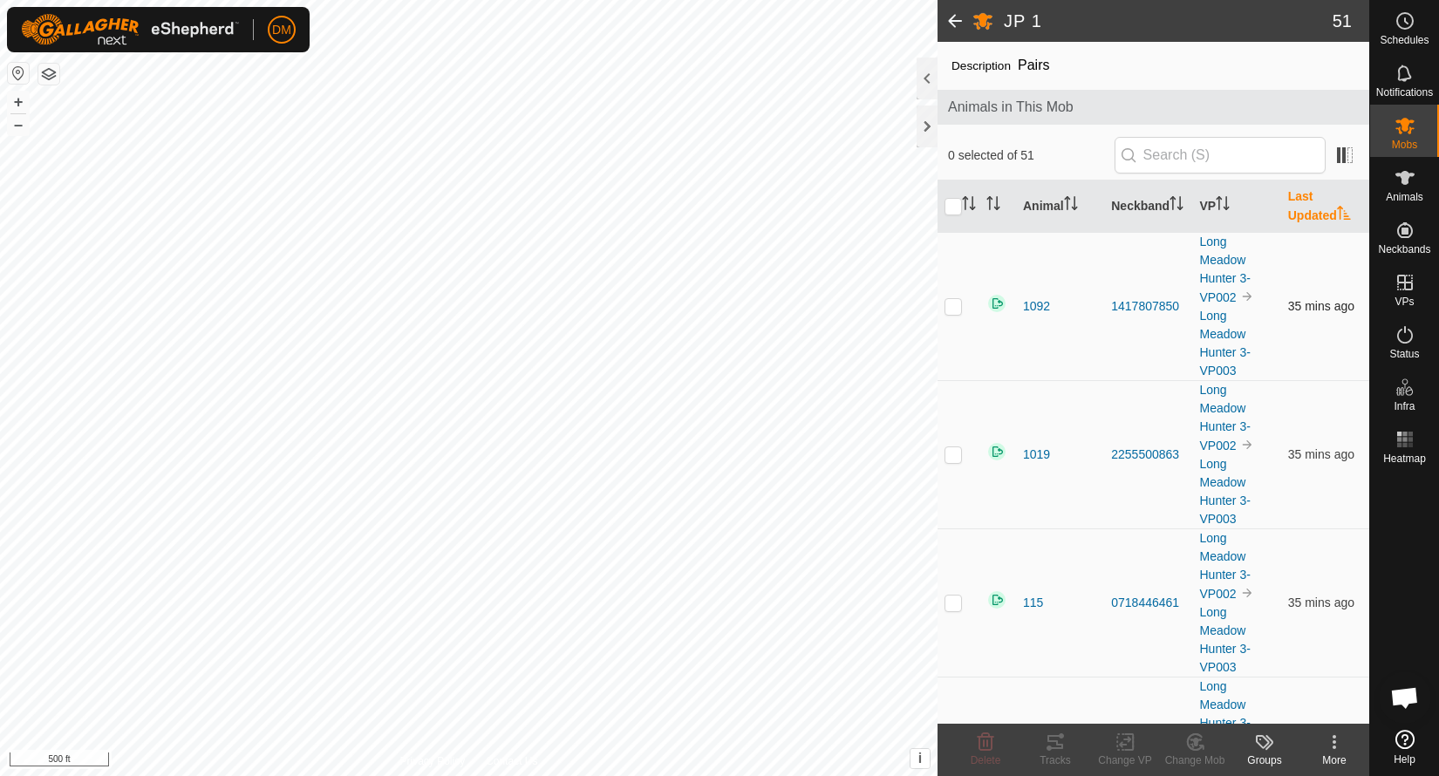
scroll to position [51, 0]
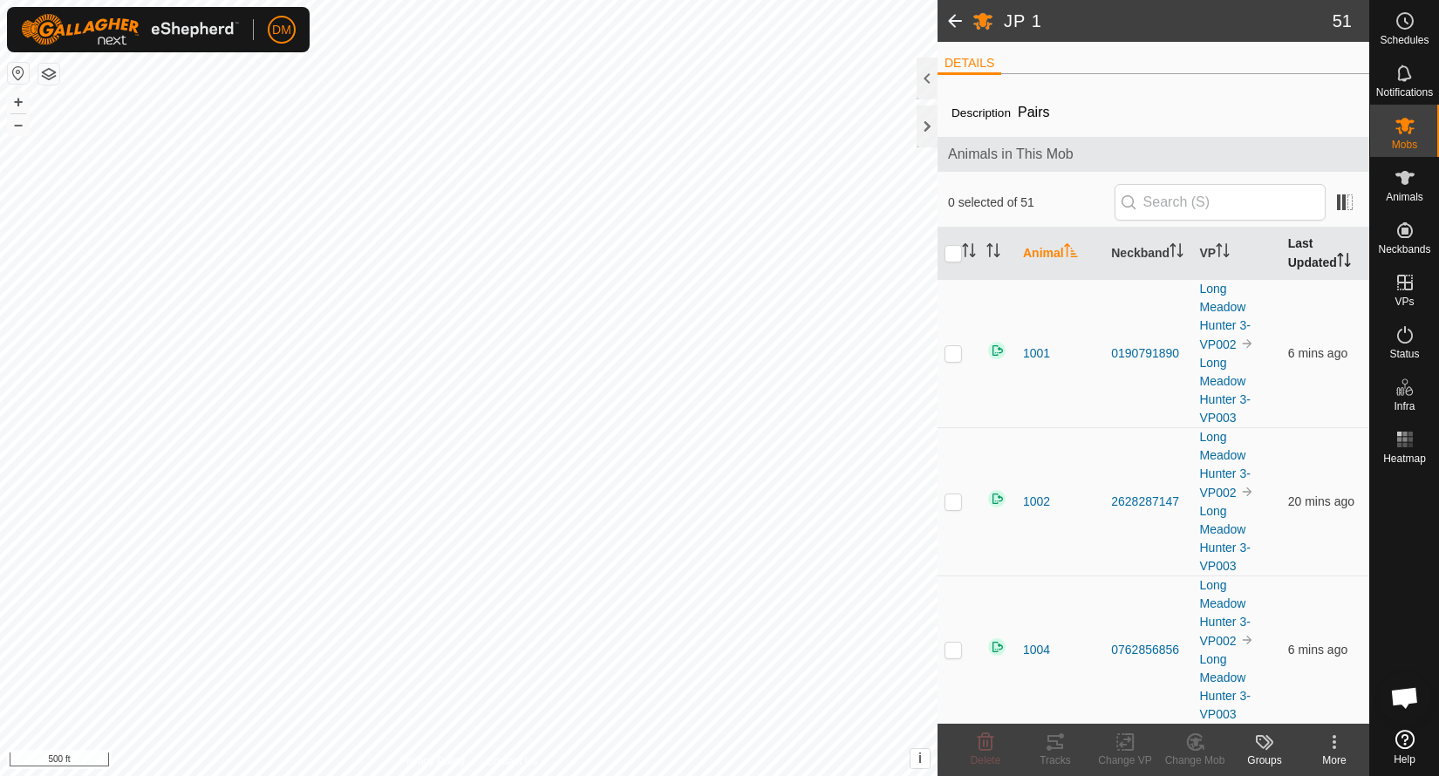
click at [1299, 247] on th "Last Updated" at bounding box center [1325, 254] width 88 height 52
click at [1305, 253] on th "Last Updated" at bounding box center [1325, 254] width 88 height 52
click at [1407, 330] on icon at bounding box center [1405, 334] width 21 height 21
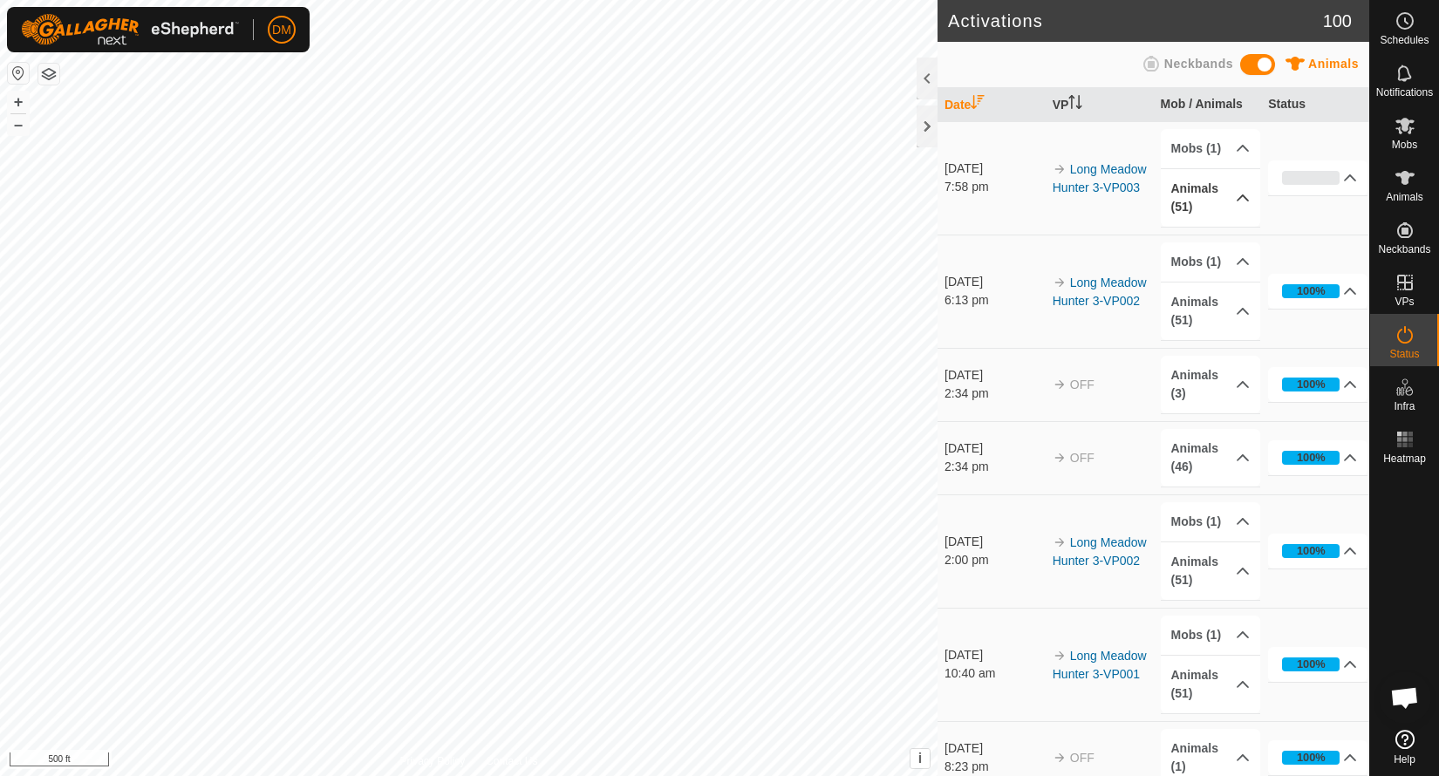
click at [1246, 196] on p-accordion-header "Animals (51)" at bounding box center [1210, 198] width 99 height 58
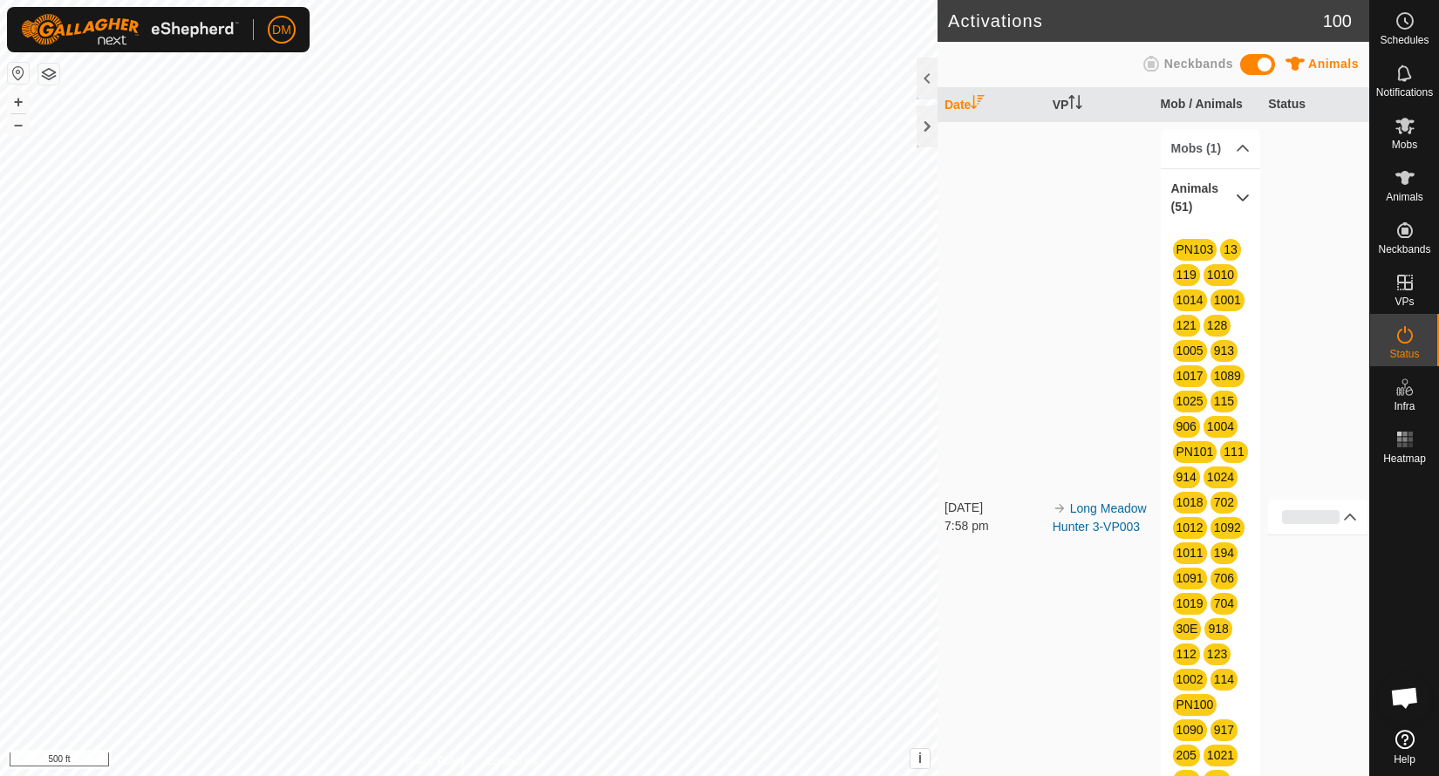
click at [1245, 195] on p-accordion-header "Animals (51)" at bounding box center [1210, 198] width 99 height 58
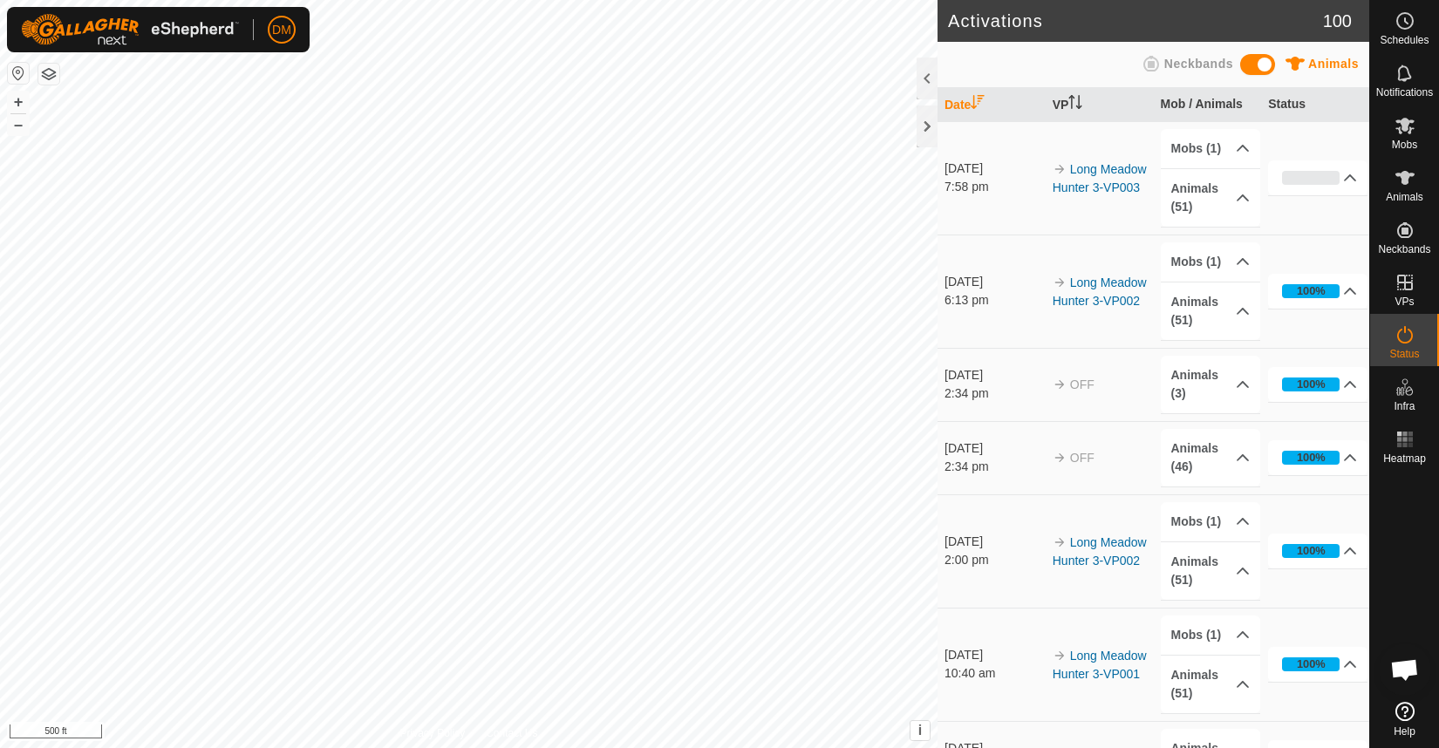
scroll to position [4798, 0]
click at [1248, 192] on p-accordion-header "Animals (51)" at bounding box center [1210, 198] width 99 height 58
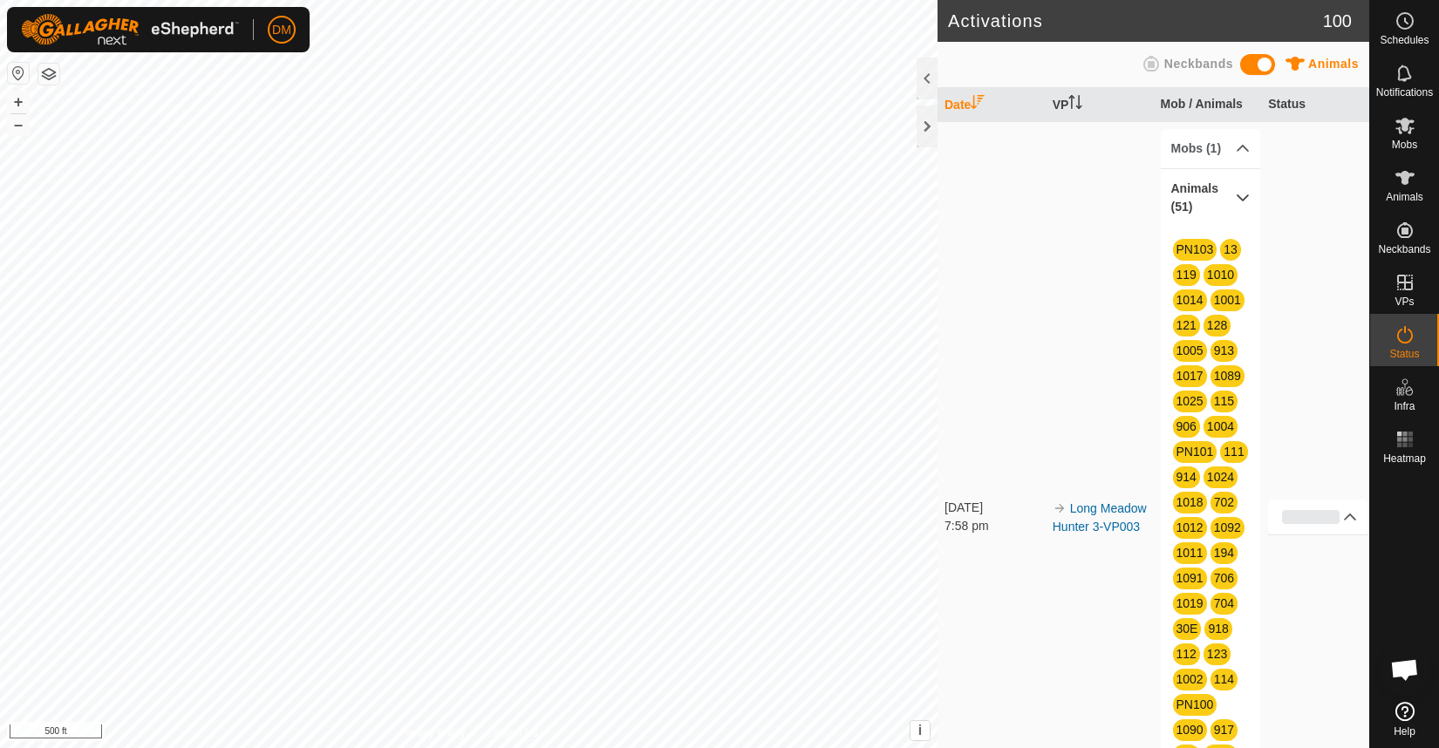
click at [1248, 192] on p-accordion-header "Animals (51)" at bounding box center [1210, 198] width 99 height 58
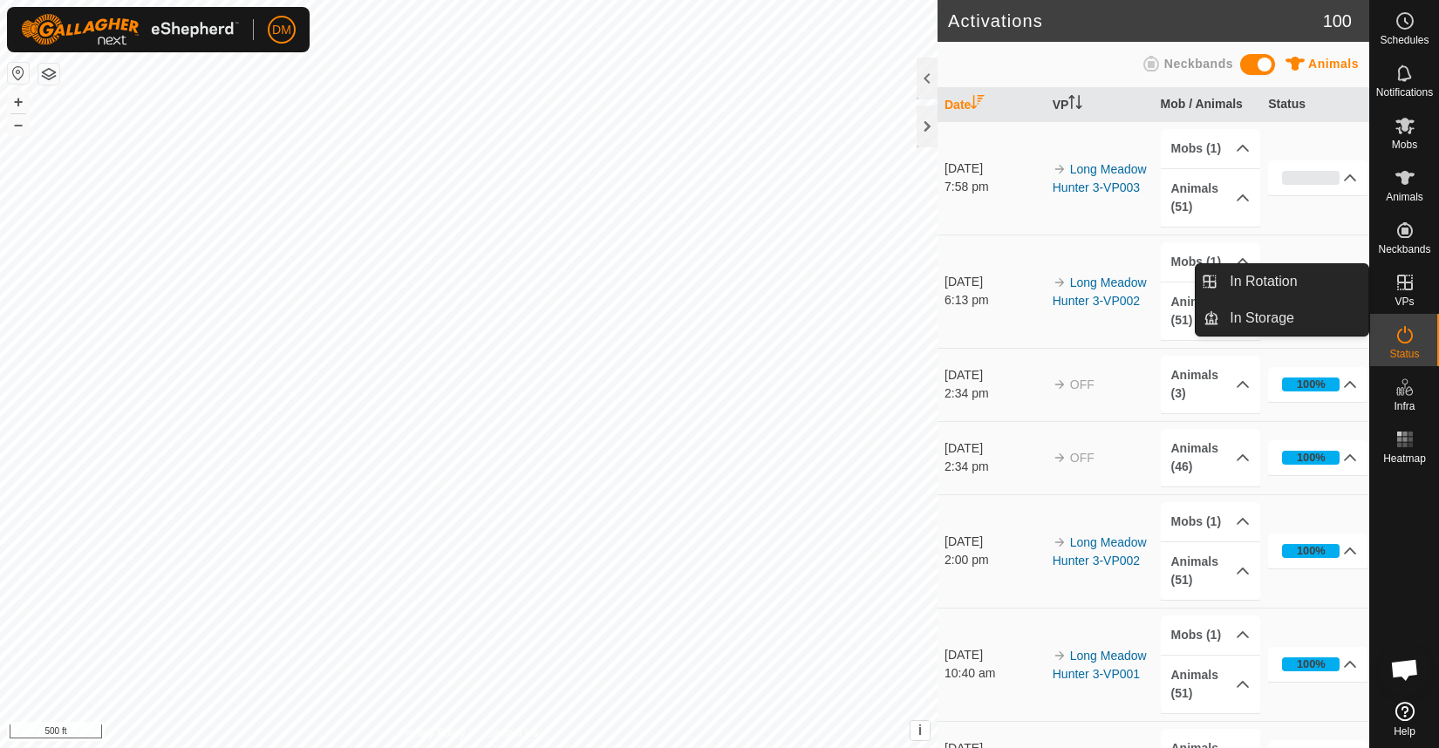
click at [1409, 286] on icon at bounding box center [1405, 282] width 21 height 21
click at [1339, 289] on link "In Rotation" at bounding box center [1293, 281] width 149 height 35
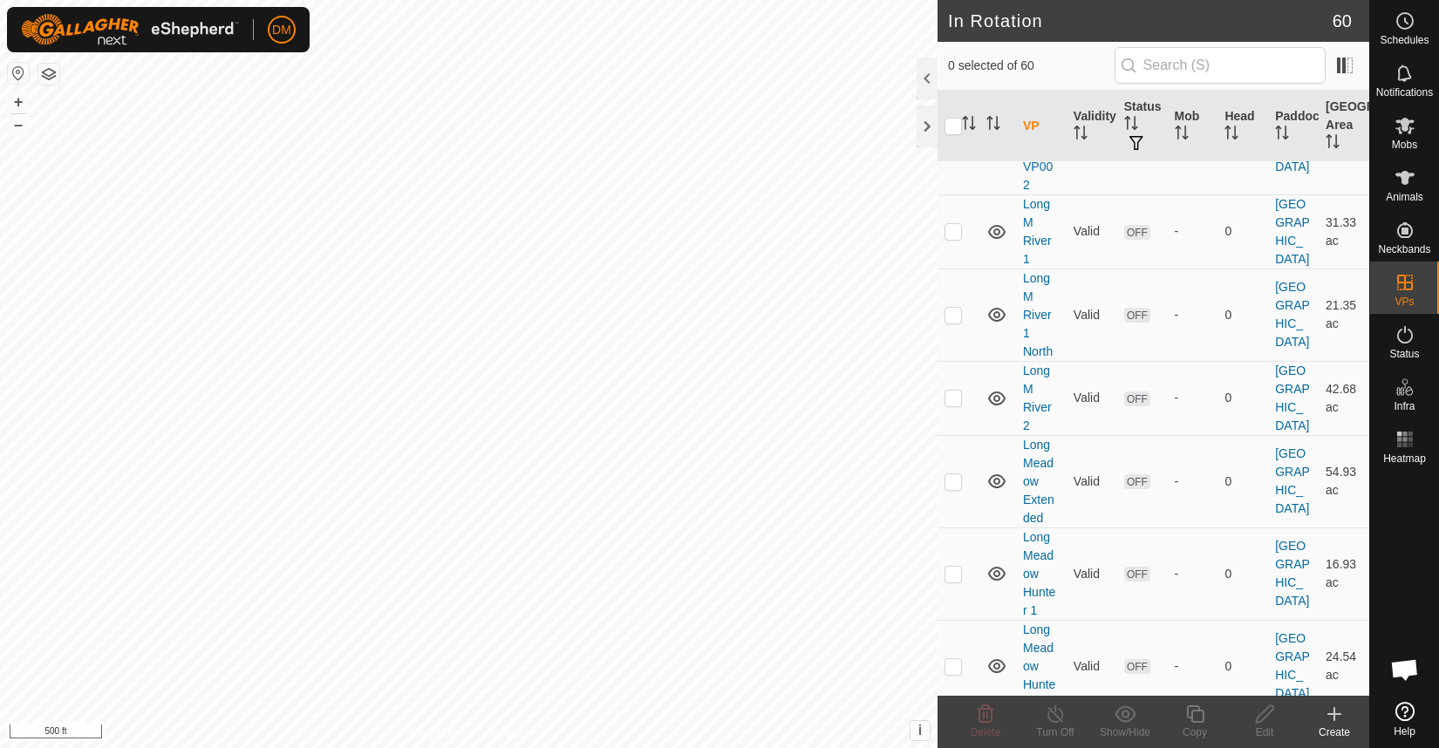
scroll to position [716, 0]
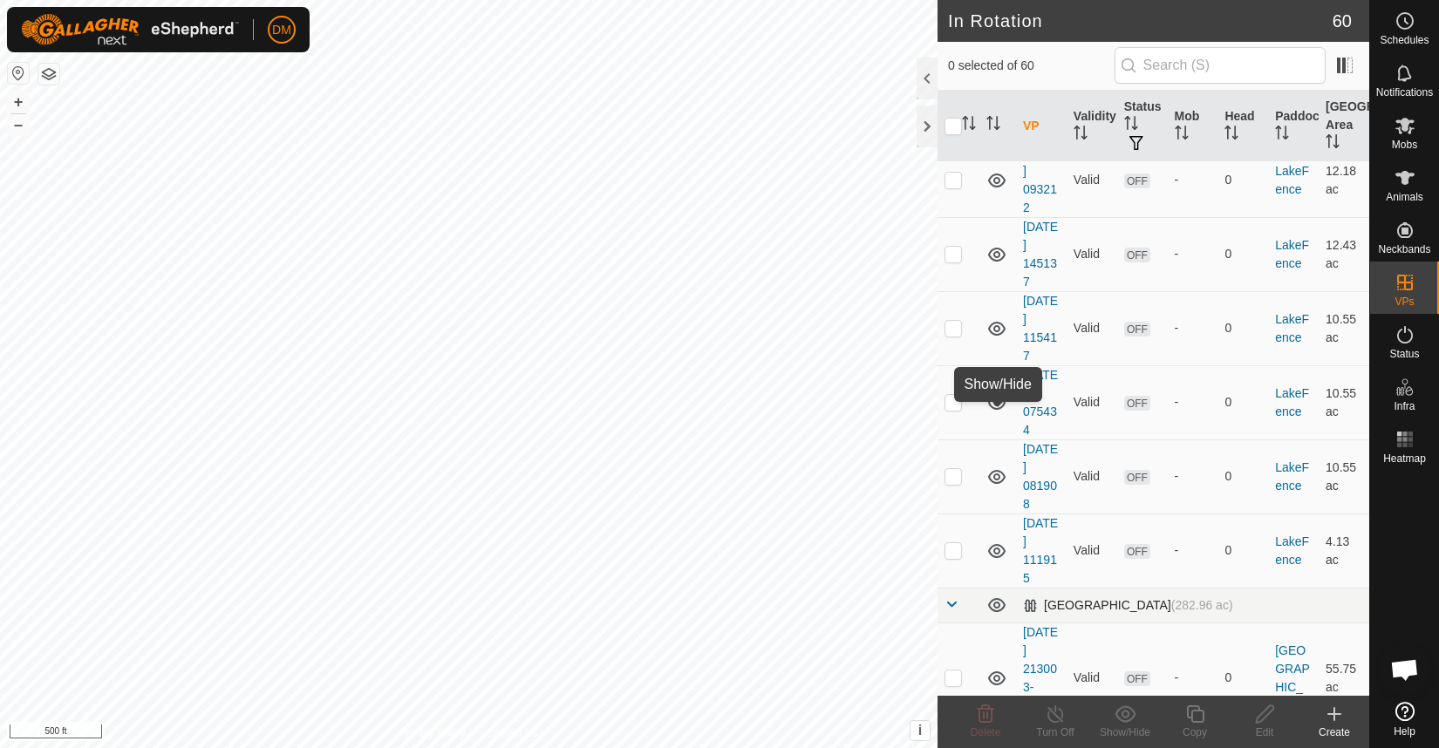
click at [999, 595] on icon at bounding box center [996, 605] width 21 height 21
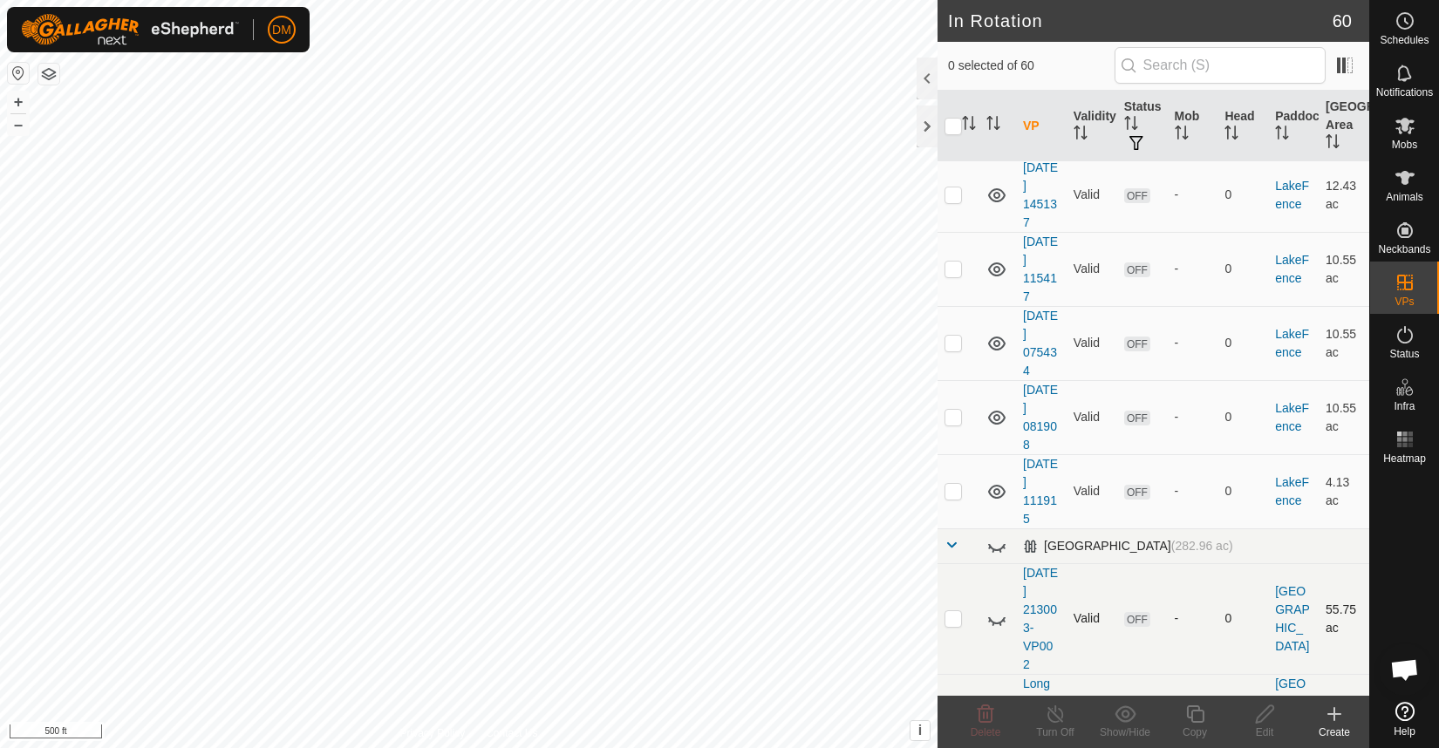
scroll to position [781, 0]
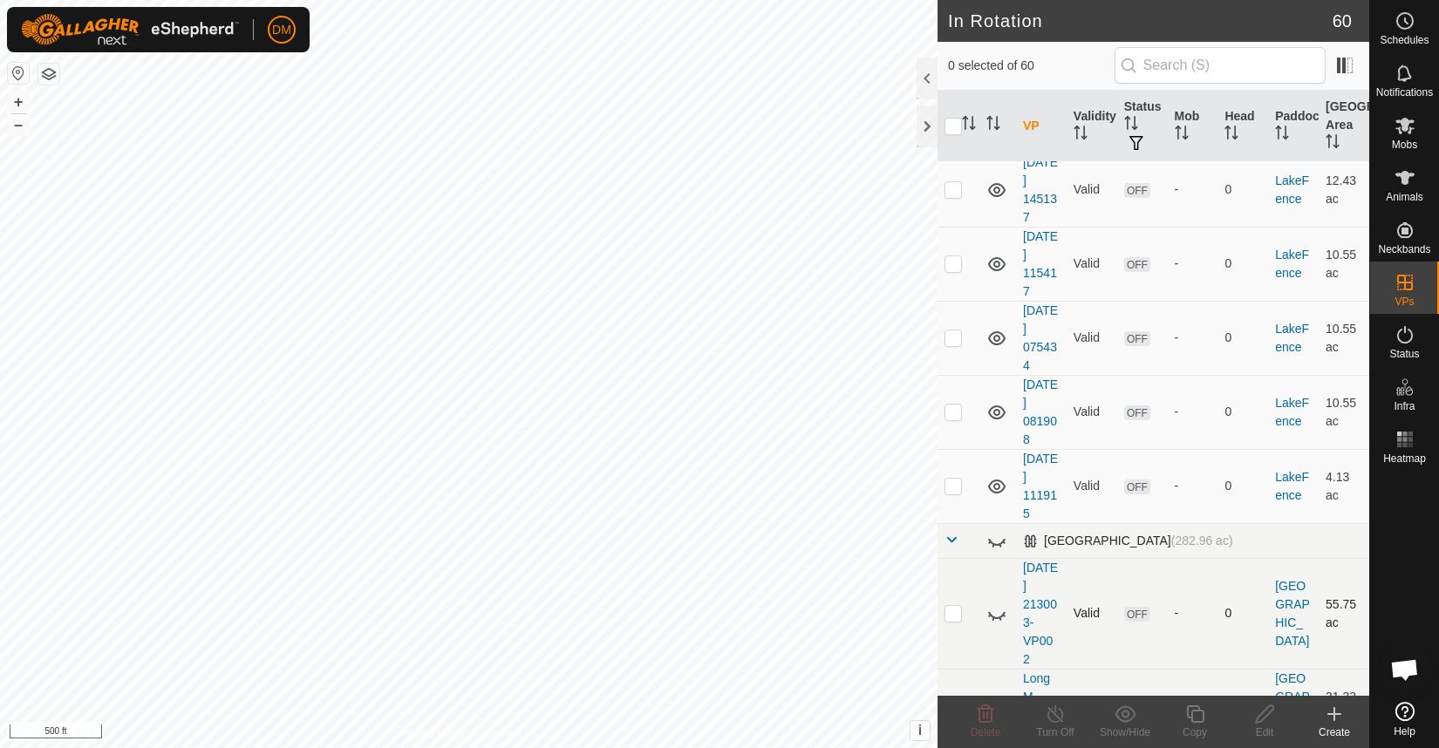
click at [999, 612] on icon at bounding box center [996, 615] width 17 height 7
click at [999, 604] on icon at bounding box center [996, 614] width 21 height 21
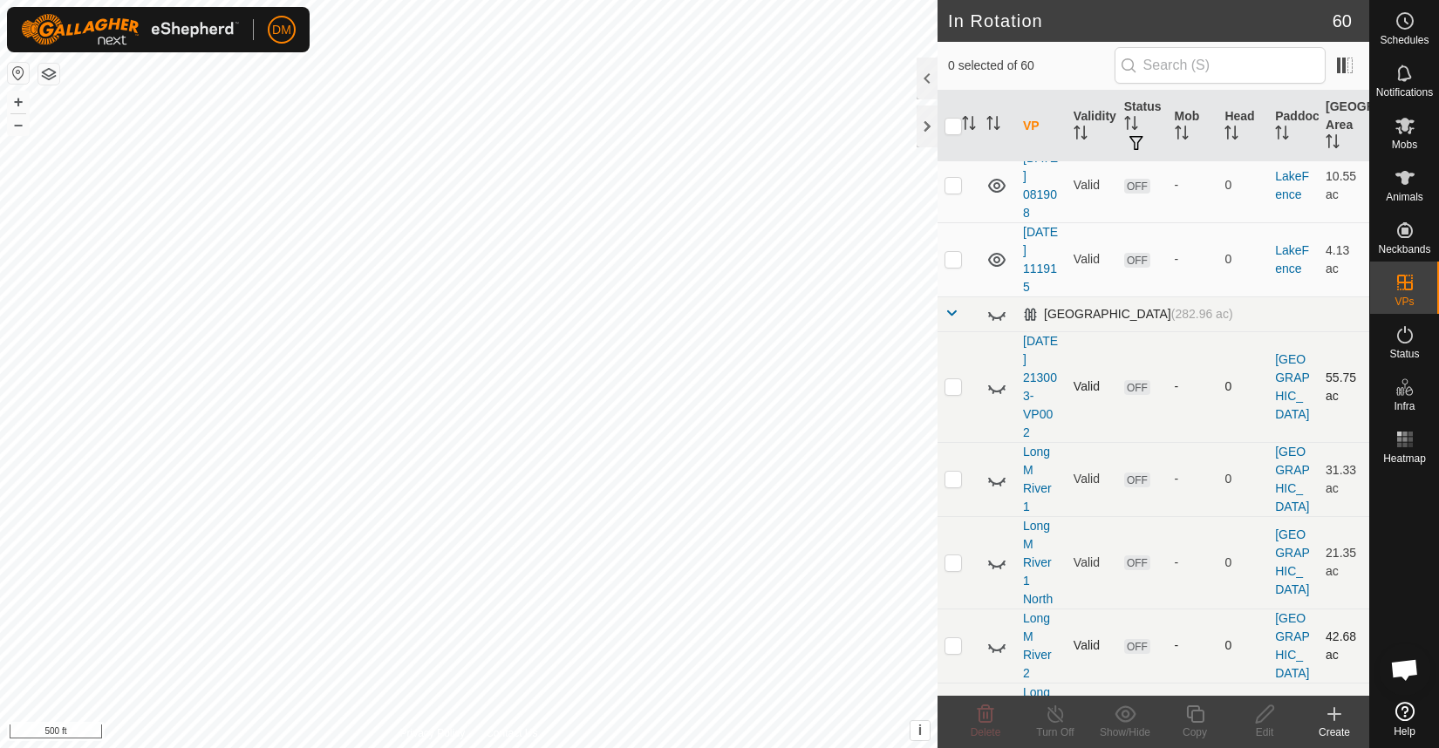
scroll to position [991, 0]
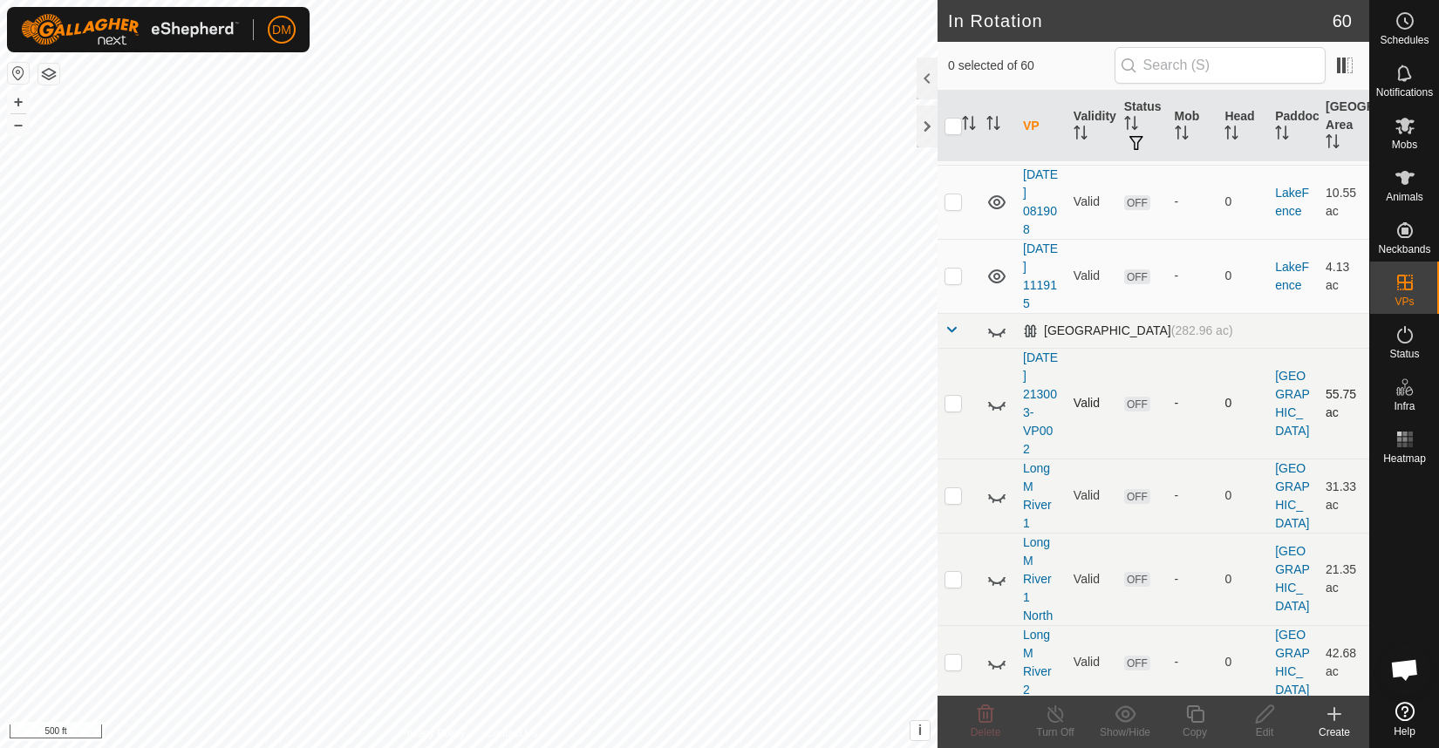
click at [997, 393] on icon at bounding box center [996, 403] width 21 height 21
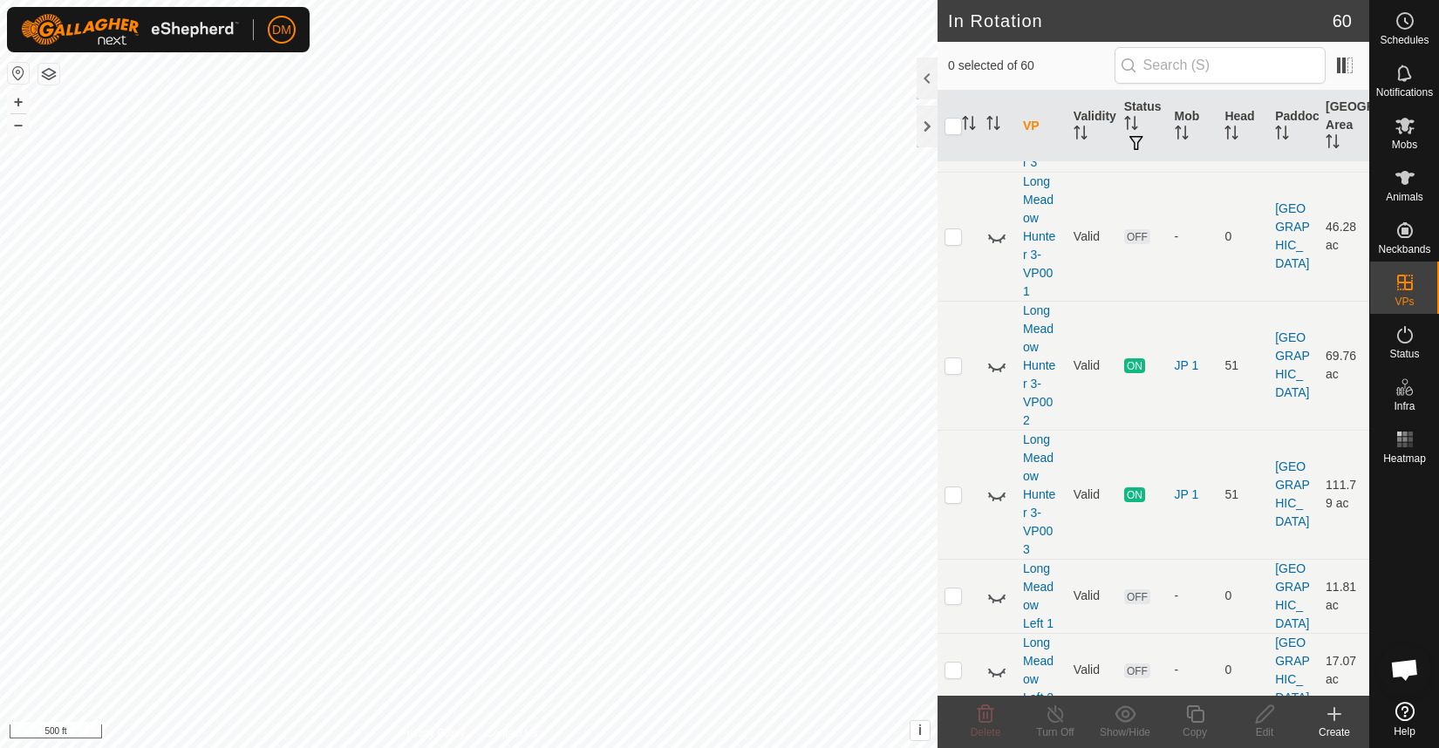
scroll to position [1891, 0]
click at [998, 352] on icon at bounding box center [996, 362] width 21 height 21
click at [998, 356] on icon at bounding box center [996, 363] width 17 height 14
click at [1001, 481] on icon at bounding box center [996, 491] width 21 height 21
click at [996, 352] on icon at bounding box center [996, 362] width 21 height 21
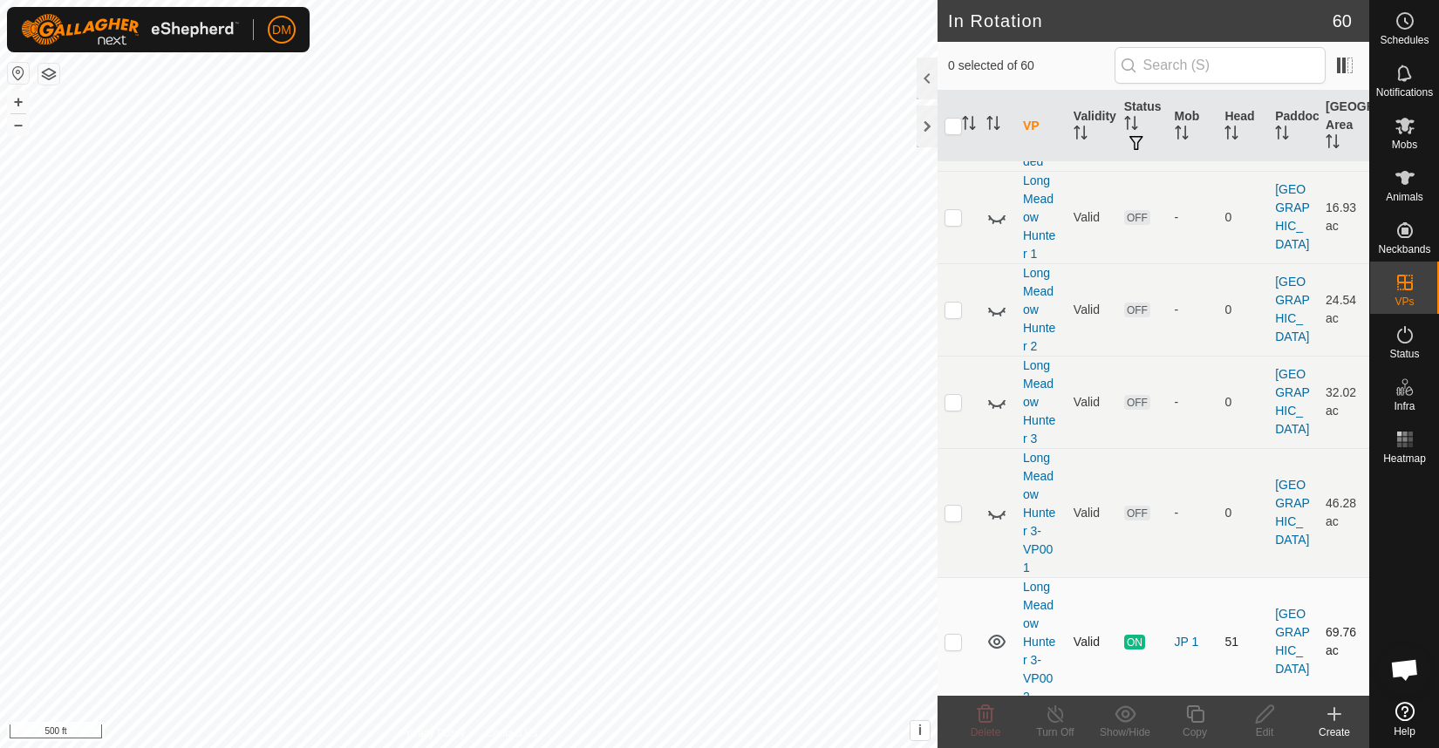
scroll to position [1613, 0]
click at [997, 631] on icon at bounding box center [996, 641] width 21 height 21
click at [1404, 332] on icon at bounding box center [1405, 334] width 16 height 17
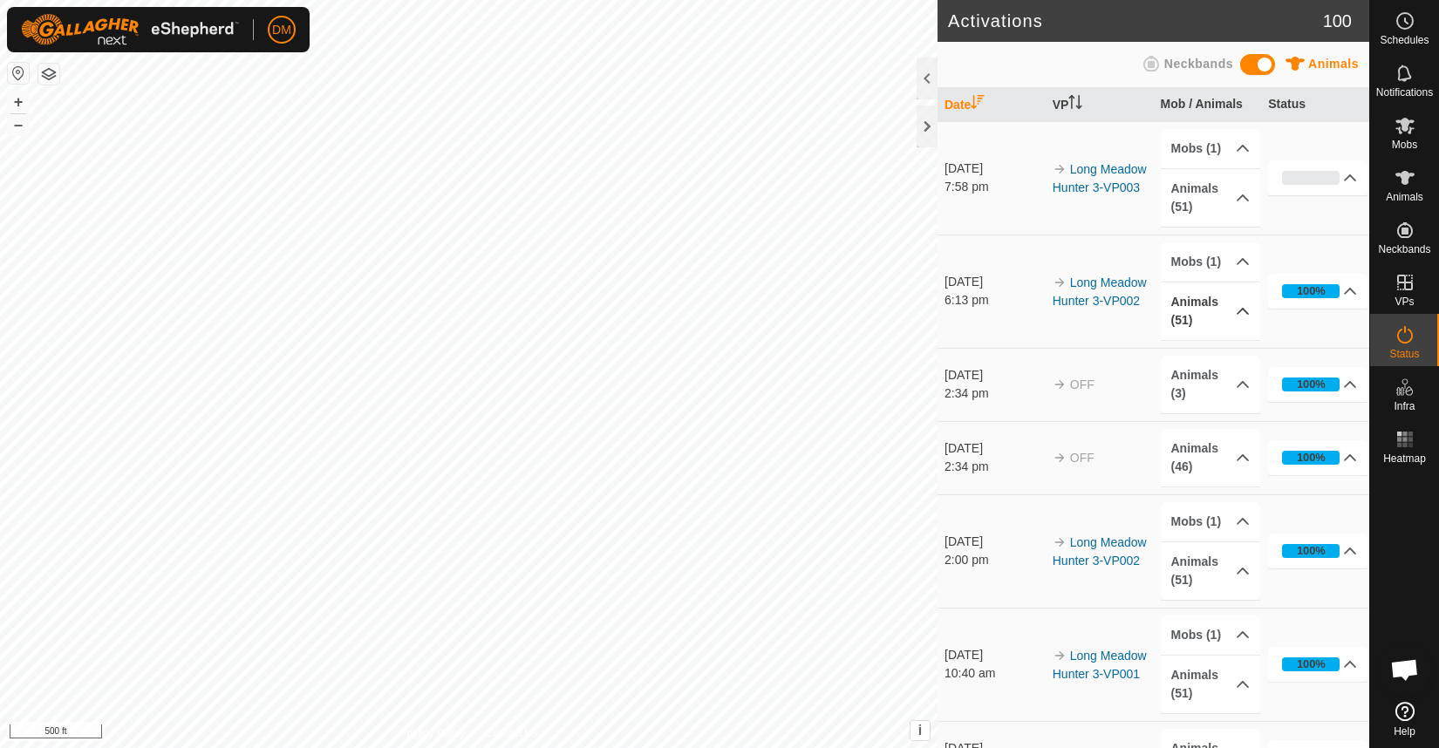
click at [1246, 317] on p-accordion-header "Animals (51)" at bounding box center [1210, 312] width 99 height 58
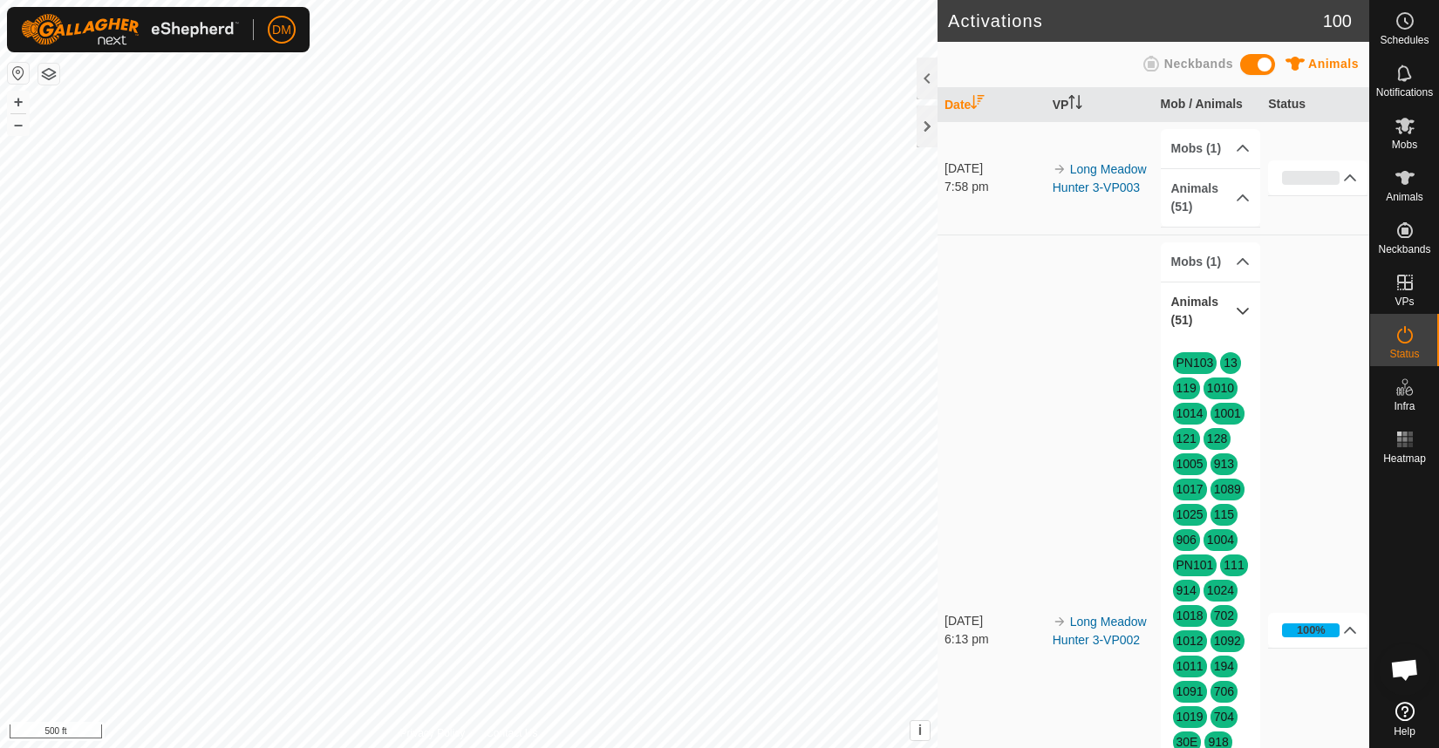
click at [1246, 317] on p-accordion-header "Animals (51)" at bounding box center [1210, 312] width 99 height 58
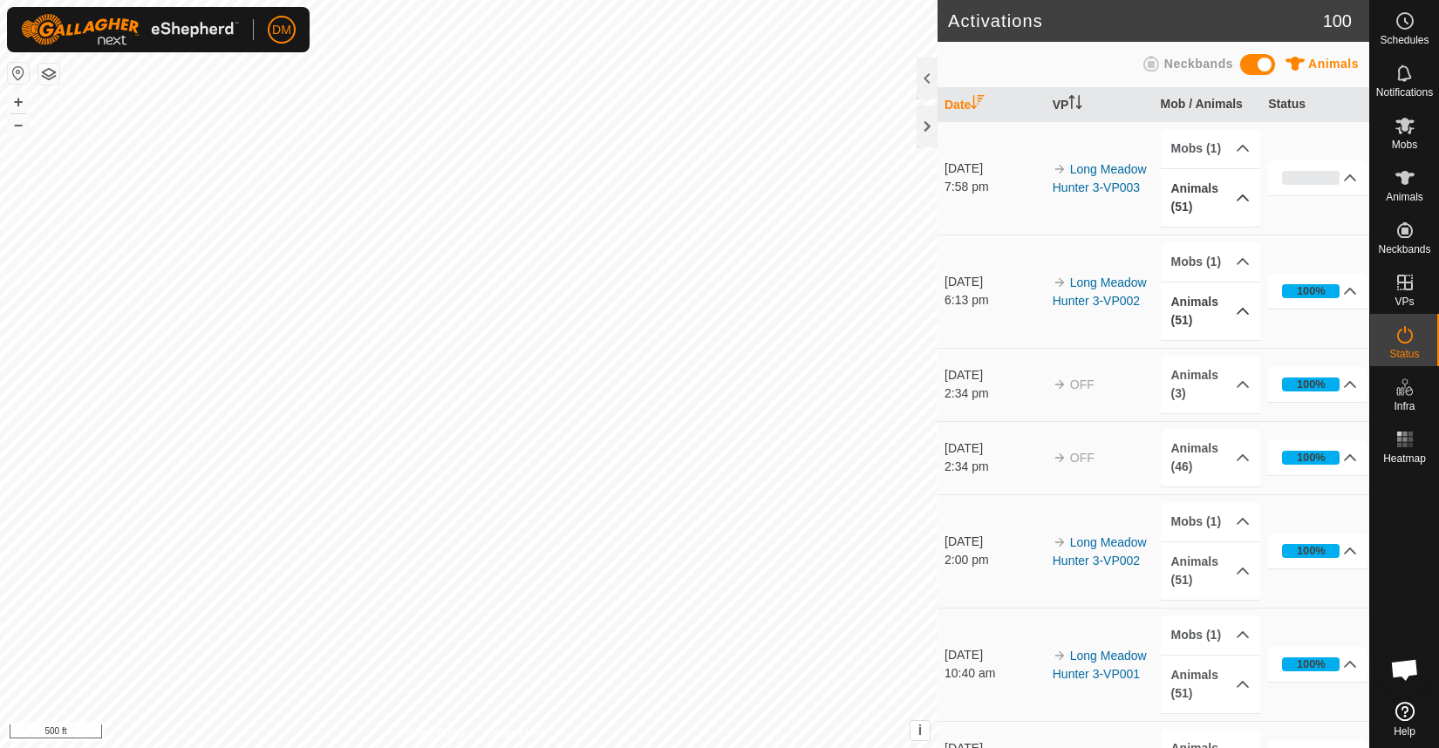
click at [1243, 199] on p-accordion-header "Animals (51)" at bounding box center [1210, 198] width 99 height 58
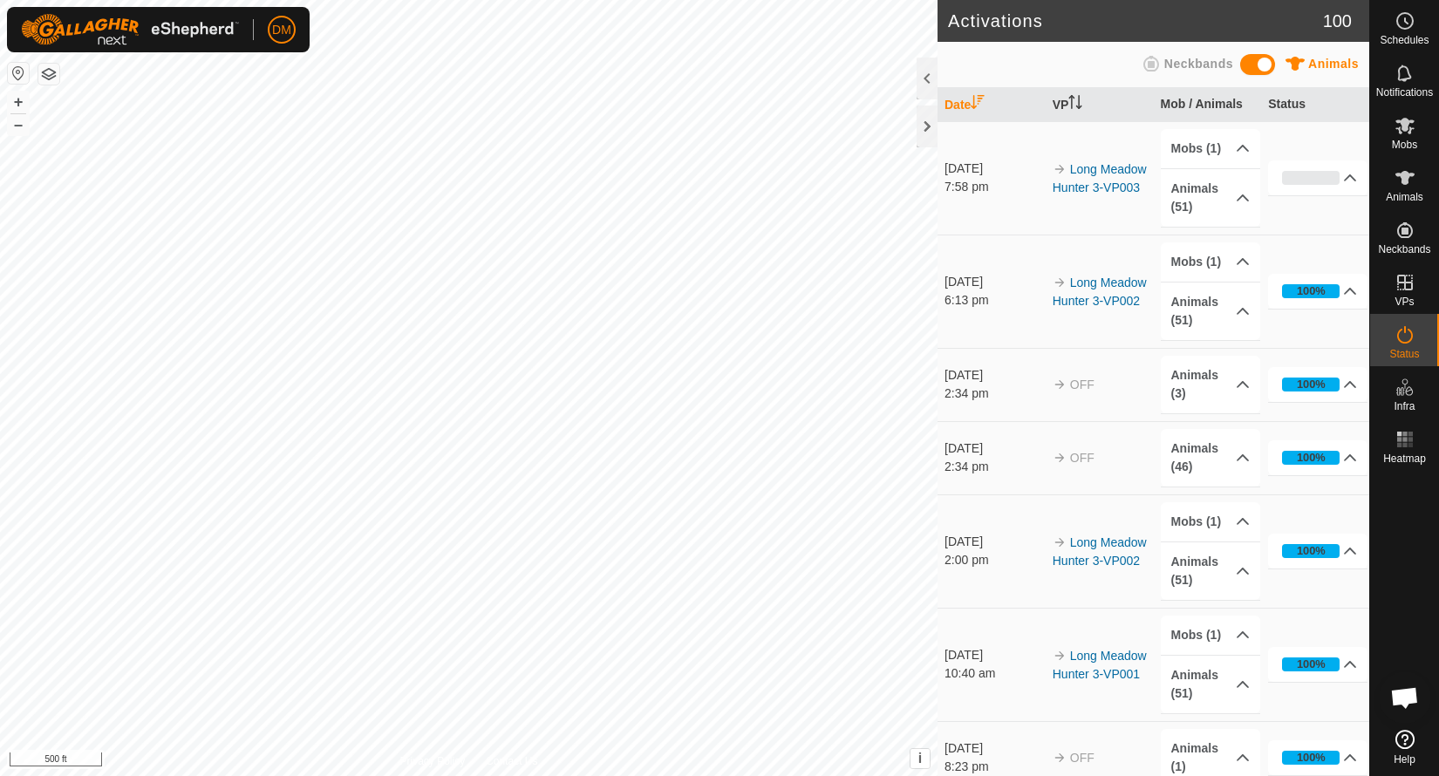
scroll to position [4798, 0]
click at [1250, 198] on p-accordion-header "Animals (51)" at bounding box center [1210, 198] width 99 height 58
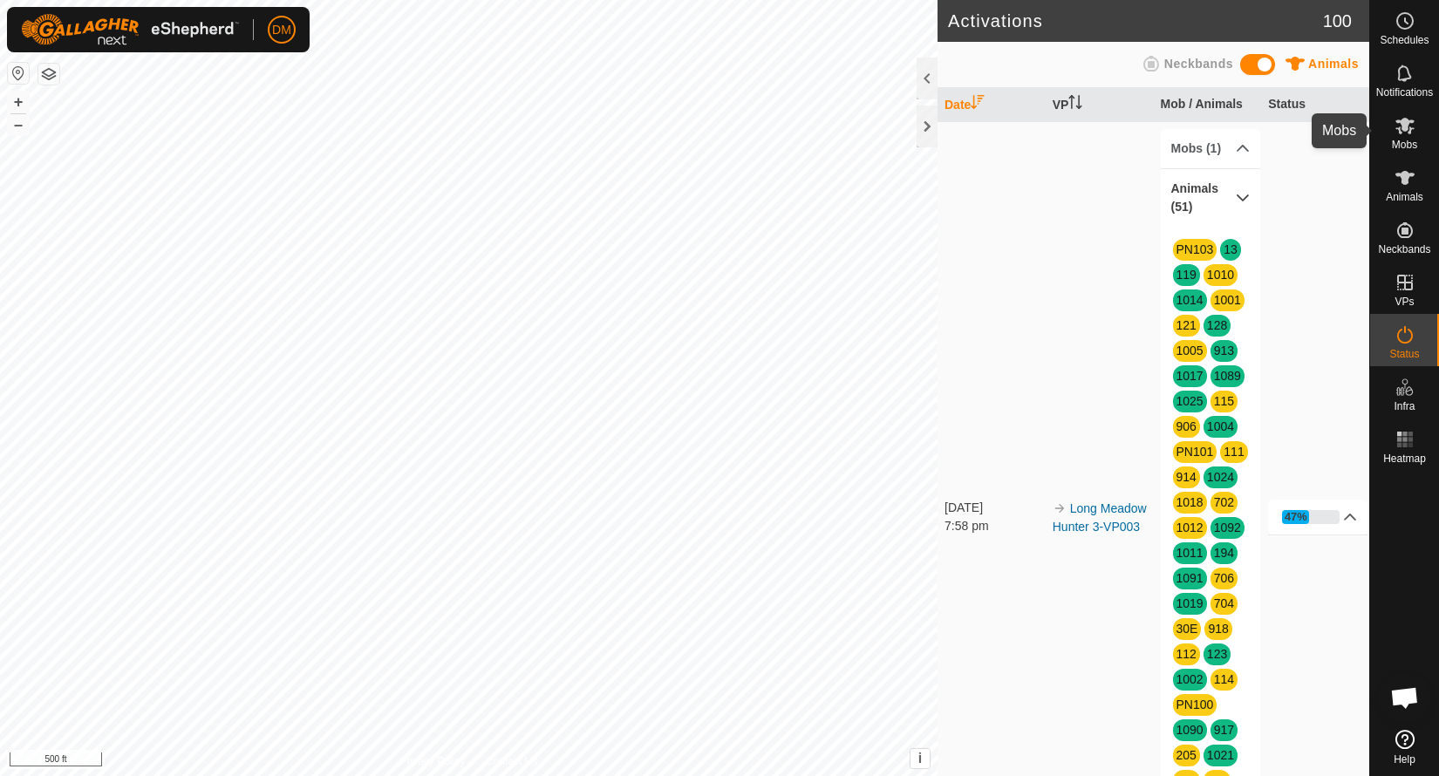
click at [1404, 132] on icon at bounding box center [1405, 125] width 21 height 21
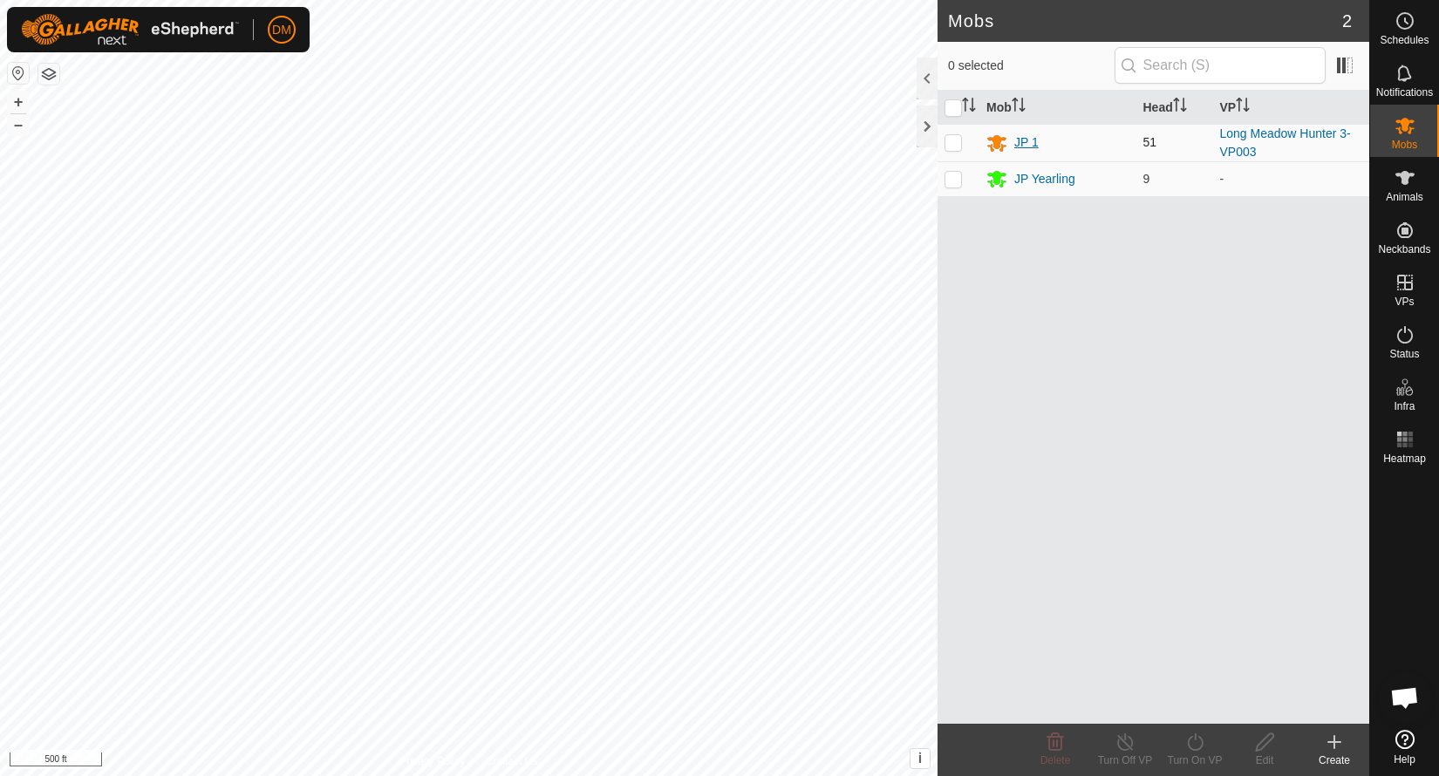
click at [1026, 136] on div "JP 1" at bounding box center [1026, 142] width 24 height 18
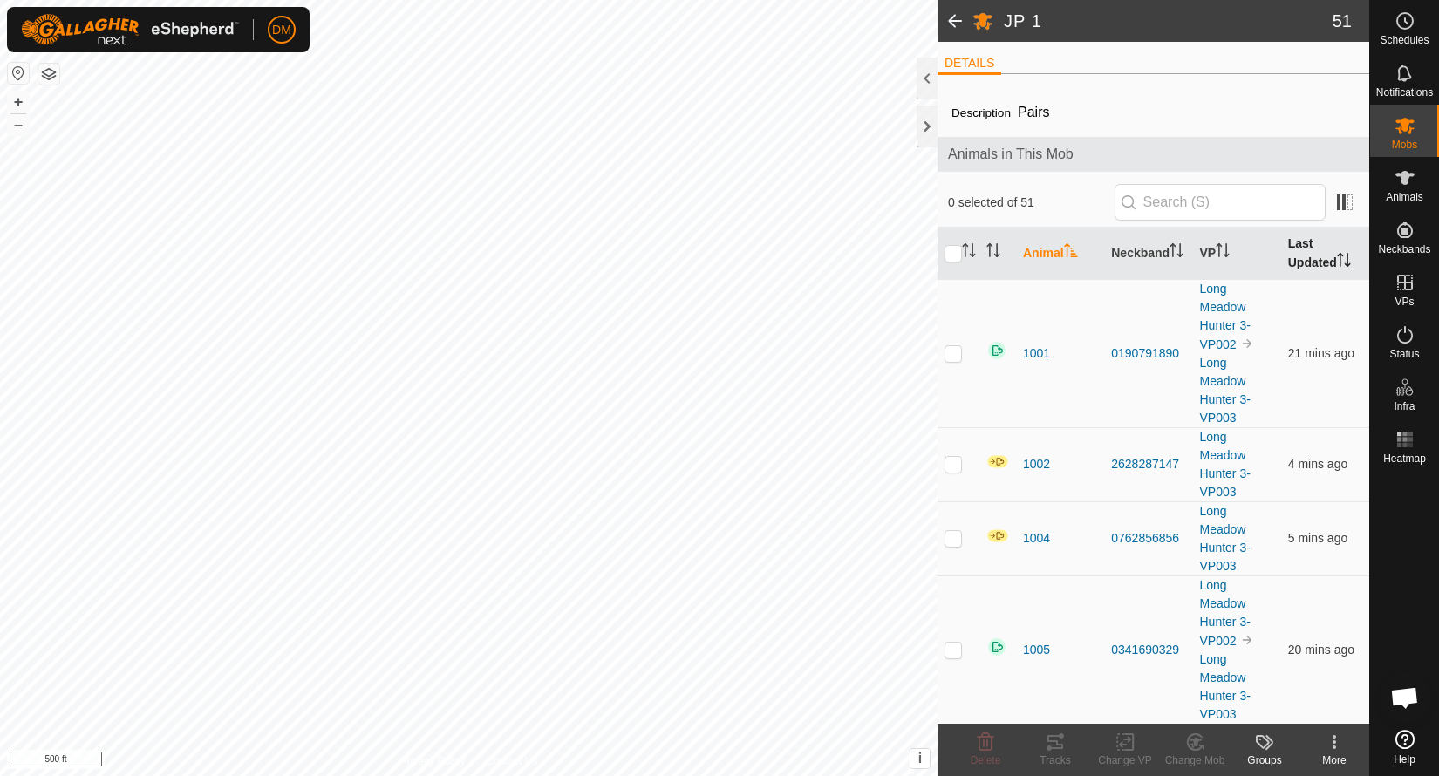
click at [1327, 251] on th "Last Updated" at bounding box center [1325, 254] width 88 height 52
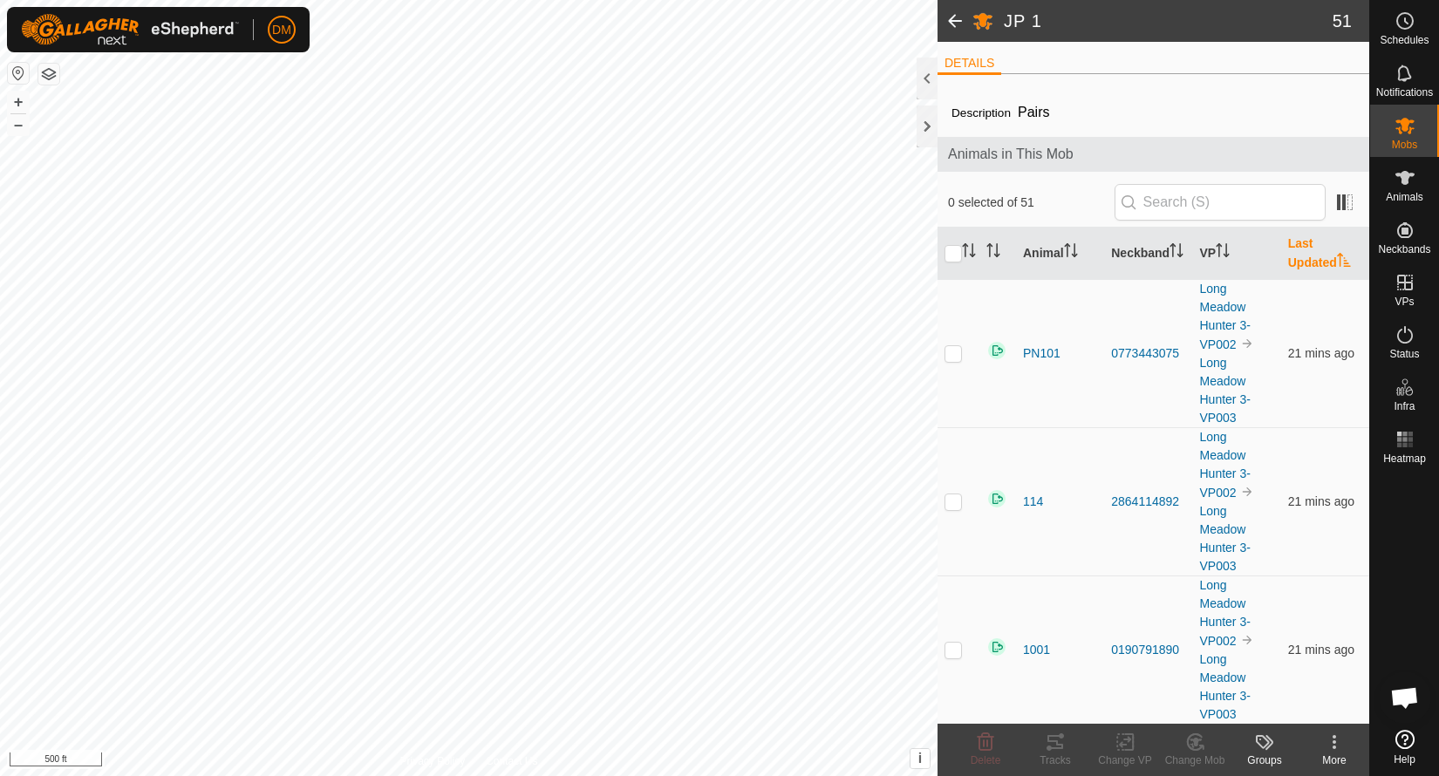
click at [1327, 251] on th "Last Updated" at bounding box center [1325, 254] width 88 height 52
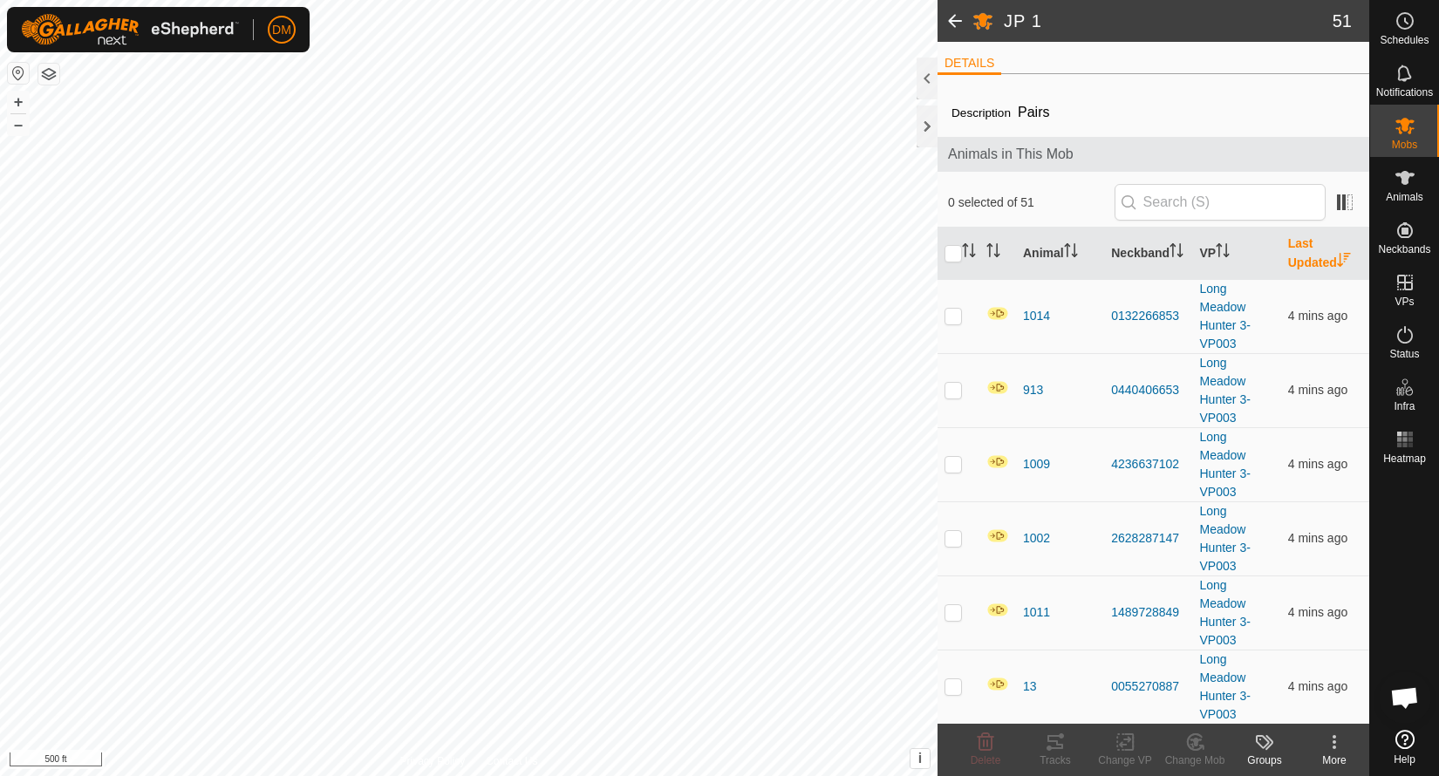
click at [1320, 258] on th "Last Updated" at bounding box center [1325, 254] width 88 height 52
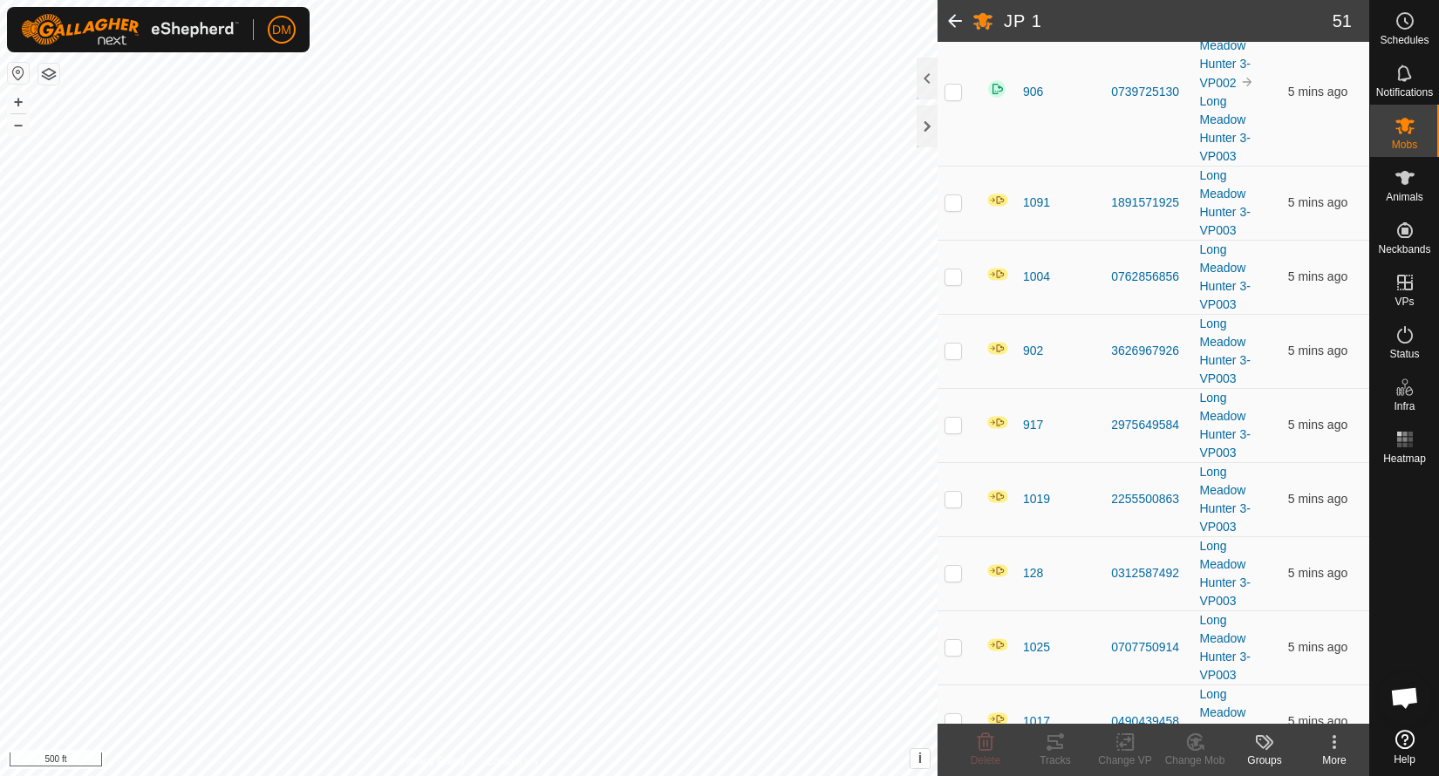
scroll to position [4125, 0]
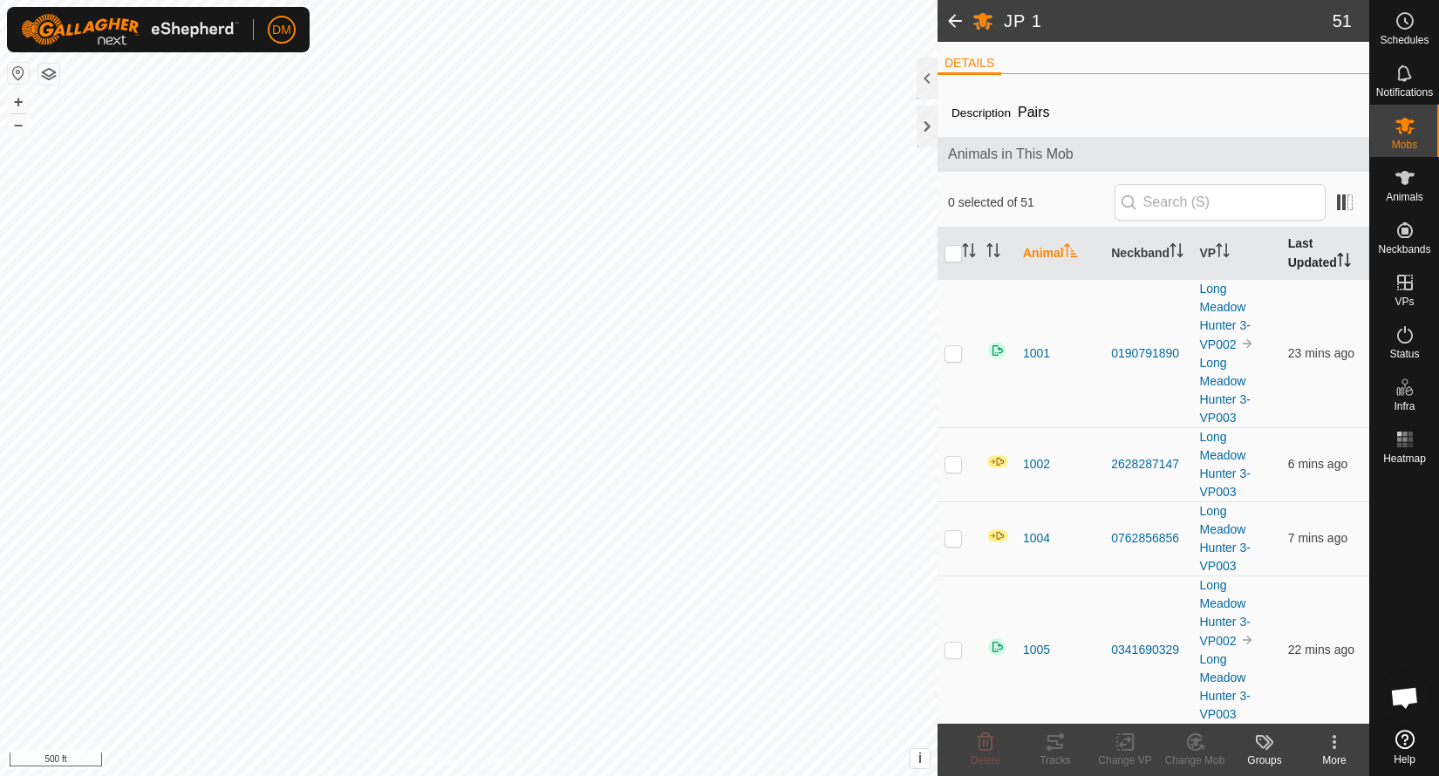
click at [1307, 249] on th "Last Updated" at bounding box center [1325, 254] width 88 height 52
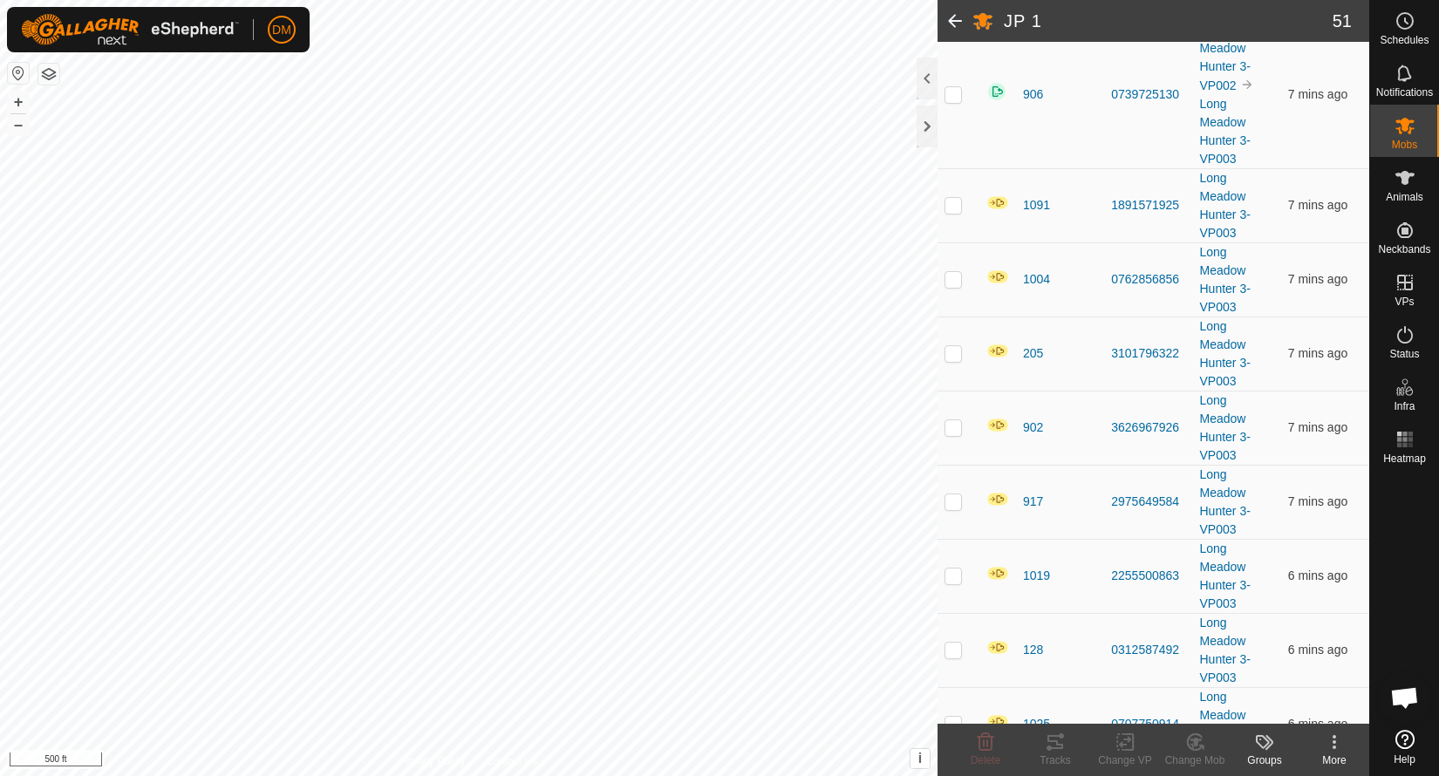
scroll to position [3523, 0]
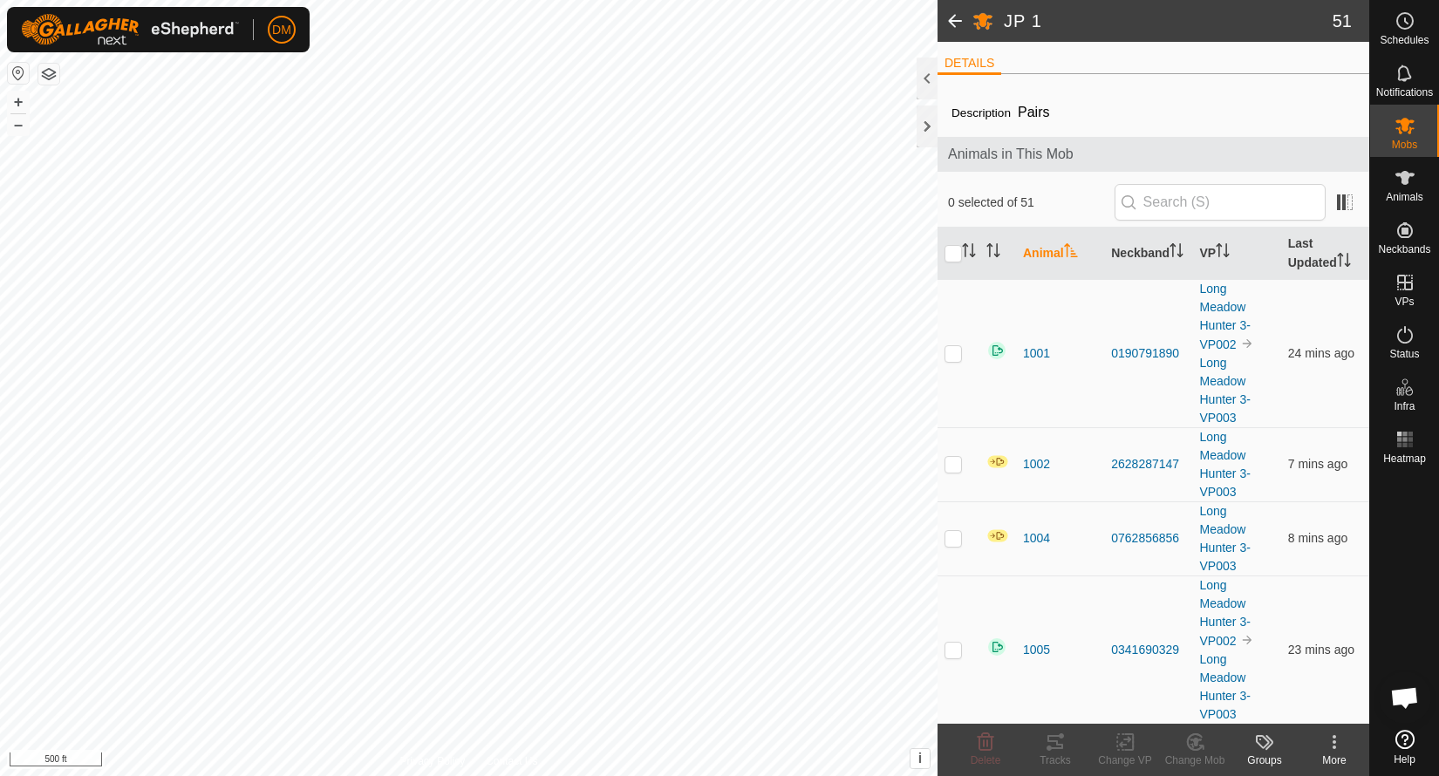
scroll to position [4798, 0]
click at [1310, 252] on th "Last Updated" at bounding box center [1325, 254] width 88 height 52
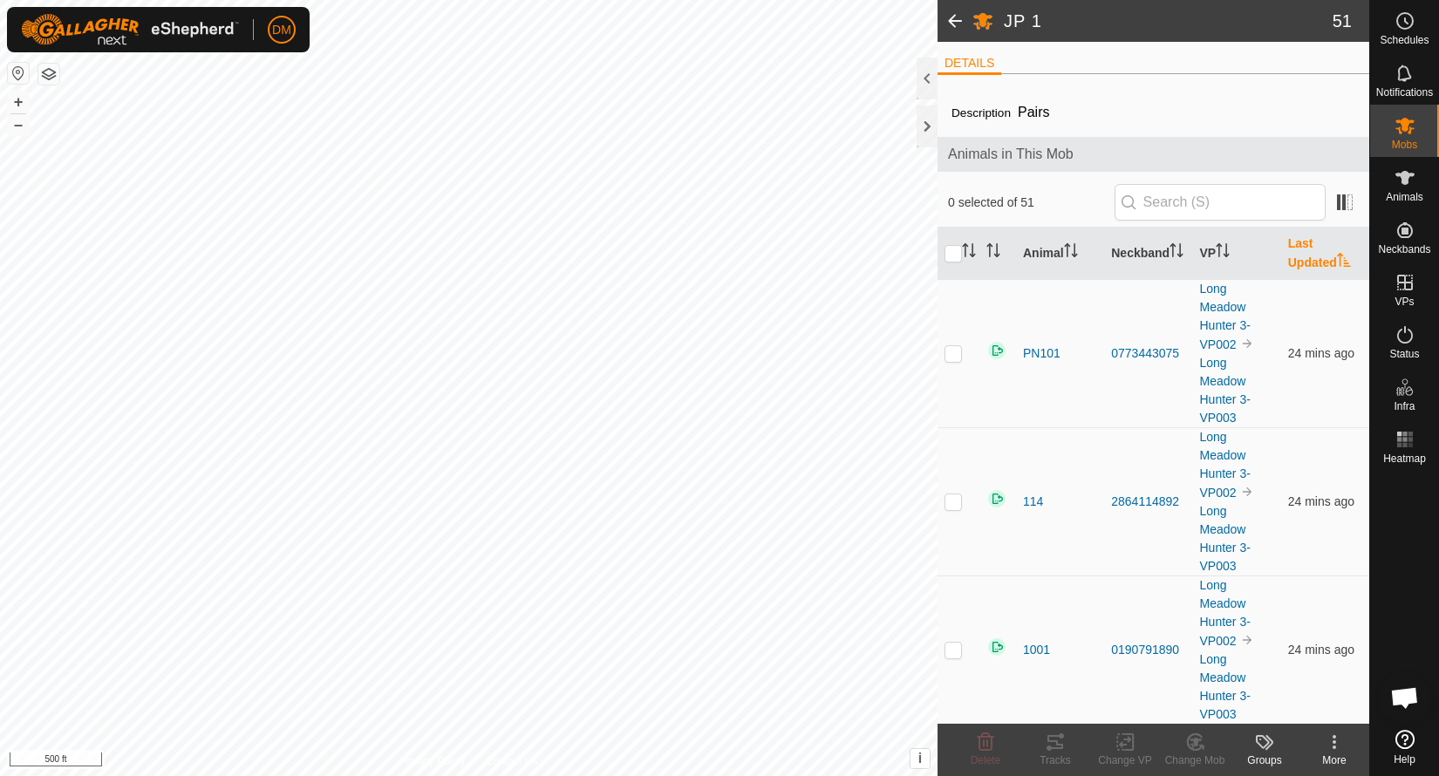
click at [1310, 252] on th "Last Updated" at bounding box center [1325, 254] width 88 height 52
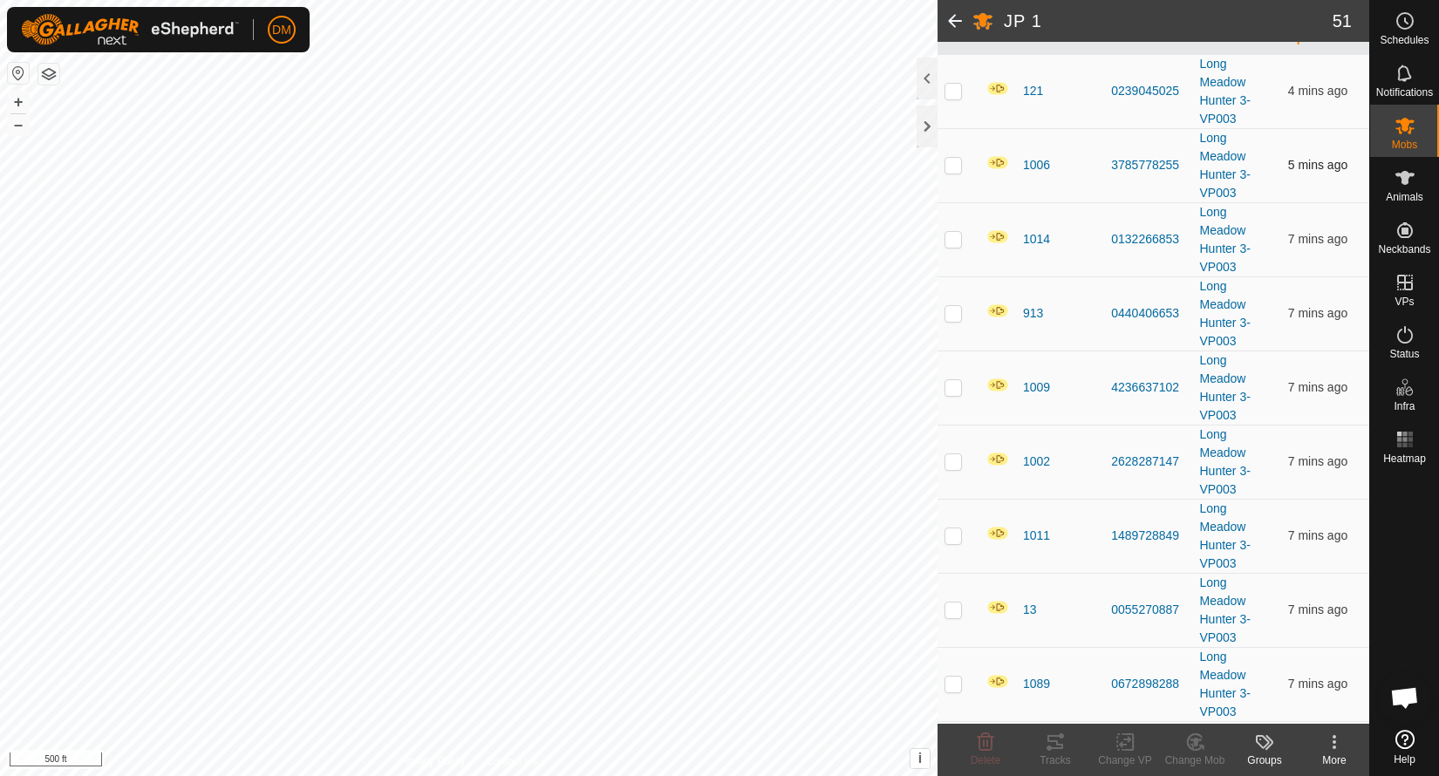
scroll to position [250, 0]
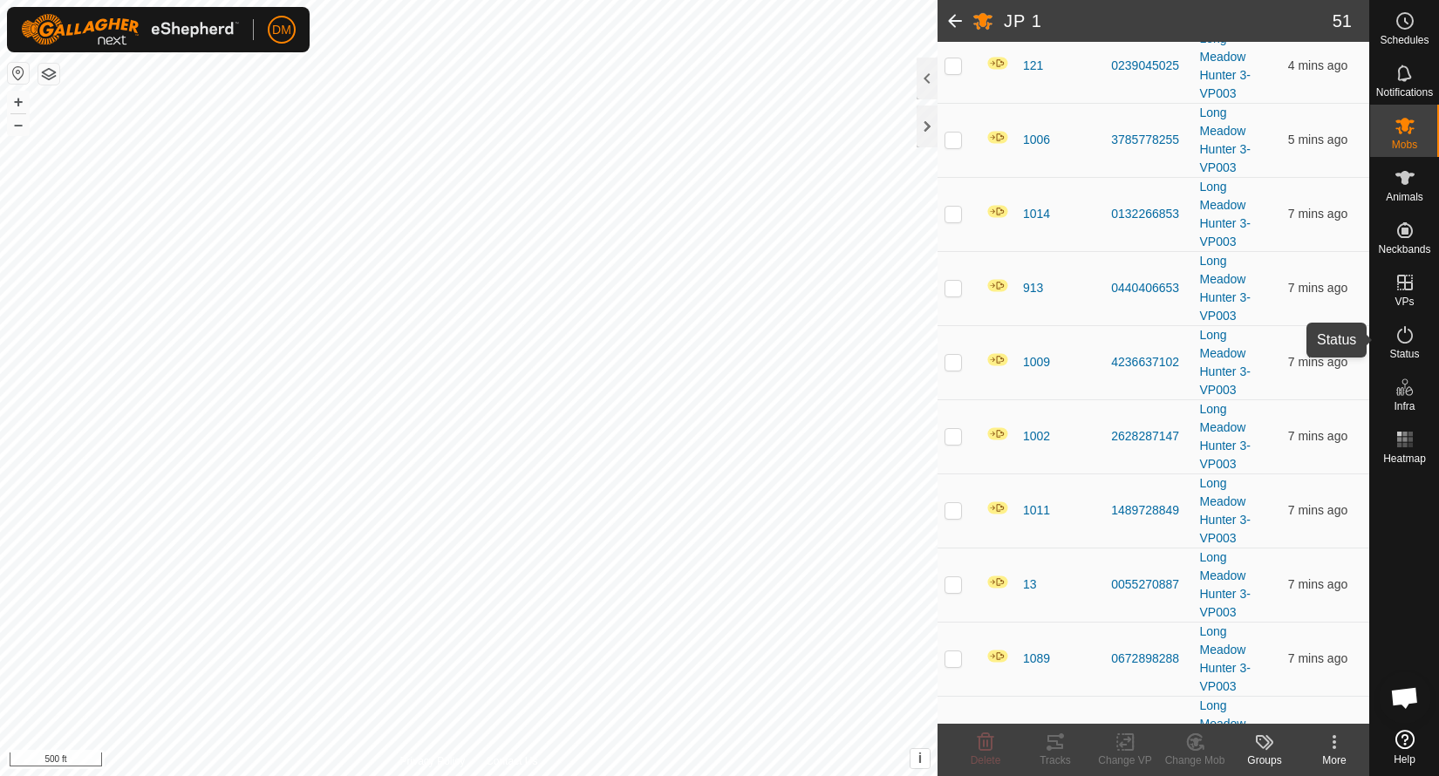
click at [1409, 336] on icon at bounding box center [1405, 334] width 21 height 21
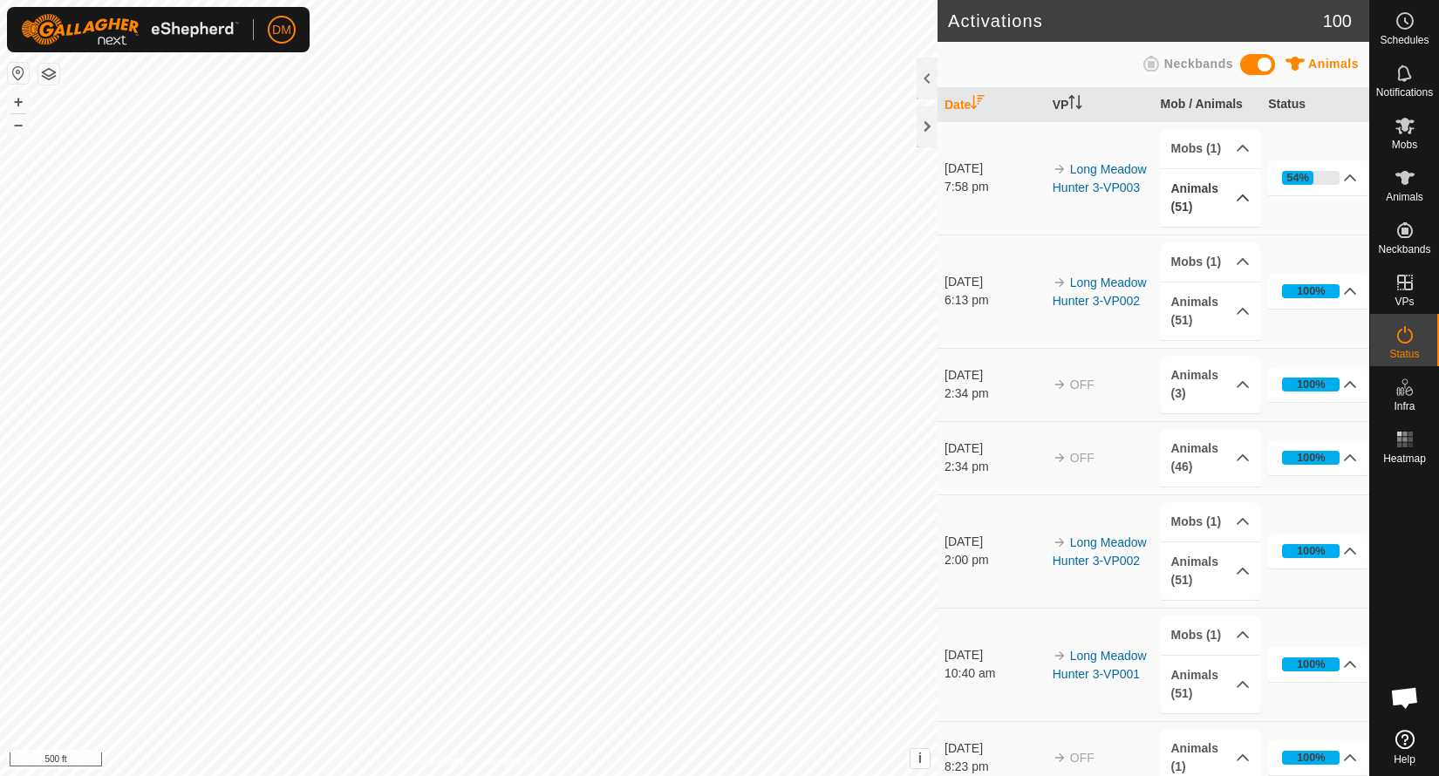
click at [1238, 195] on p-accordion-header "Animals (51)" at bounding box center [1210, 198] width 99 height 58
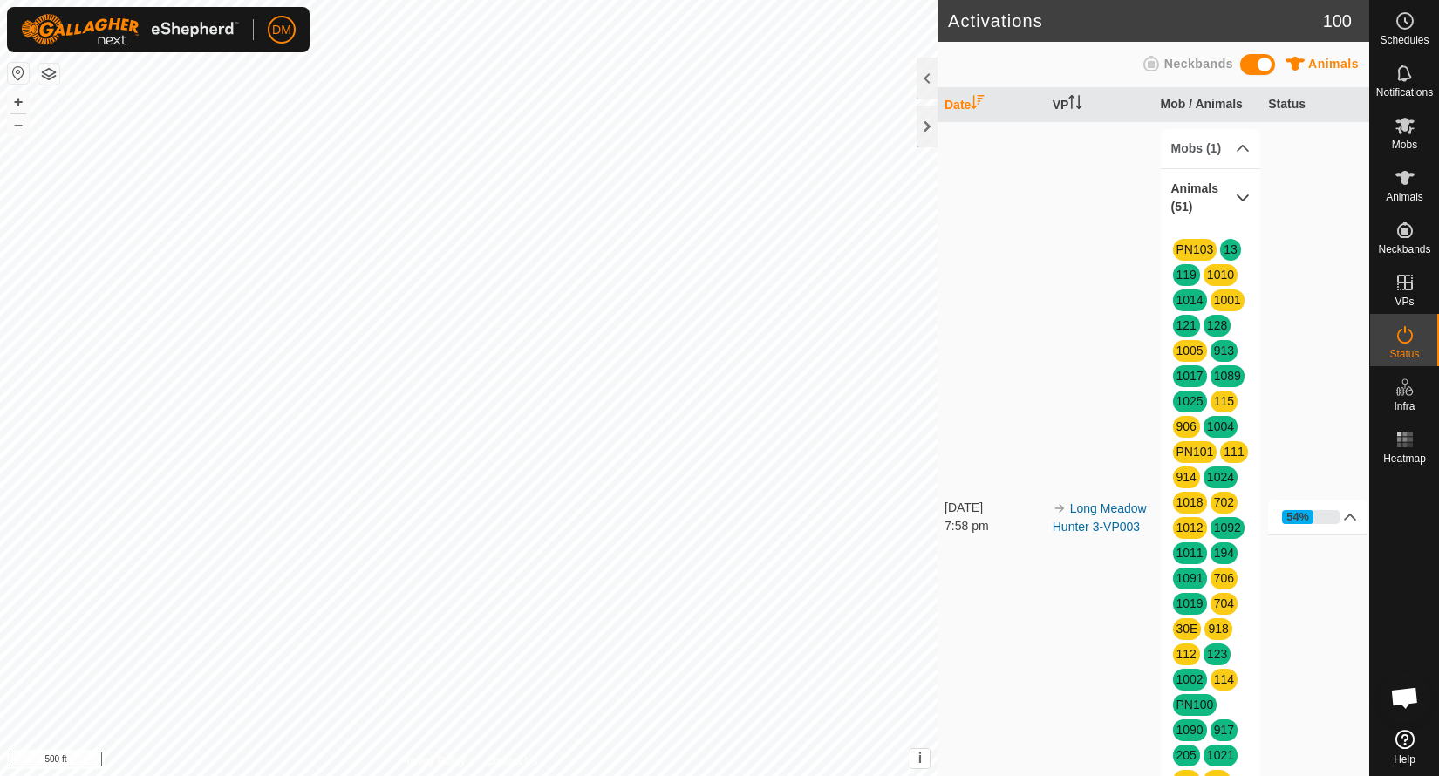
click at [1238, 195] on p-accordion-header "Animals (51)" at bounding box center [1210, 198] width 99 height 58
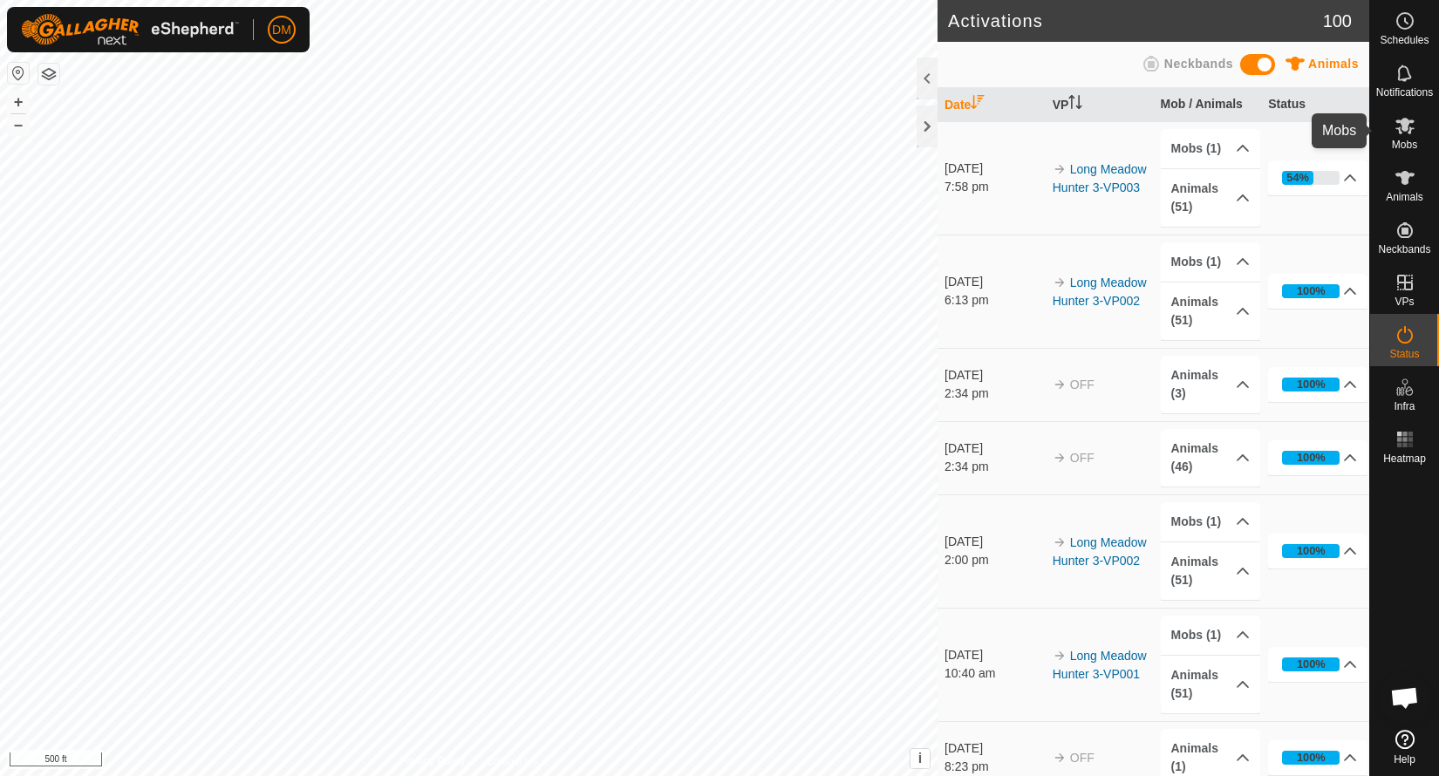
click at [1403, 125] on icon at bounding box center [1404, 126] width 19 height 17
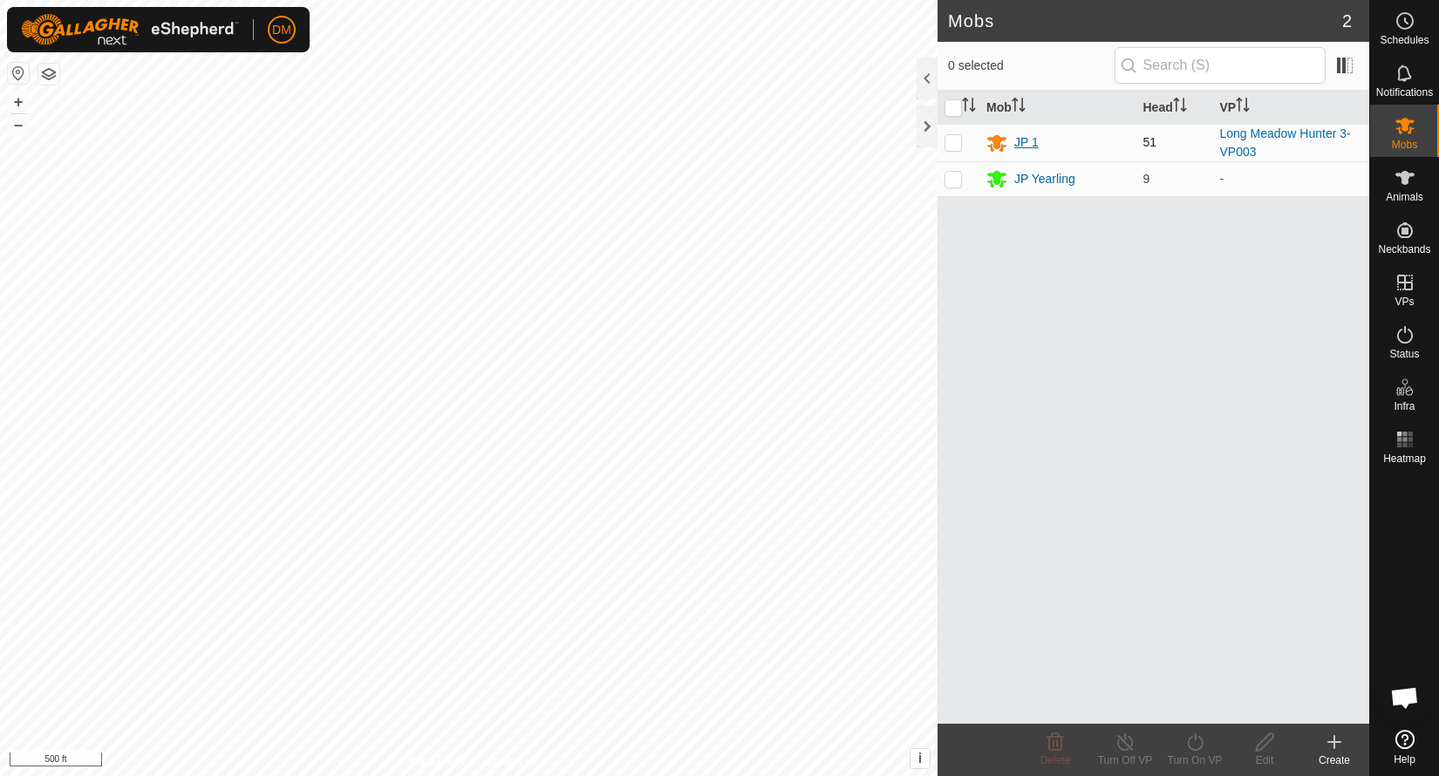
click at [1026, 140] on div "JP 1" at bounding box center [1026, 142] width 24 height 18
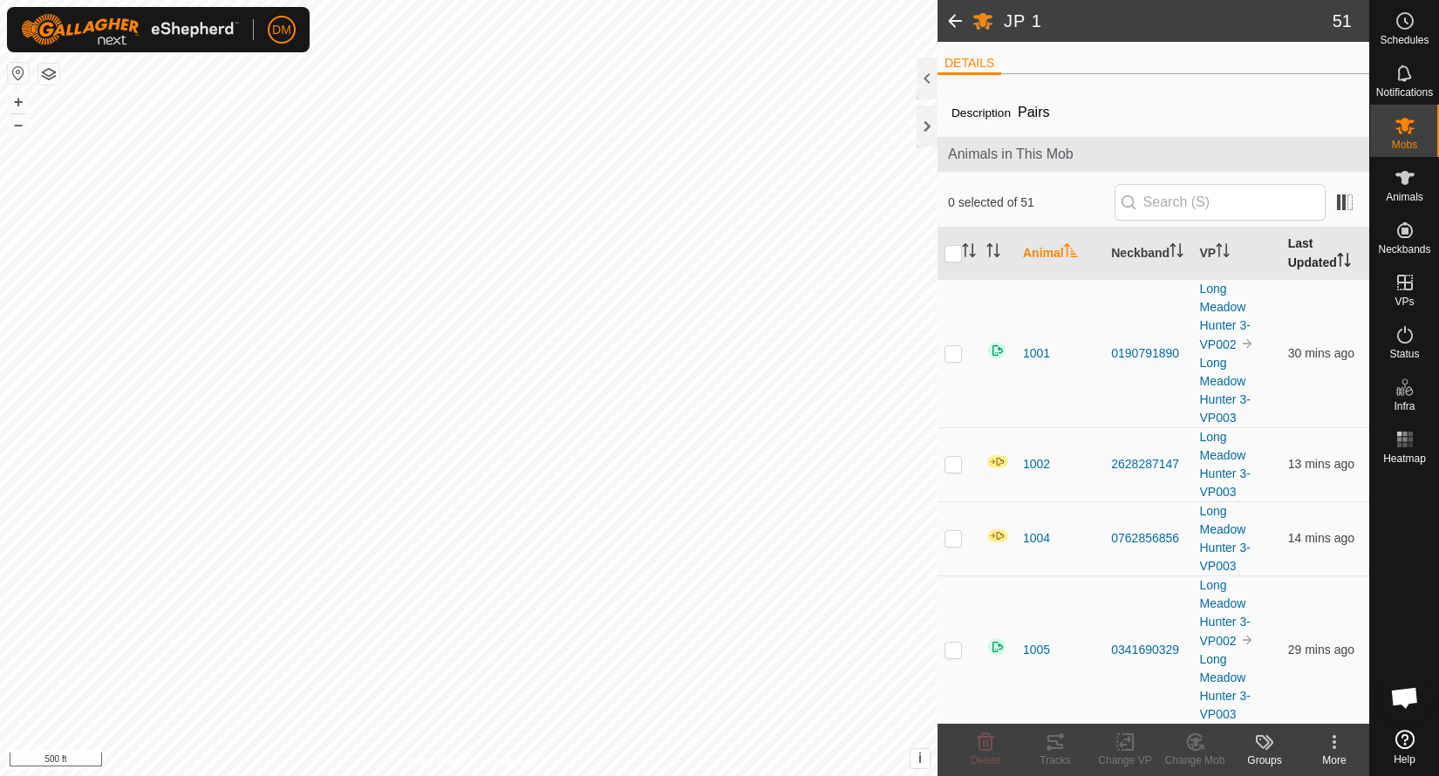
click at [1307, 267] on th "Last Updated" at bounding box center [1325, 254] width 88 height 52
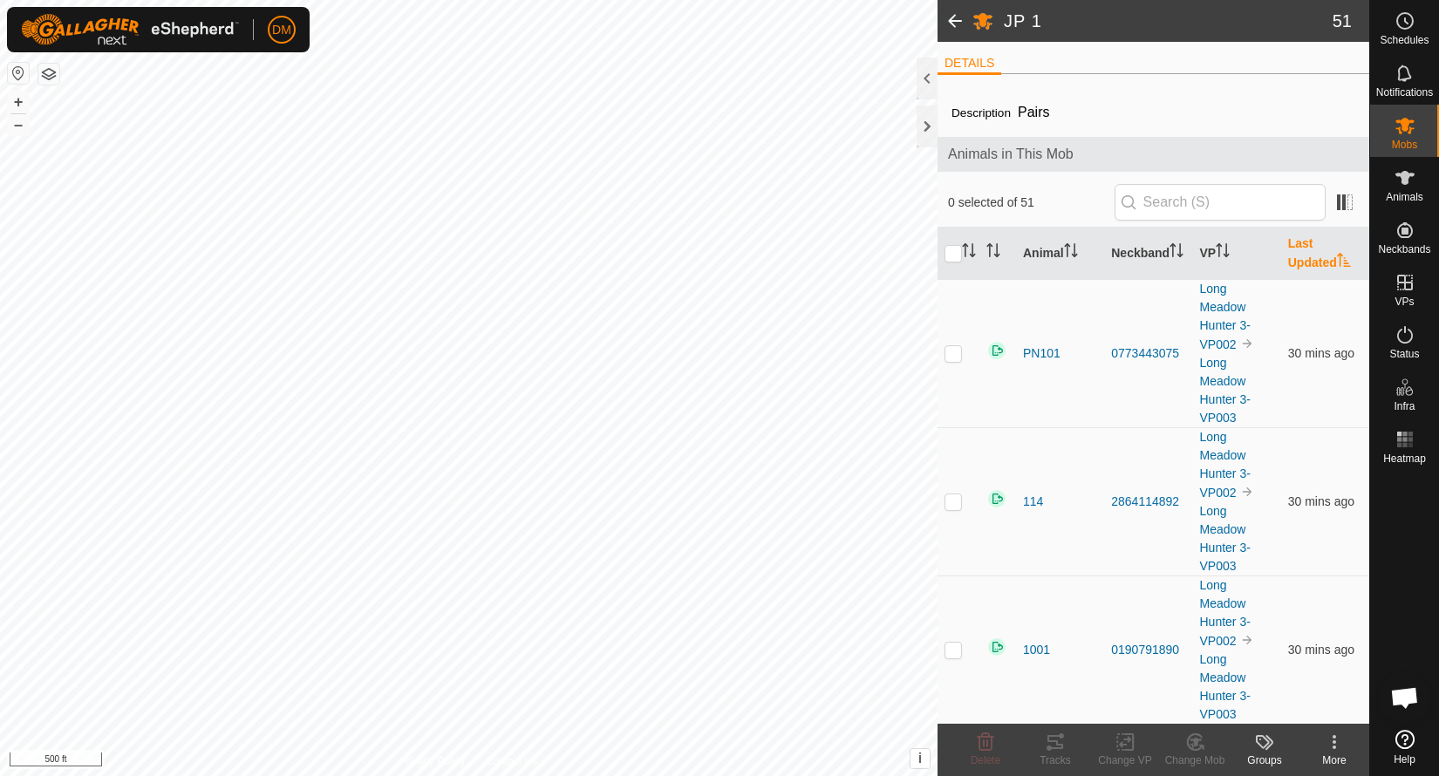
click at [1307, 267] on th "Last Updated" at bounding box center [1325, 254] width 88 height 52
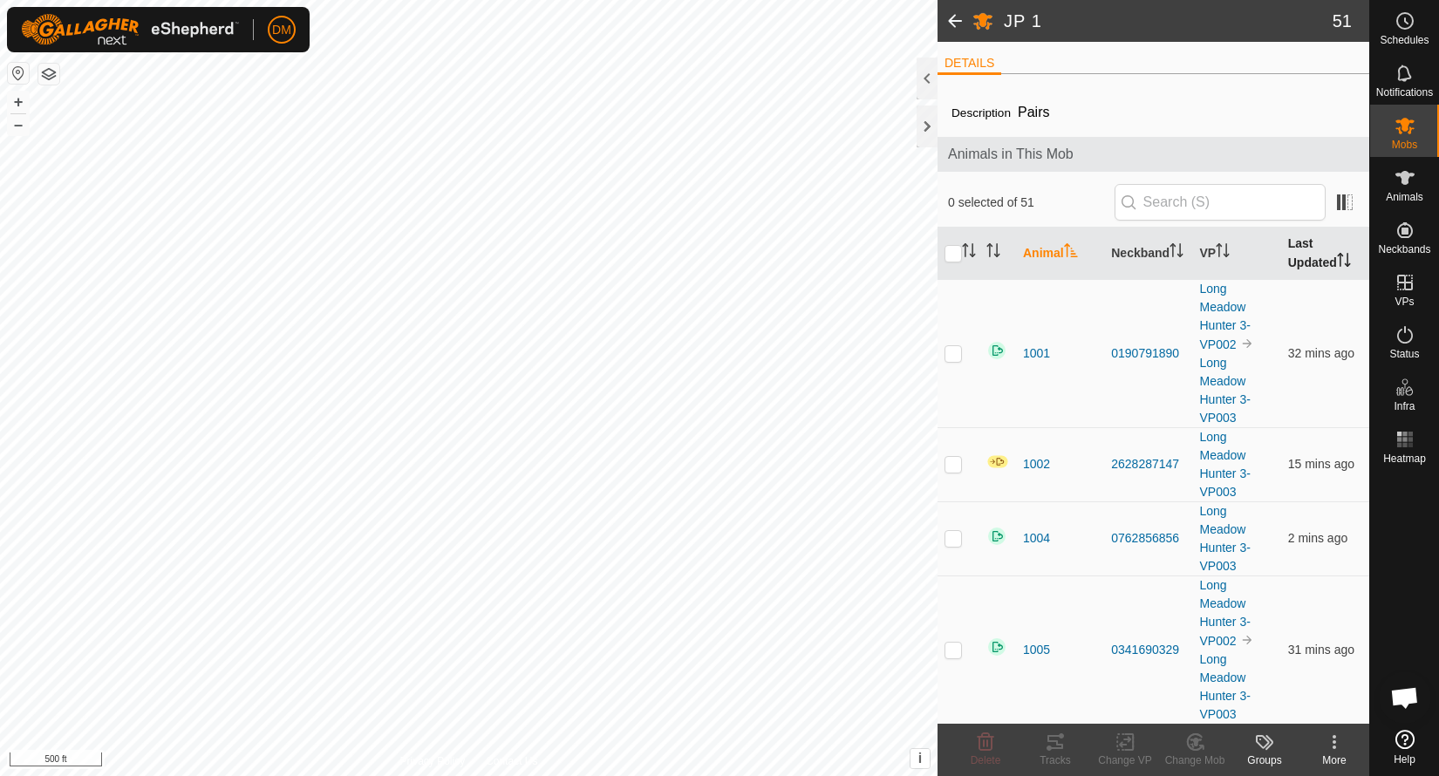
click at [1320, 252] on th "Last Updated" at bounding box center [1325, 254] width 88 height 52
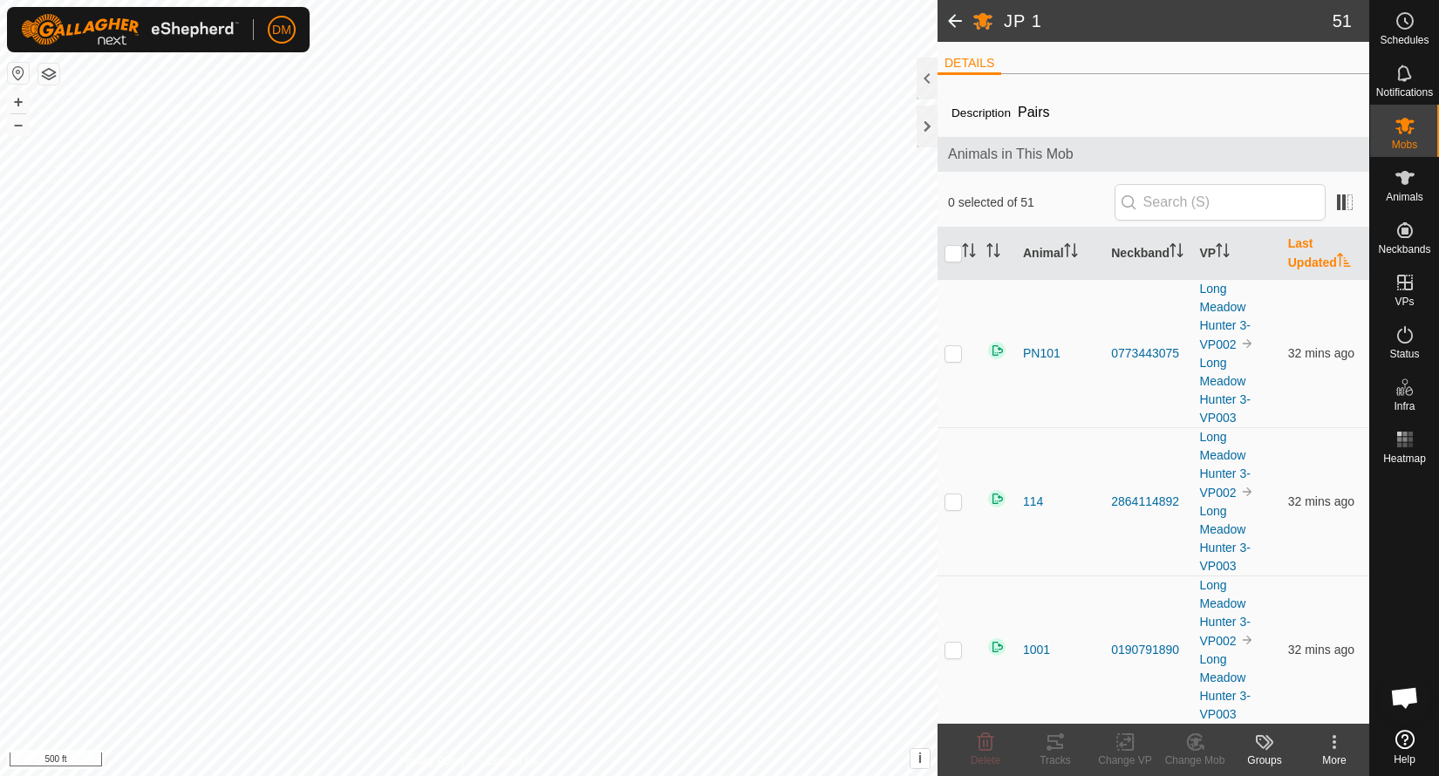
click at [1320, 252] on th "Last Updated" at bounding box center [1325, 254] width 88 height 52
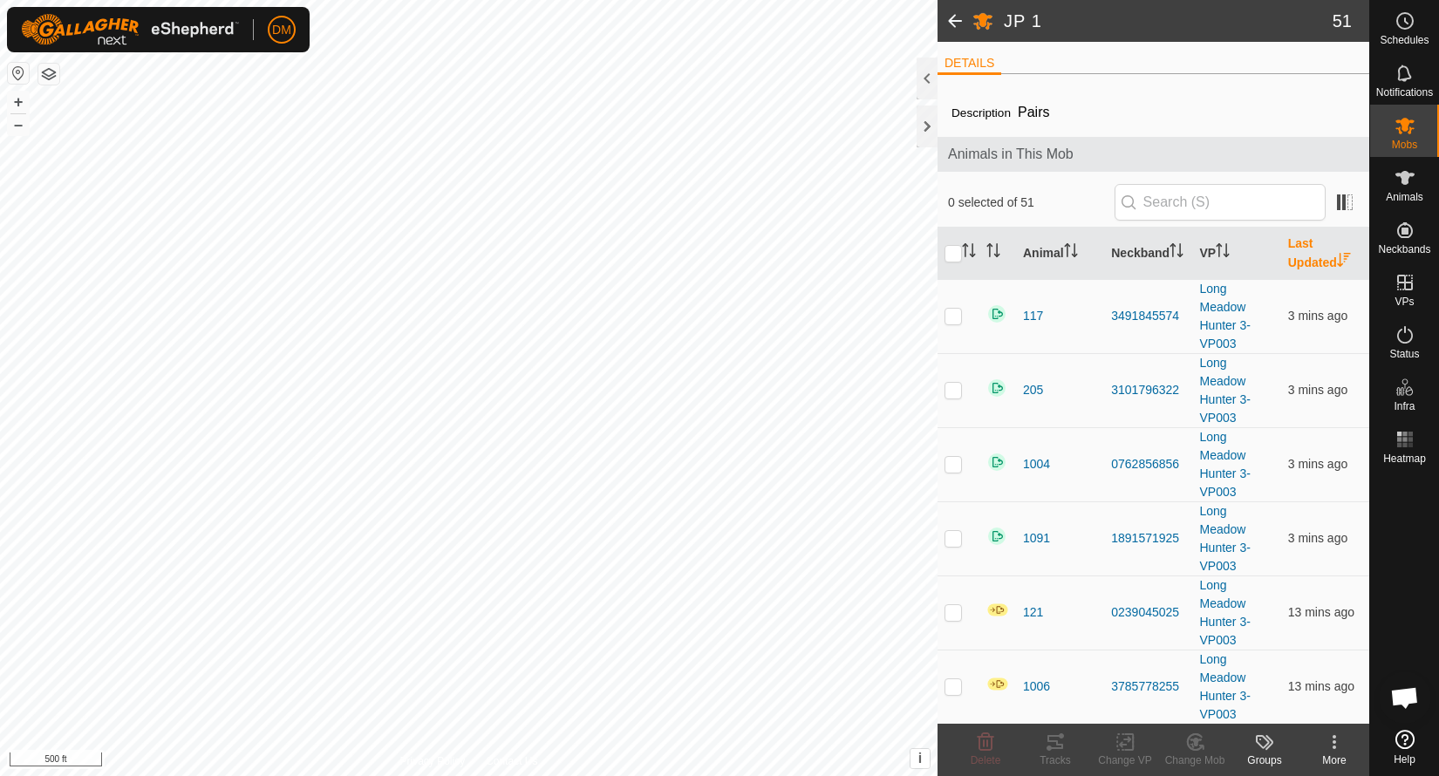
click at [1308, 251] on th "Last Updated" at bounding box center [1325, 254] width 88 height 52
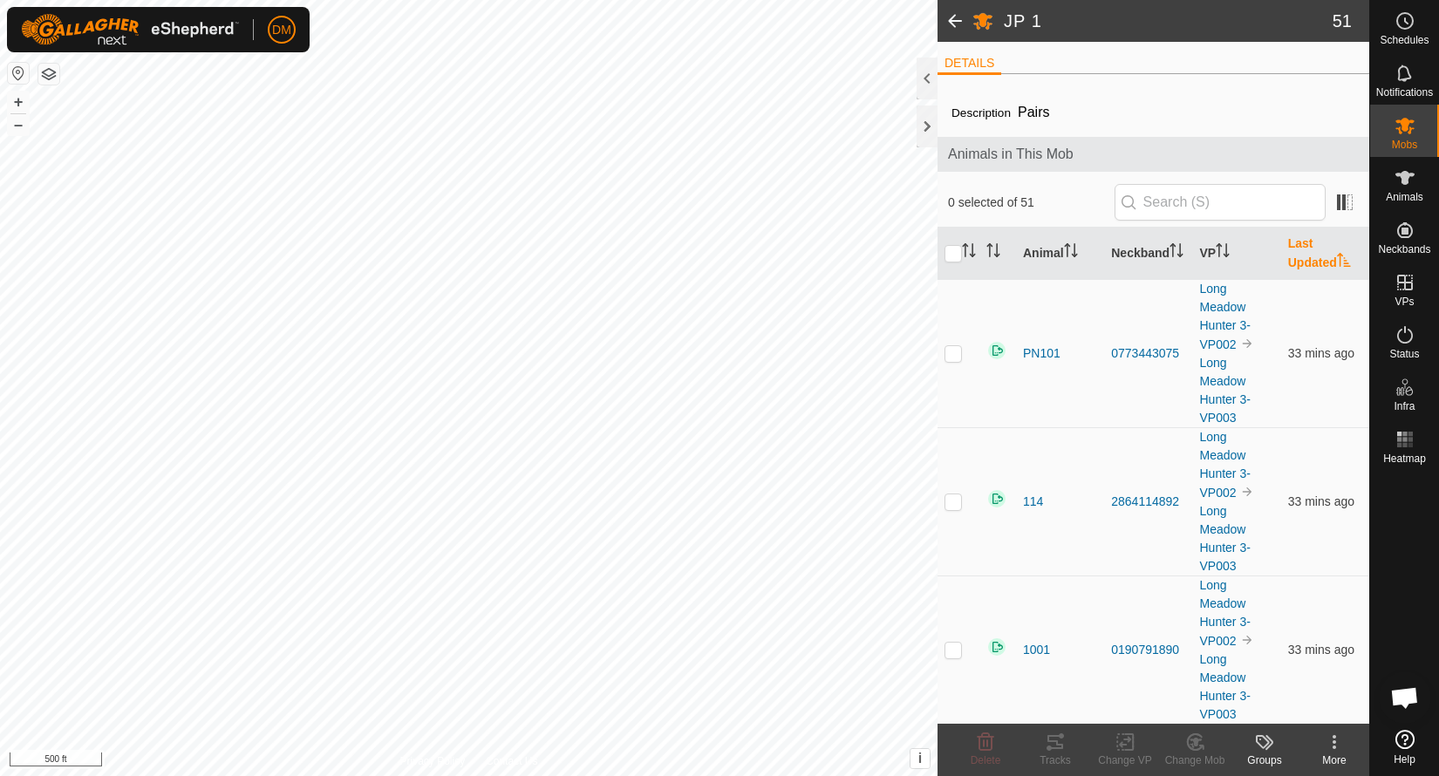
click at [1308, 251] on th "Last Updated" at bounding box center [1325, 254] width 88 height 52
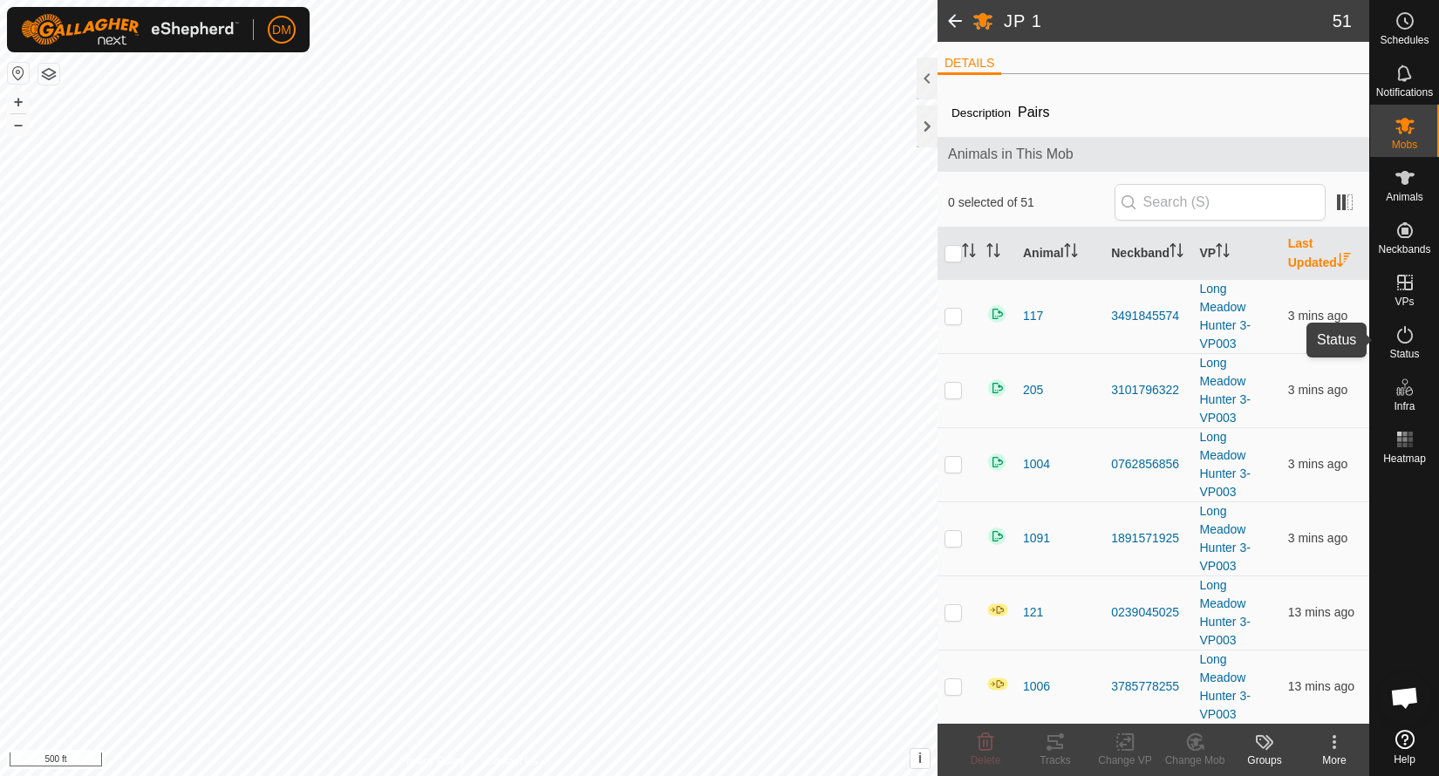
click at [1402, 339] on icon at bounding box center [1405, 334] width 21 height 21
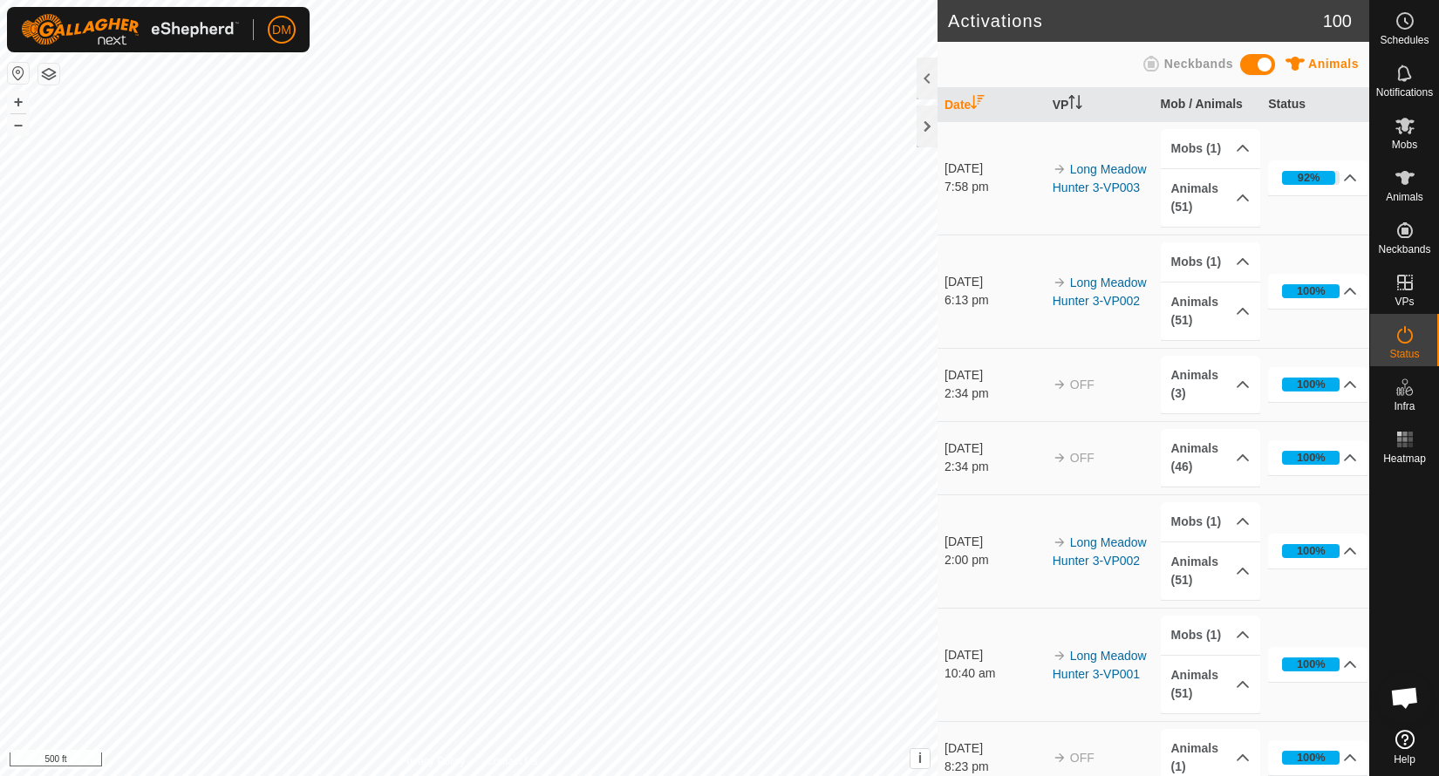
scroll to position [4798, 0]
click at [1403, 132] on icon at bounding box center [1405, 125] width 21 height 21
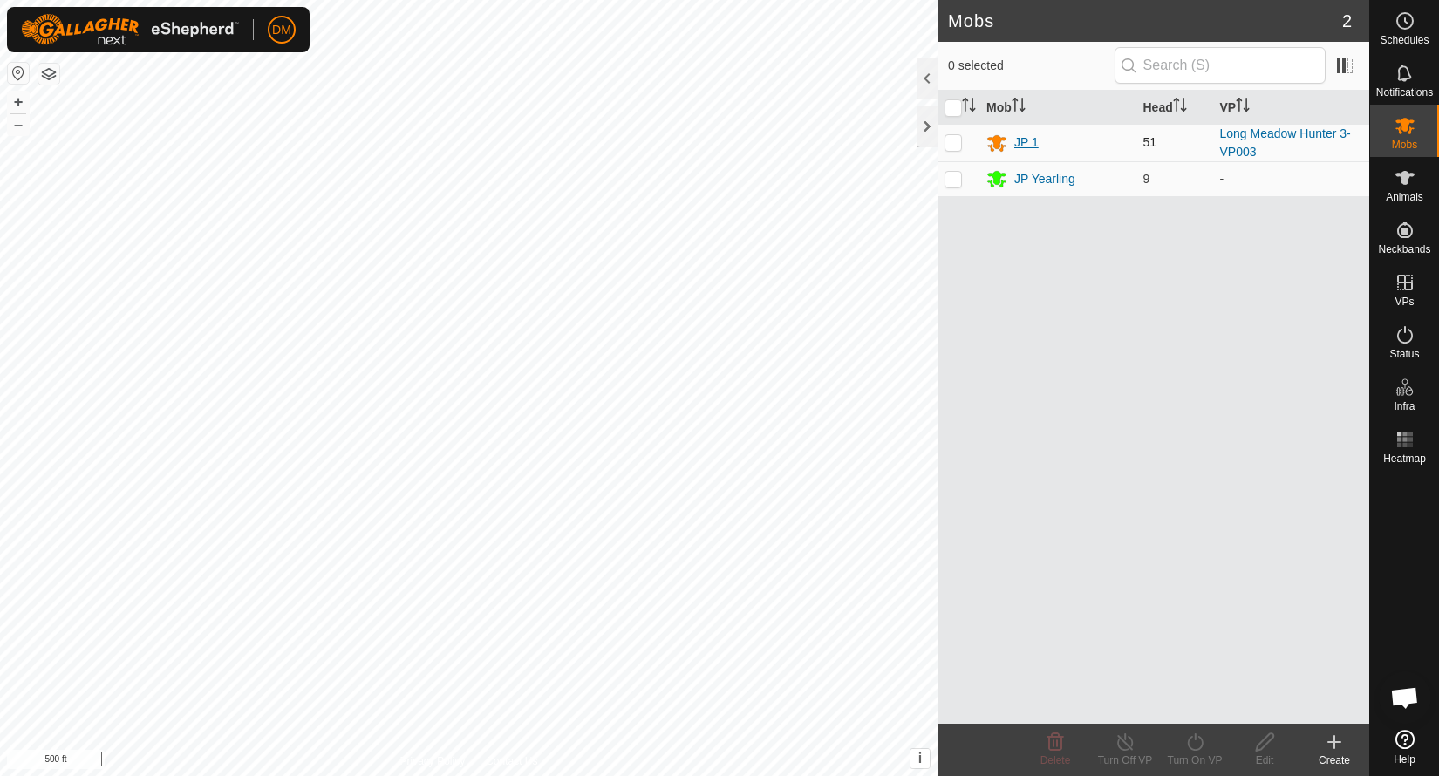
click at [1023, 146] on div "JP 1" at bounding box center [1026, 142] width 24 height 18
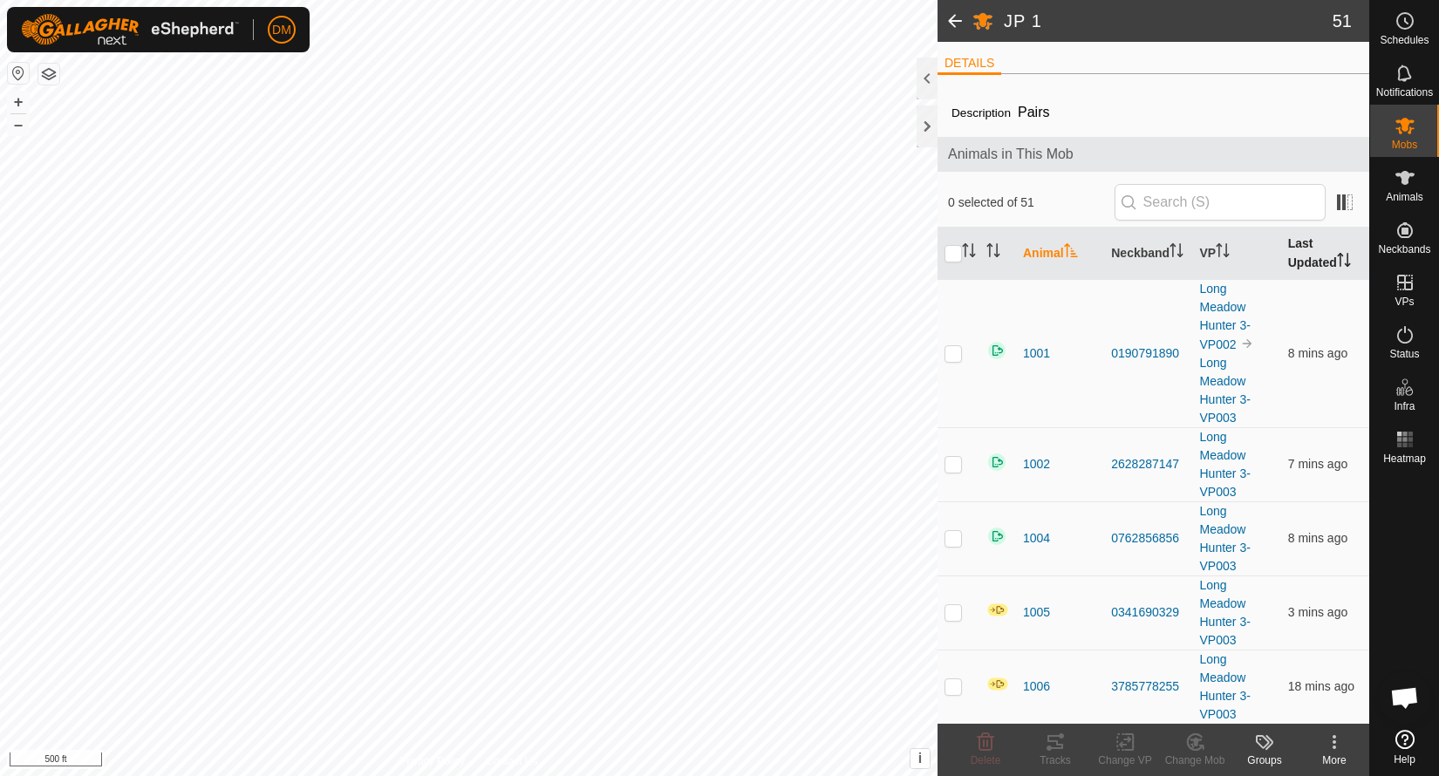
click at [1317, 251] on th "Last Updated" at bounding box center [1325, 254] width 88 height 52
click at [1318, 261] on th "Last Updated" at bounding box center [1325, 254] width 88 height 52
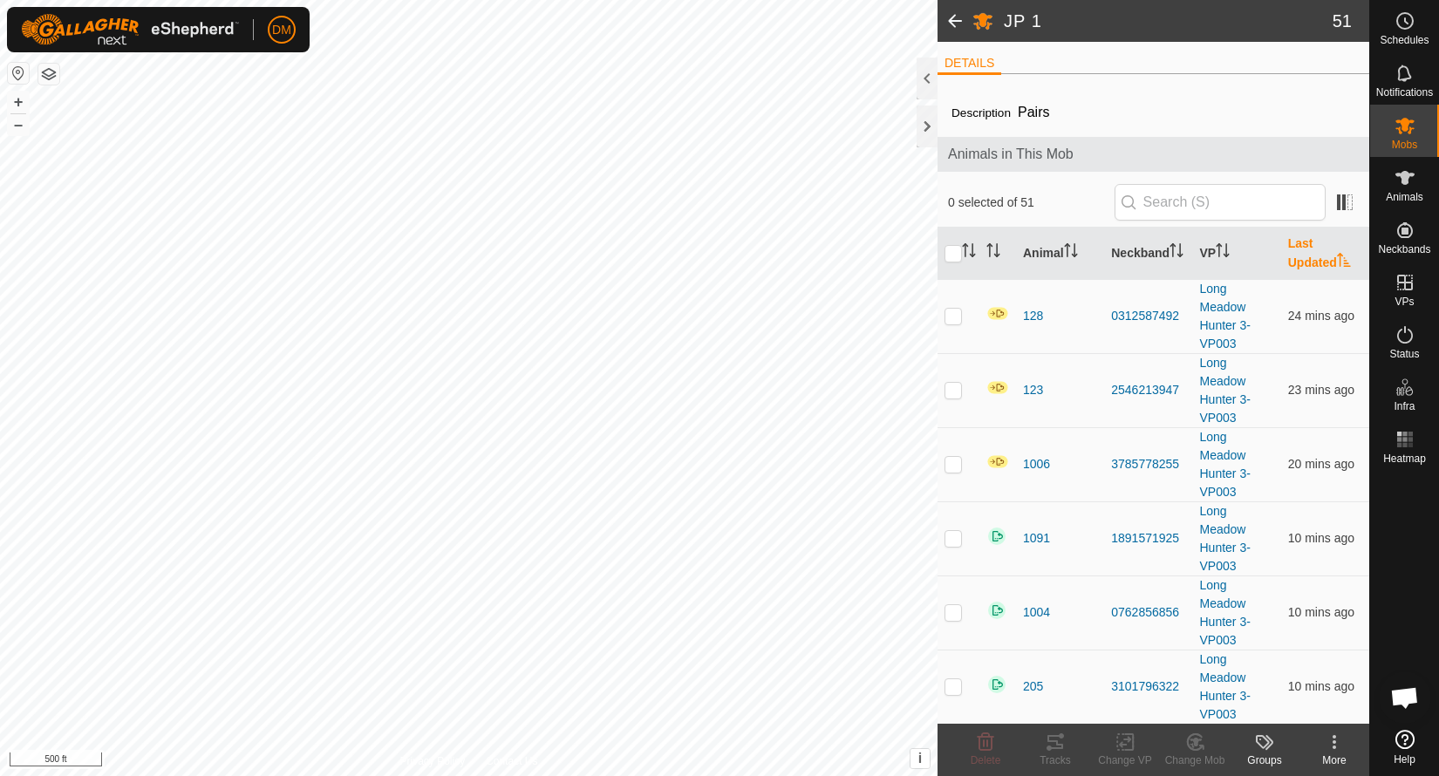
click at [1318, 261] on th "Last Updated" at bounding box center [1325, 254] width 88 height 52
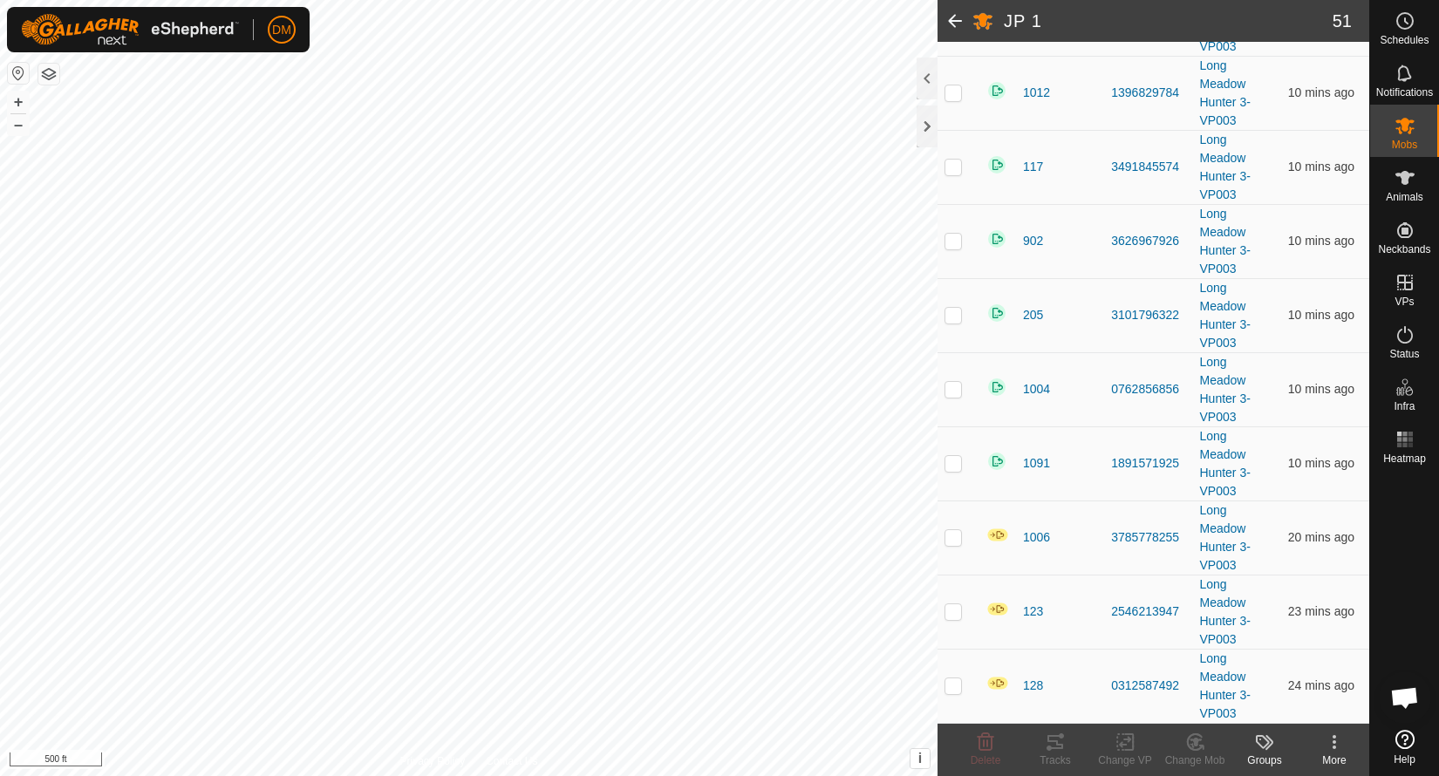
scroll to position [3633, 0]
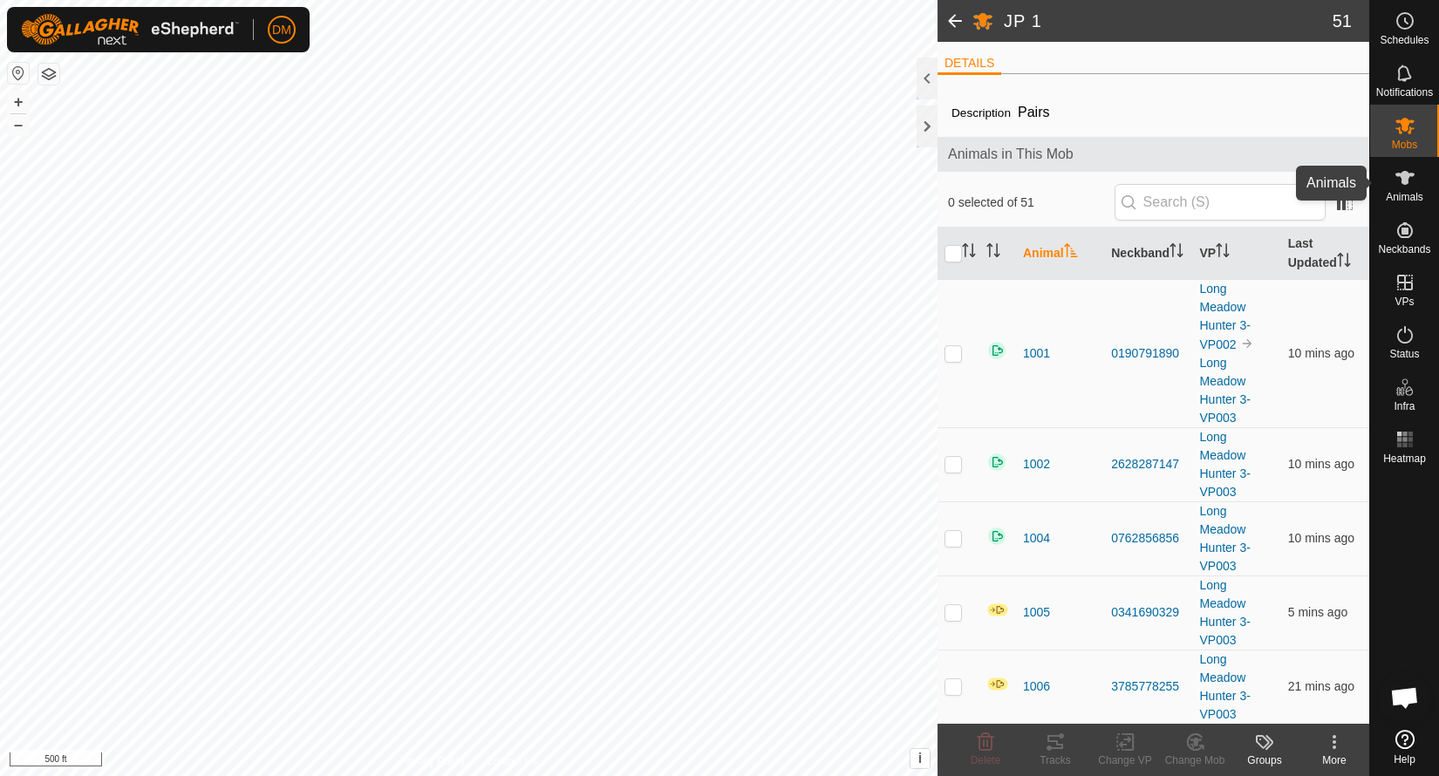
click at [1401, 179] on icon at bounding box center [1405, 177] width 21 height 21
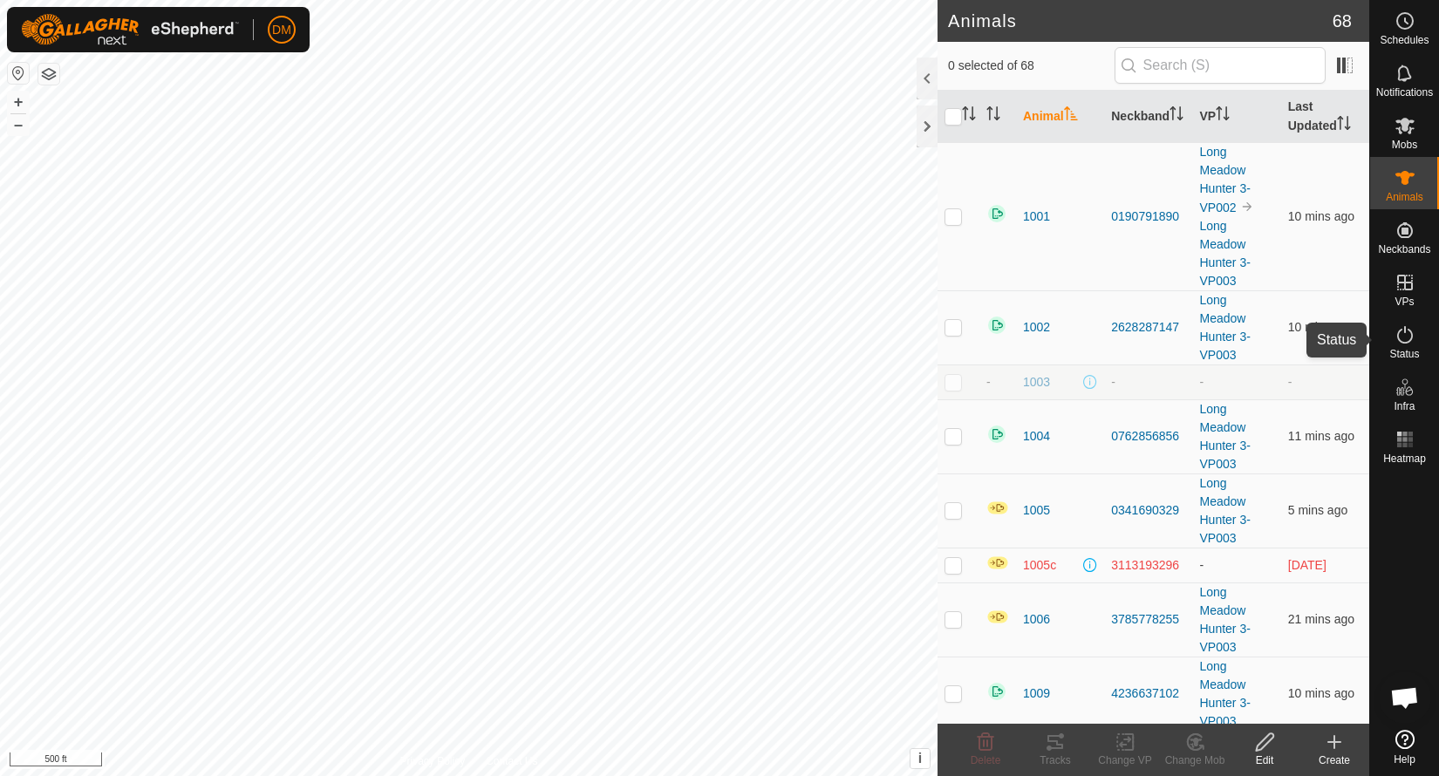
click at [1402, 339] on icon at bounding box center [1405, 334] width 21 height 21
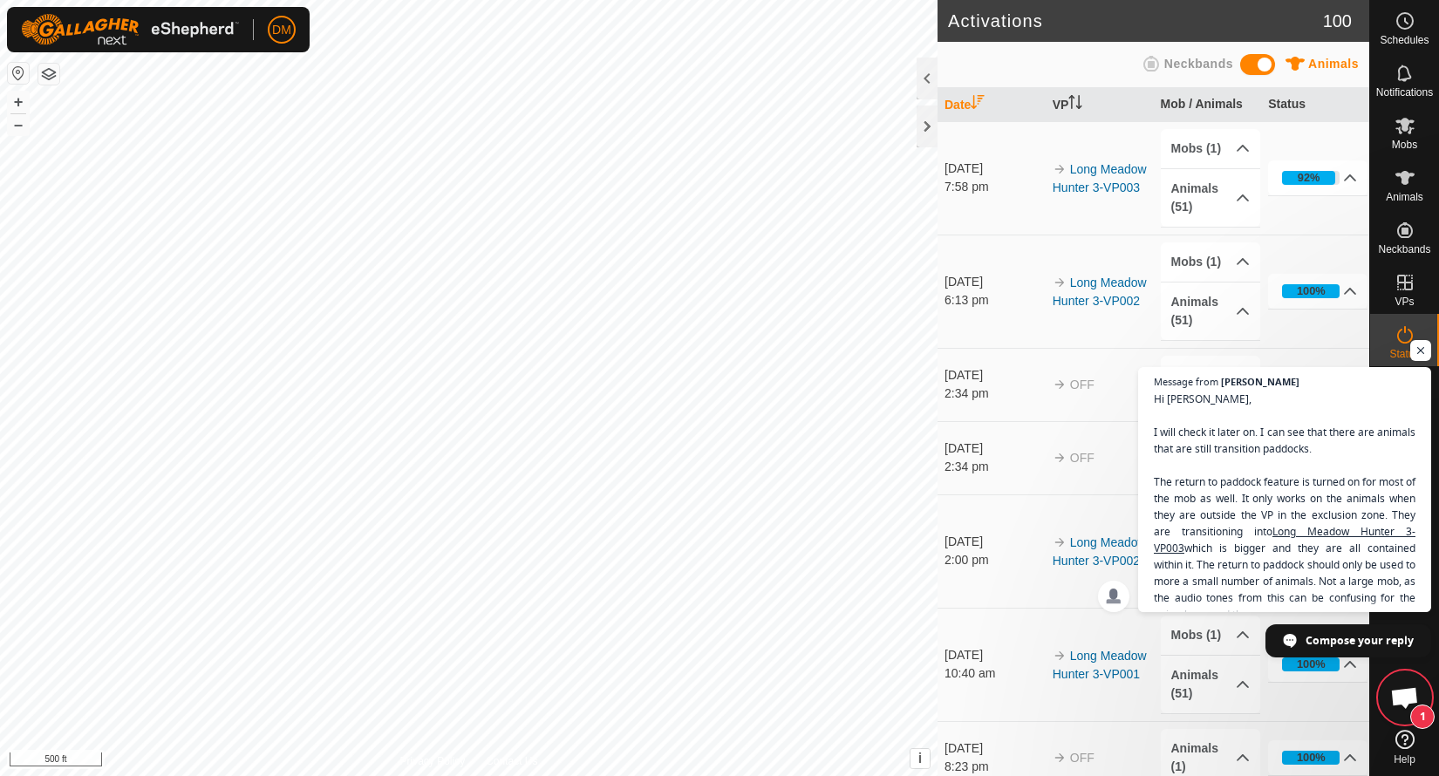
scroll to position [5099, 0]
